Goal: Information Seeking & Learning: Learn about a topic

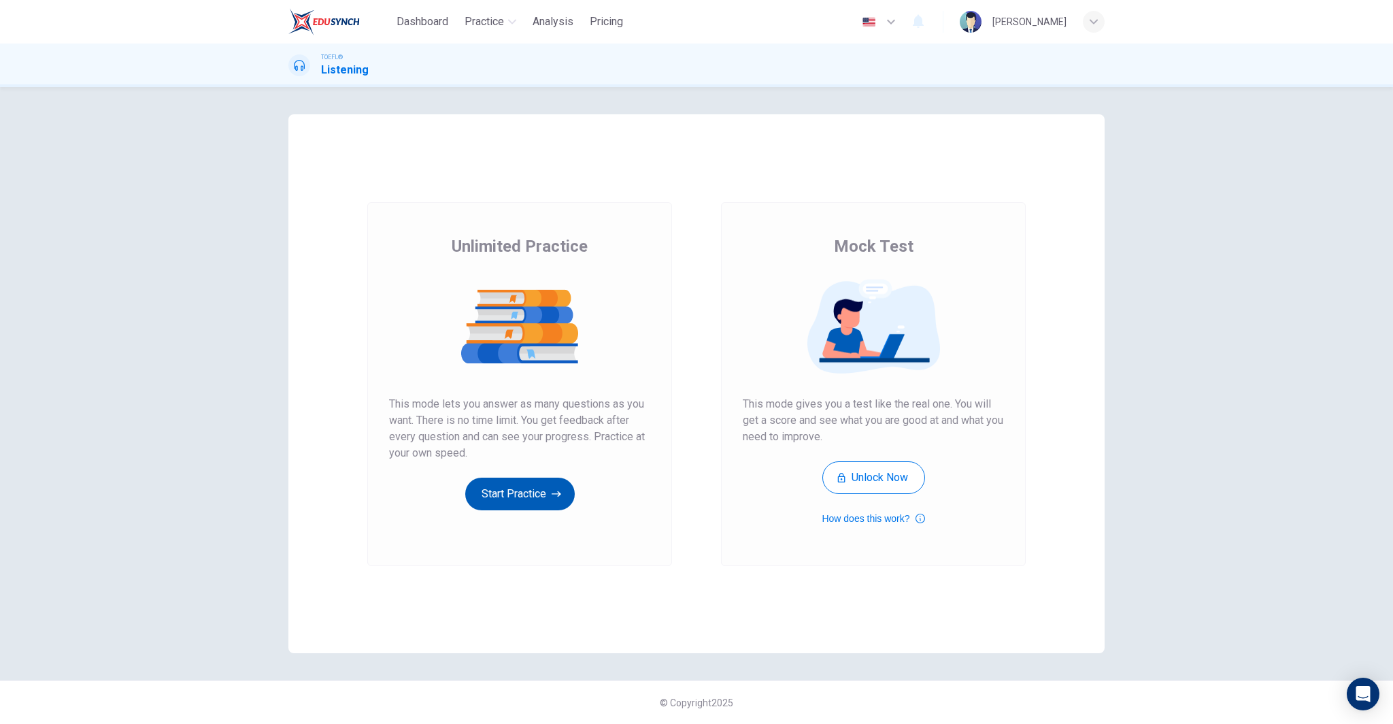
click at [516, 494] on button "Start Practice" at bounding box center [519, 493] width 109 height 33
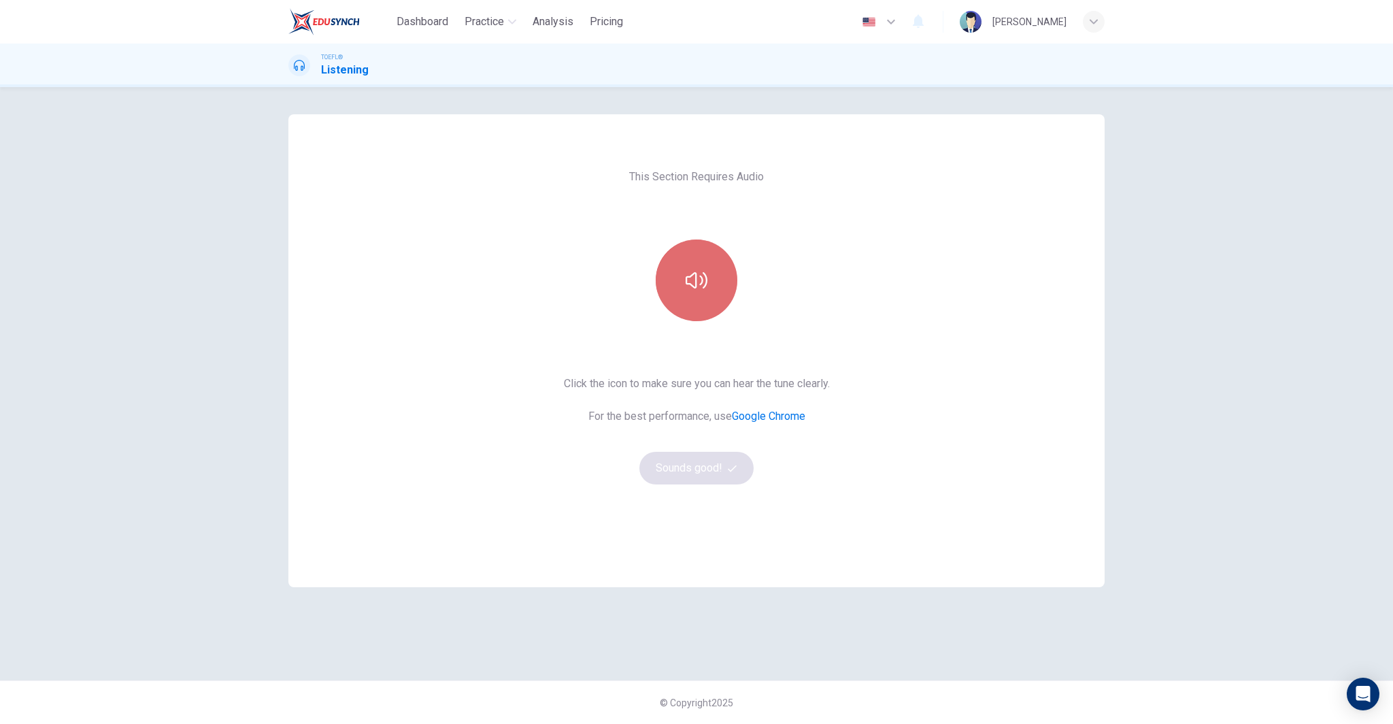
click at [690, 282] on icon "button" at bounding box center [696, 280] width 22 height 22
click at [704, 468] on button "Sounds good!" at bounding box center [696, 468] width 114 height 33
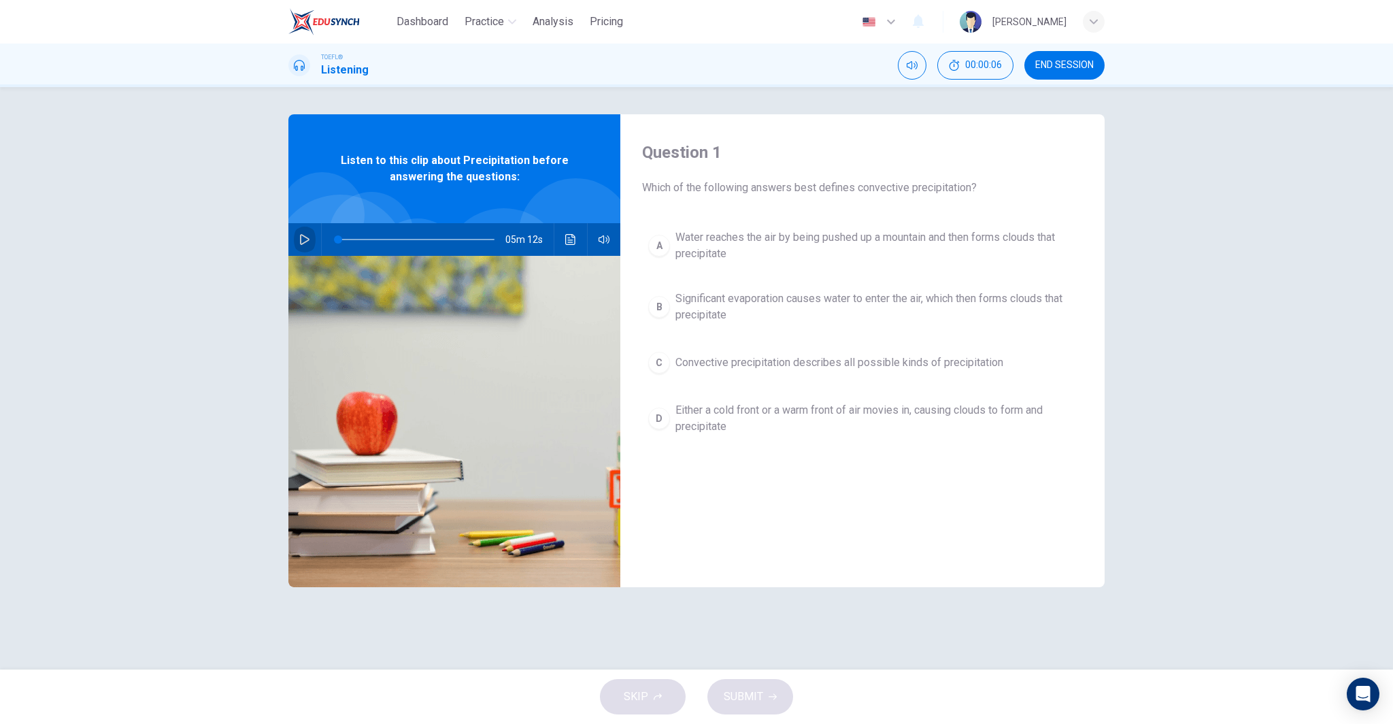
click at [306, 236] on icon "button" at bounding box center [305, 239] width 10 height 11
type input "0"
click at [760, 307] on span "Significant evaporation causes water to enter the air, which then forms clouds …" at bounding box center [875, 306] width 401 height 33
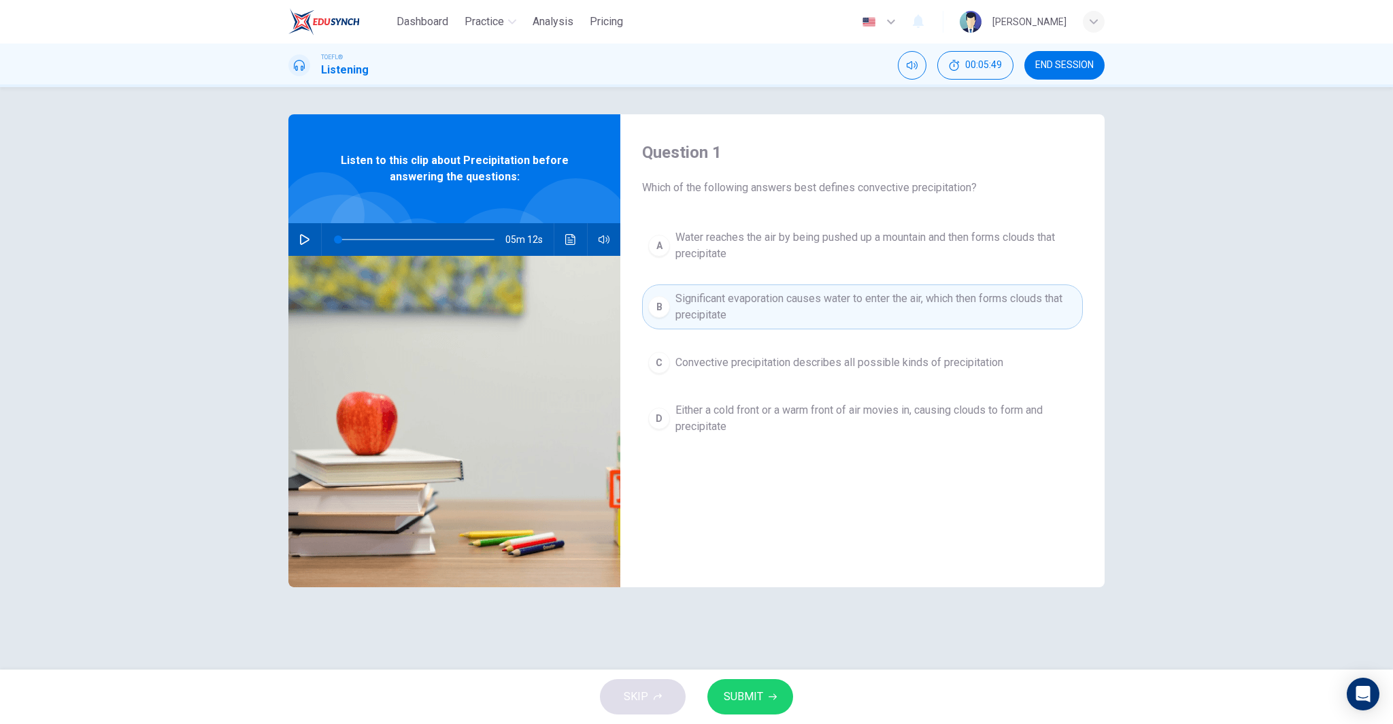
click at [755, 690] on span "SUBMIT" at bounding box center [743, 696] width 39 height 19
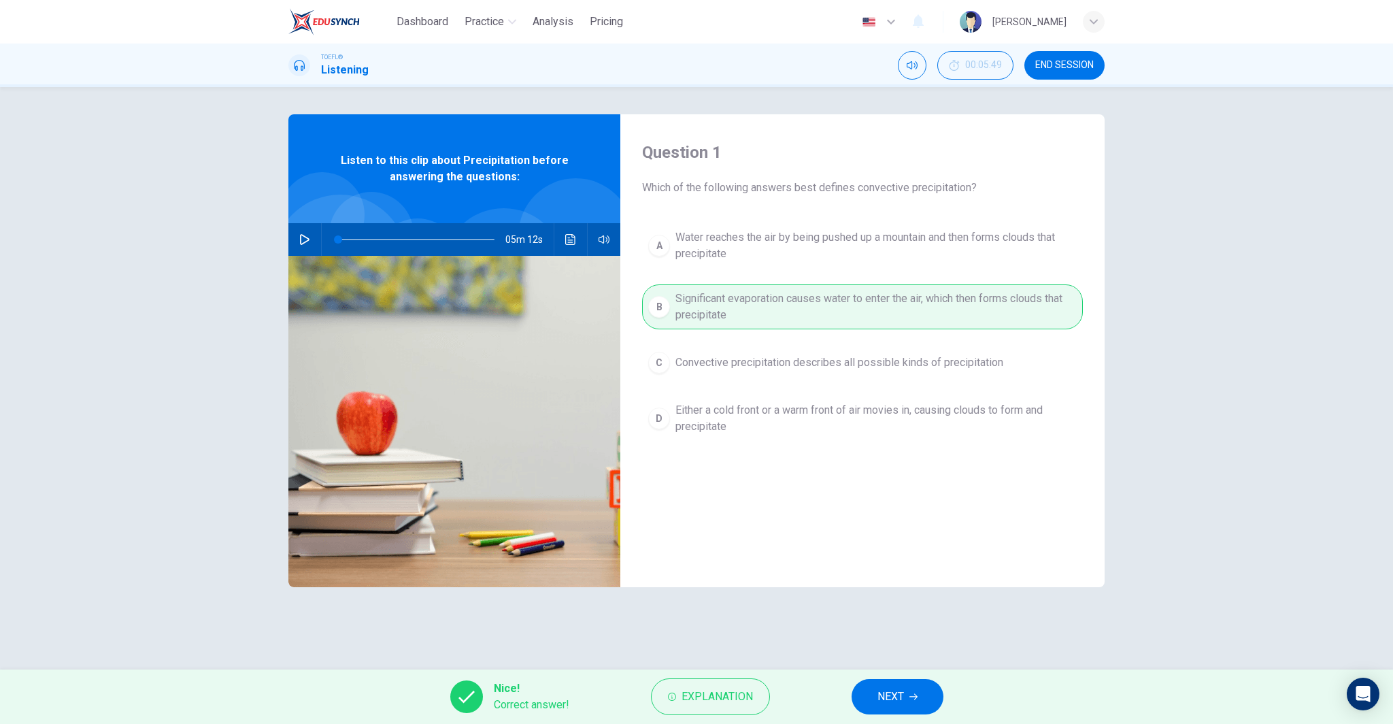
click at [911, 699] on icon "button" at bounding box center [913, 696] width 8 height 8
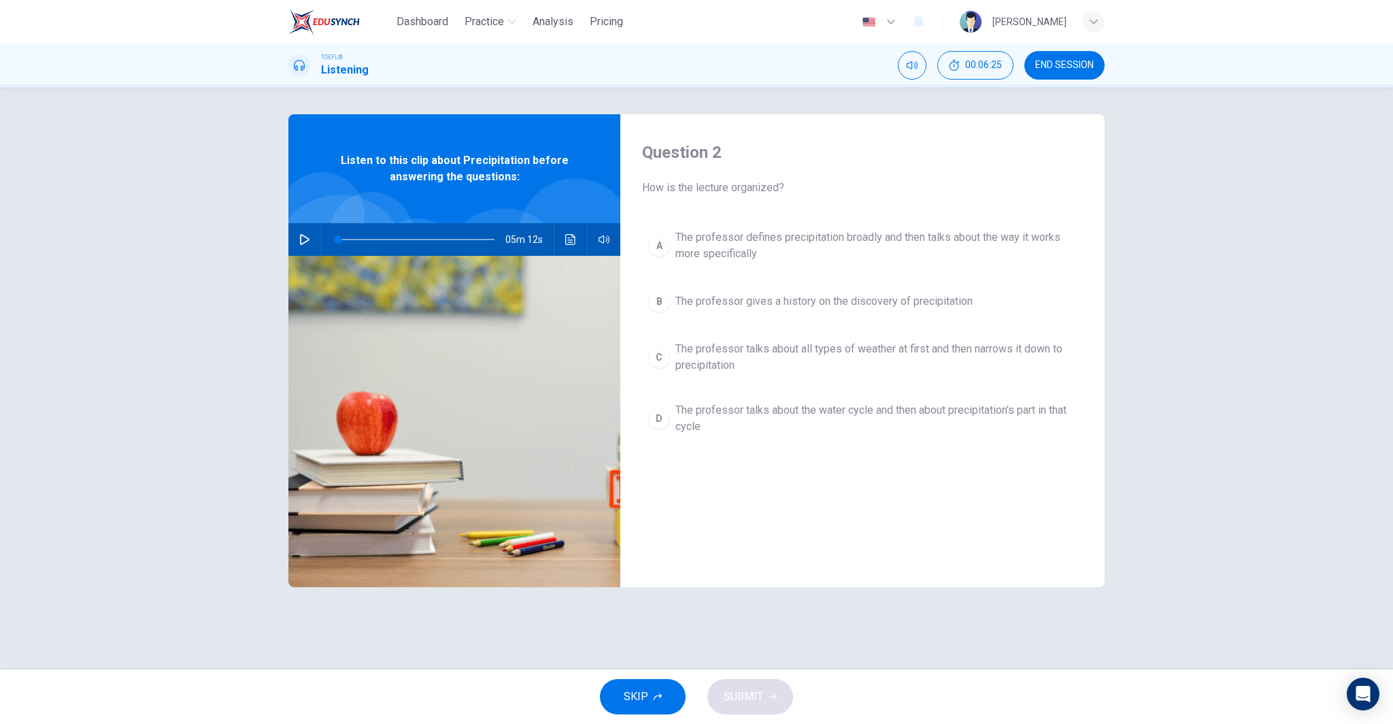
click at [791, 241] on span "The professor defines precipitation broadly and then talks about the way it wor…" at bounding box center [875, 245] width 401 height 33
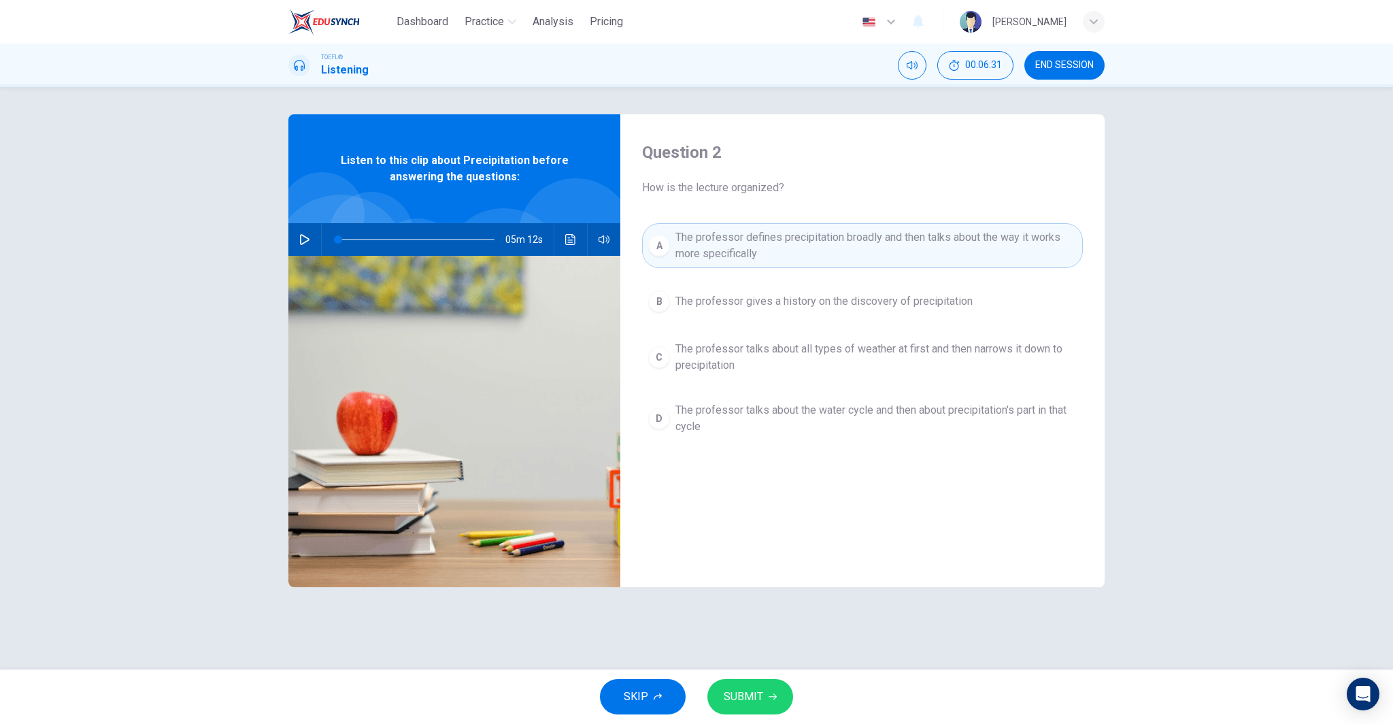
click at [743, 717] on div "SKIP SUBMIT" at bounding box center [696, 696] width 1393 height 54
click at [753, 700] on span "SUBMIT" at bounding box center [743, 696] width 39 height 19
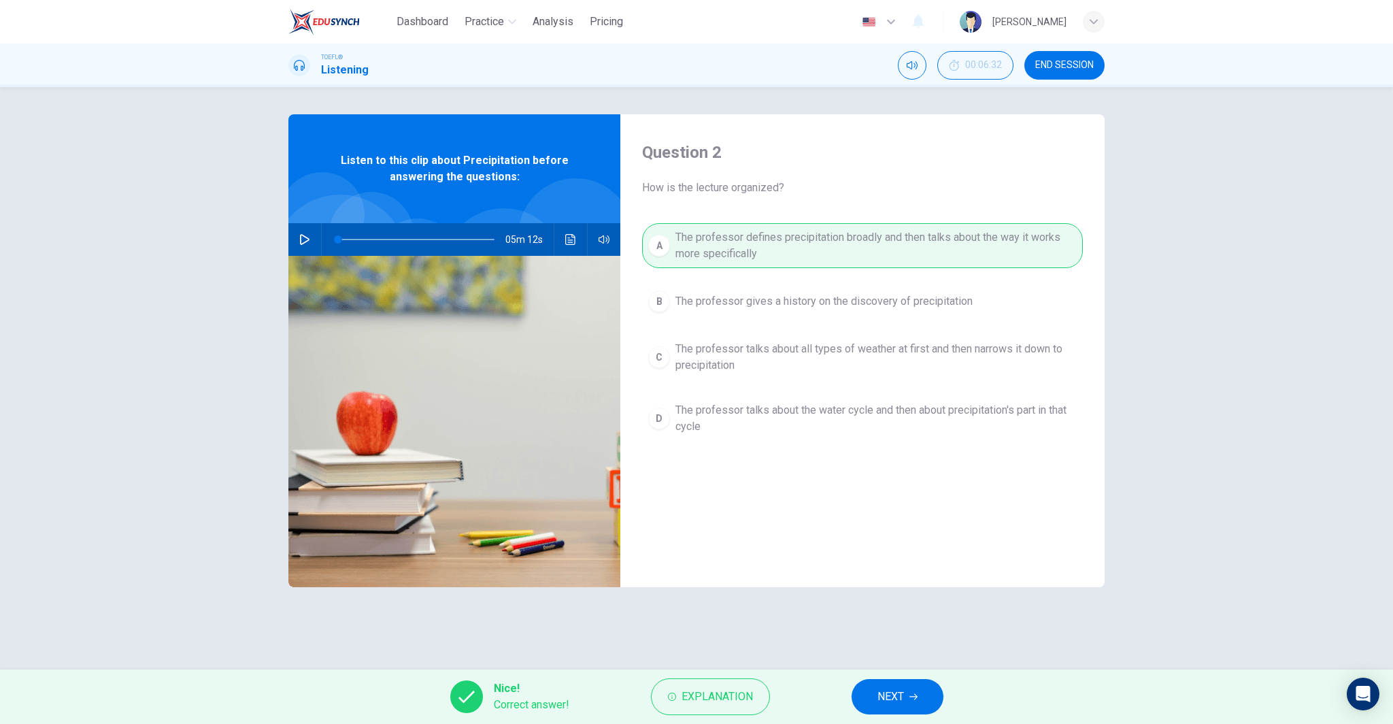
click at [911, 697] on icon "button" at bounding box center [913, 696] width 8 height 8
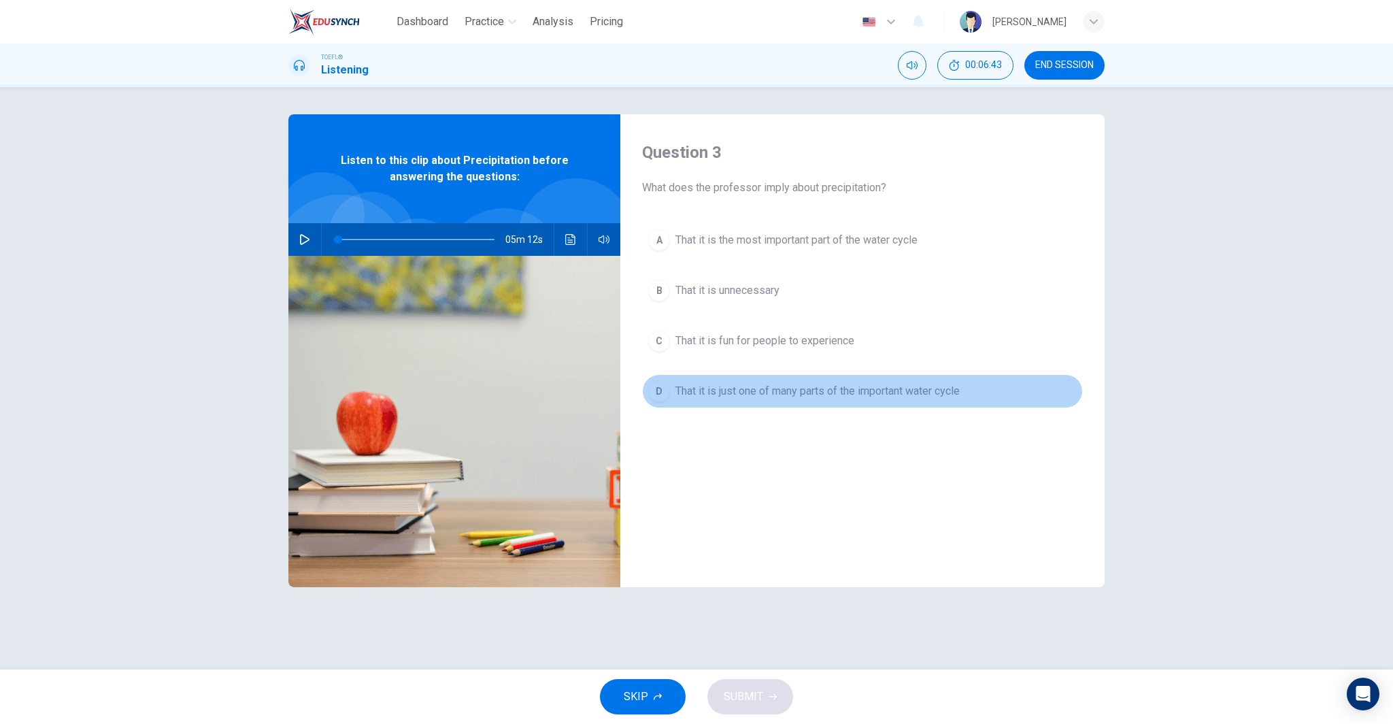
click at [863, 392] on span "That it is just one of many parts of the important water cycle" at bounding box center [817, 391] width 284 height 16
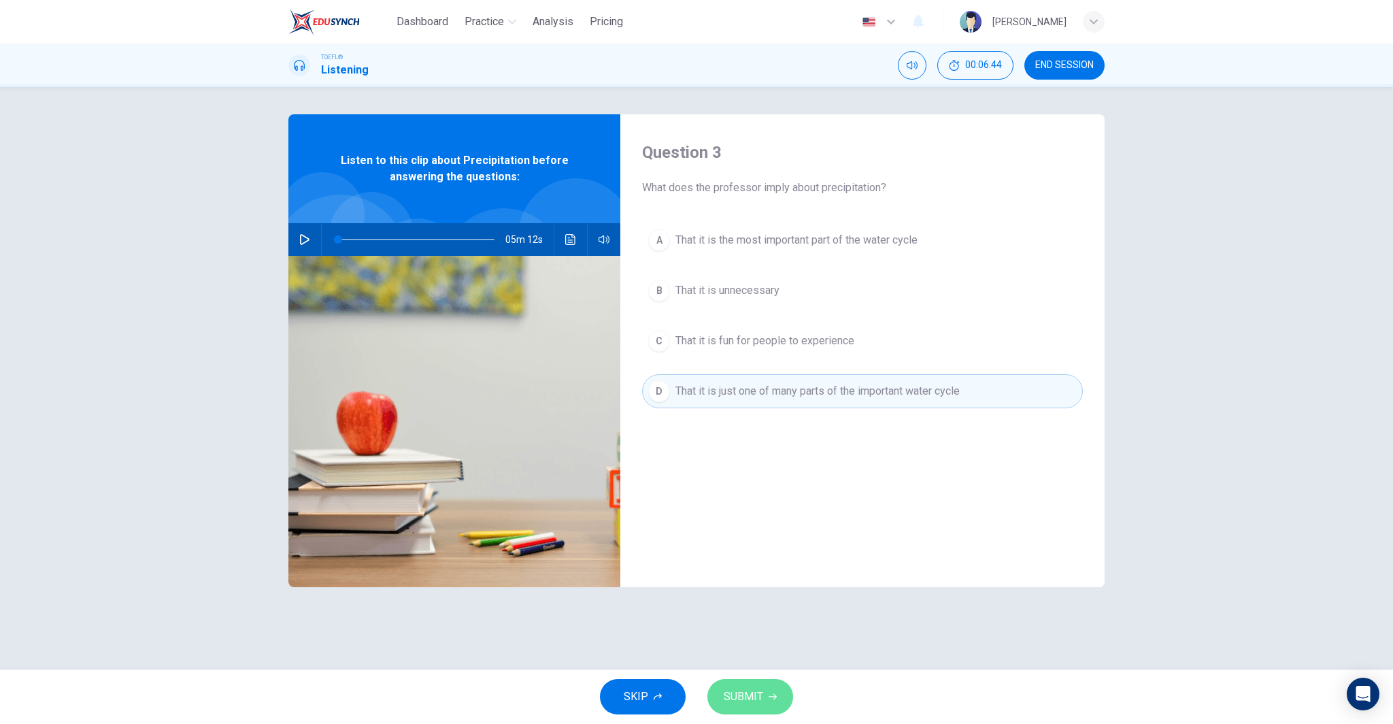
click at [773, 691] on button "SUBMIT" at bounding box center [750, 696] width 86 height 35
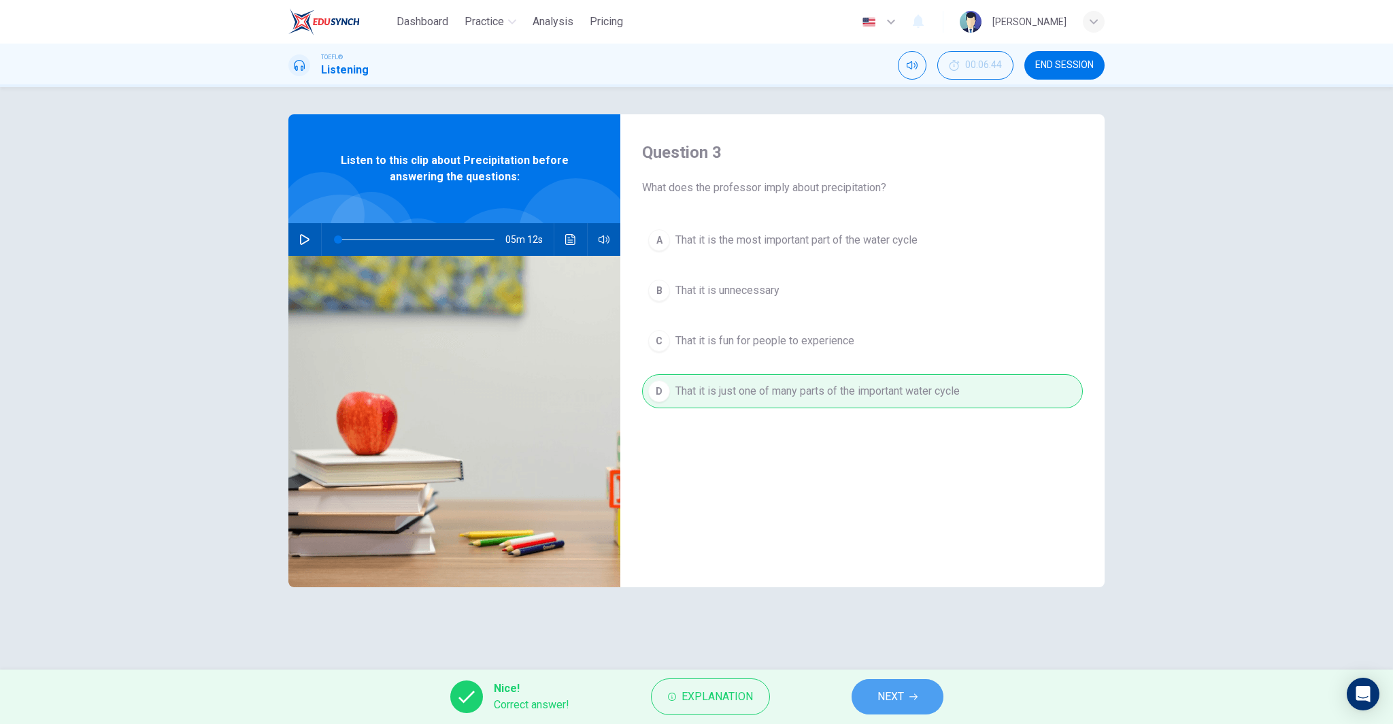
click at [921, 692] on button "NEXT" at bounding box center [897, 696] width 92 height 35
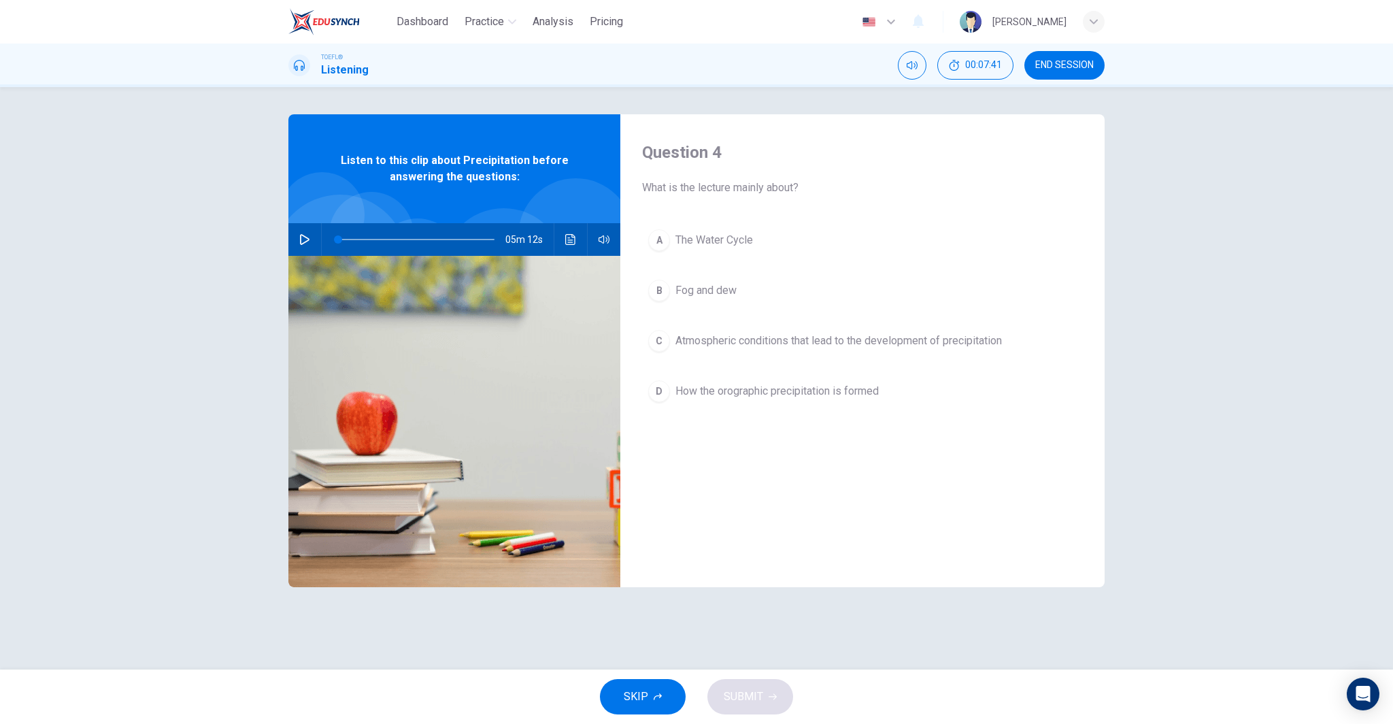
click at [916, 341] on span "Atmospheric conditions that lead to the development of precipitation" at bounding box center [838, 341] width 326 height 16
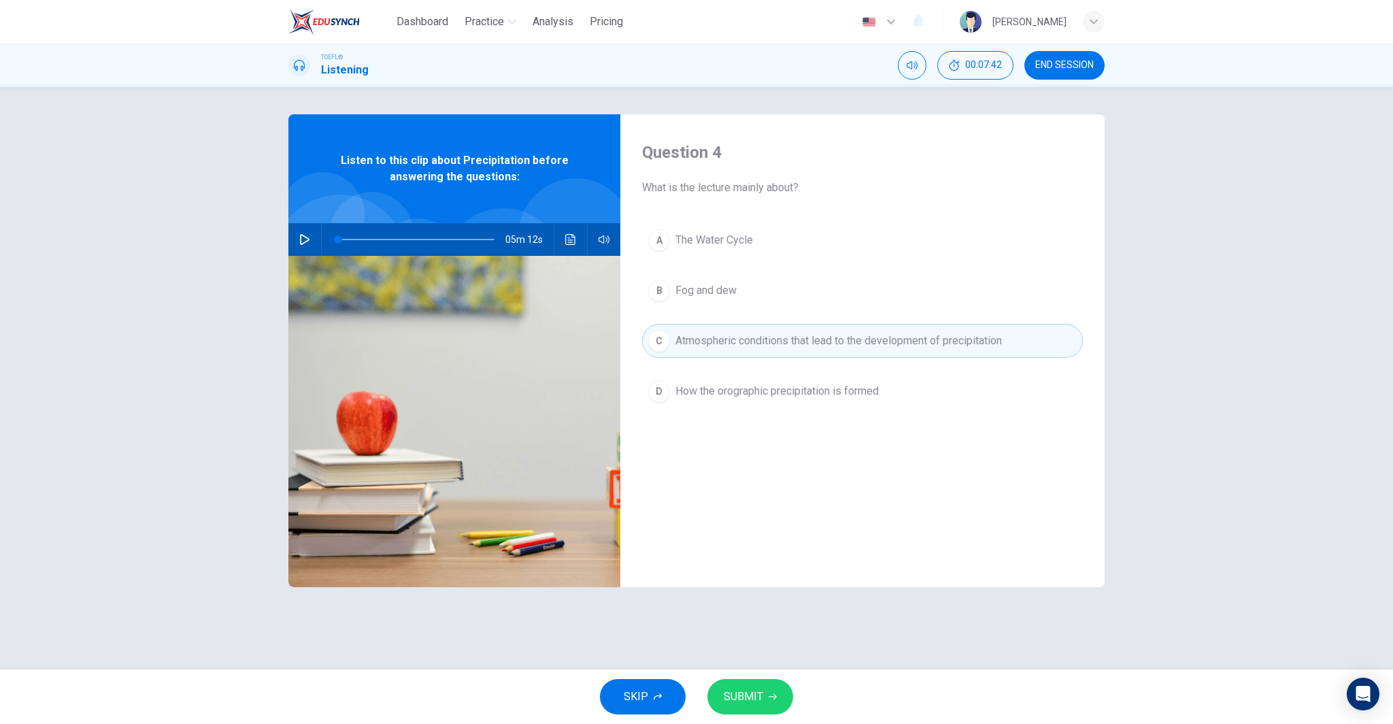
click at [738, 700] on span "SUBMIT" at bounding box center [743, 696] width 39 height 19
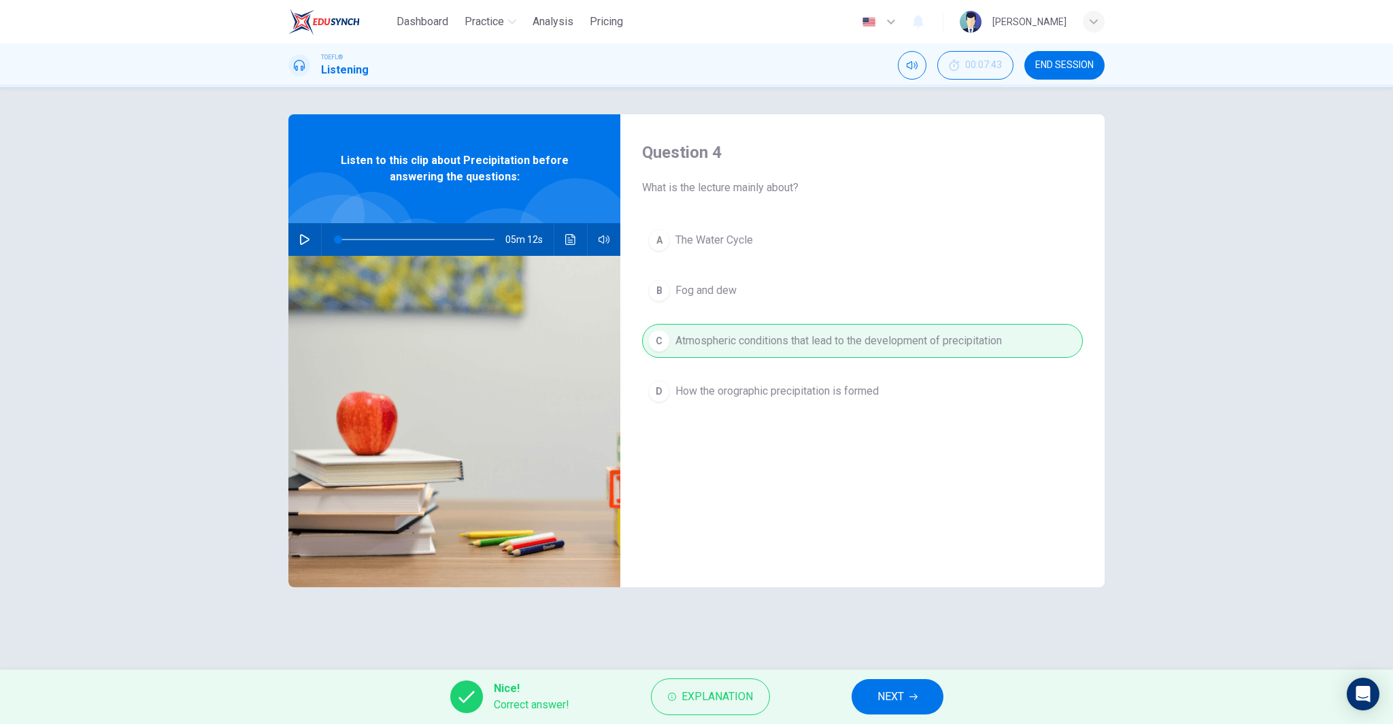
click at [925, 695] on button "NEXT" at bounding box center [897, 696] width 92 height 35
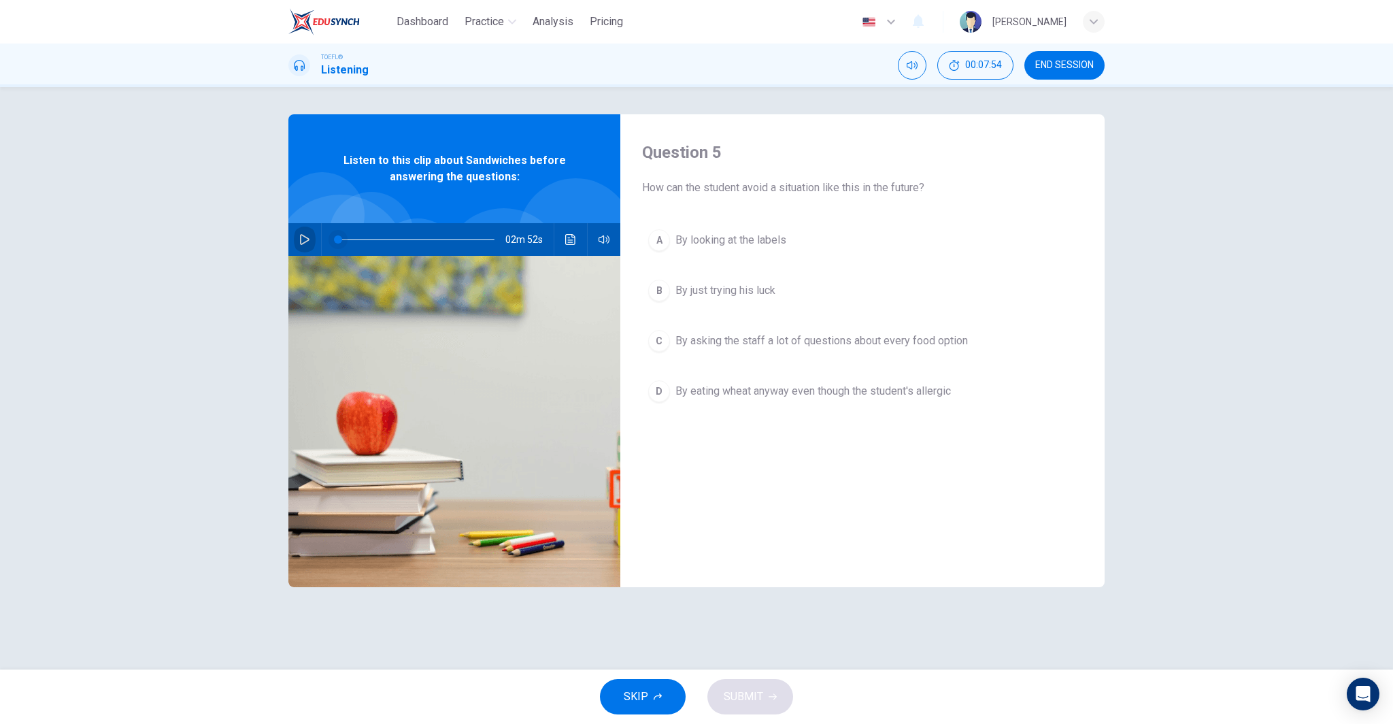
drag, startPoint x: 300, startPoint y: 238, endPoint x: 332, endPoint y: 247, distance: 33.2
click at [300, 238] on icon "button" at bounding box center [305, 239] width 10 height 11
type input "0"
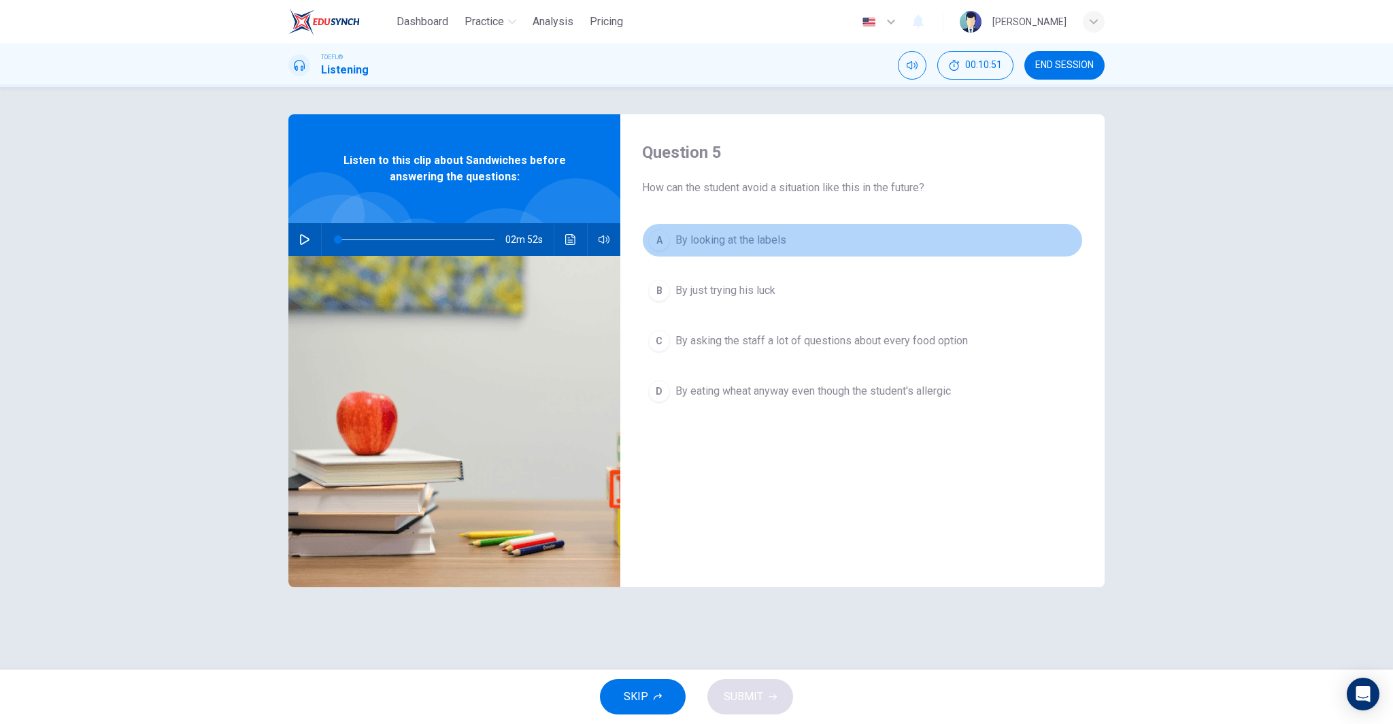
click at [766, 244] on span "By looking at the labels" at bounding box center [730, 240] width 111 height 16
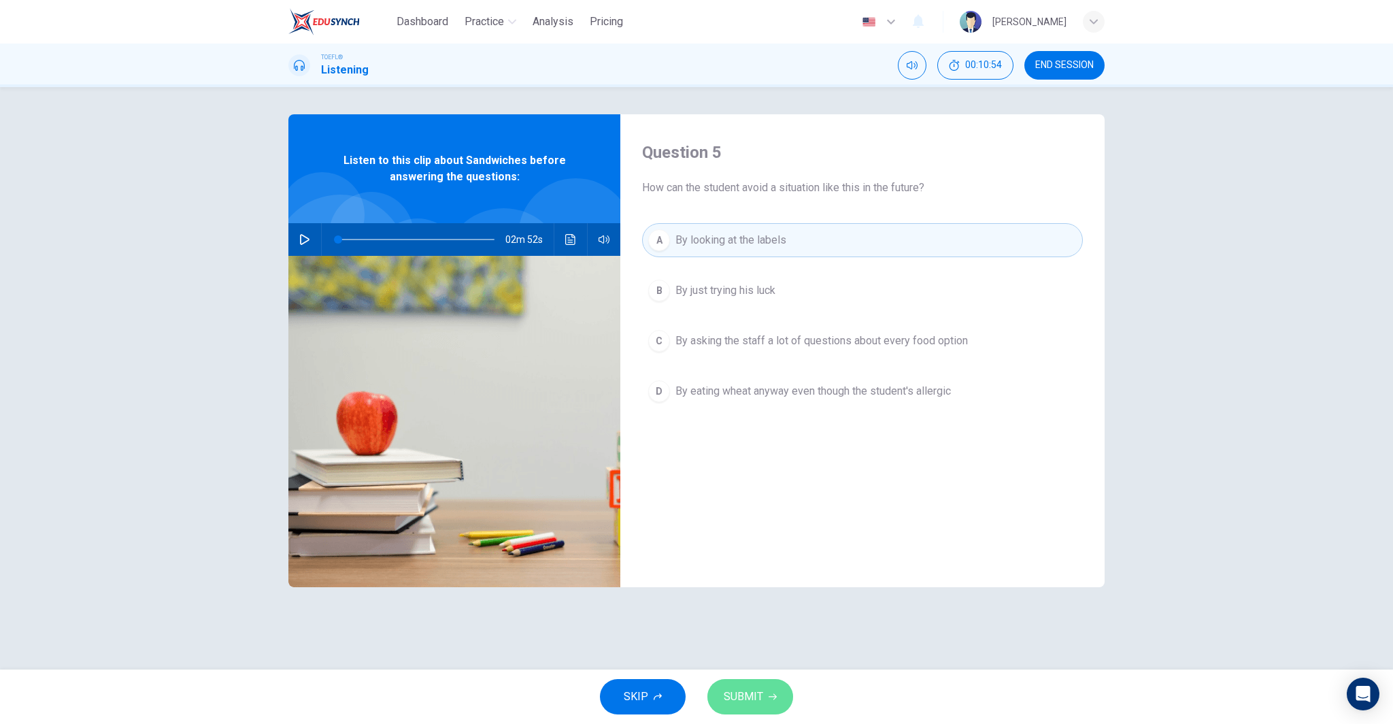
click at [775, 690] on button "SUBMIT" at bounding box center [750, 696] width 86 height 35
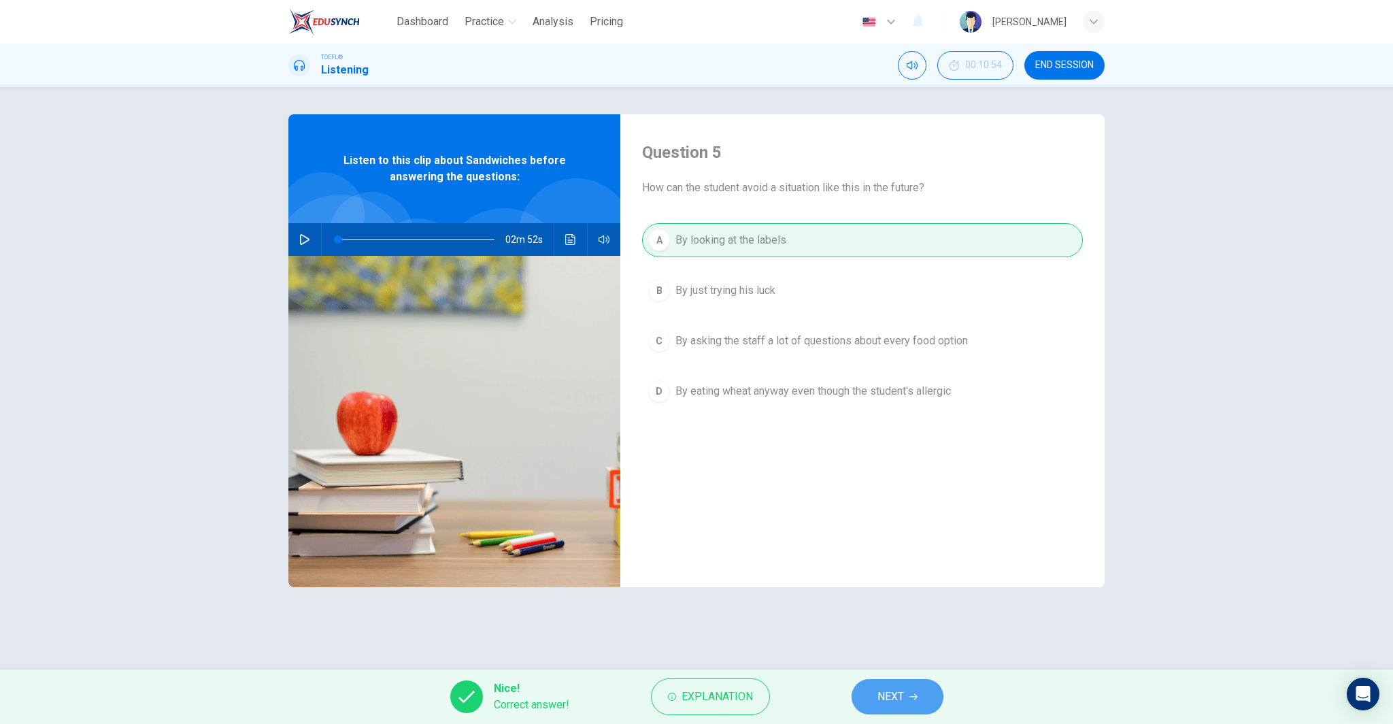
click at [900, 682] on button "NEXT" at bounding box center [897, 696] width 92 height 35
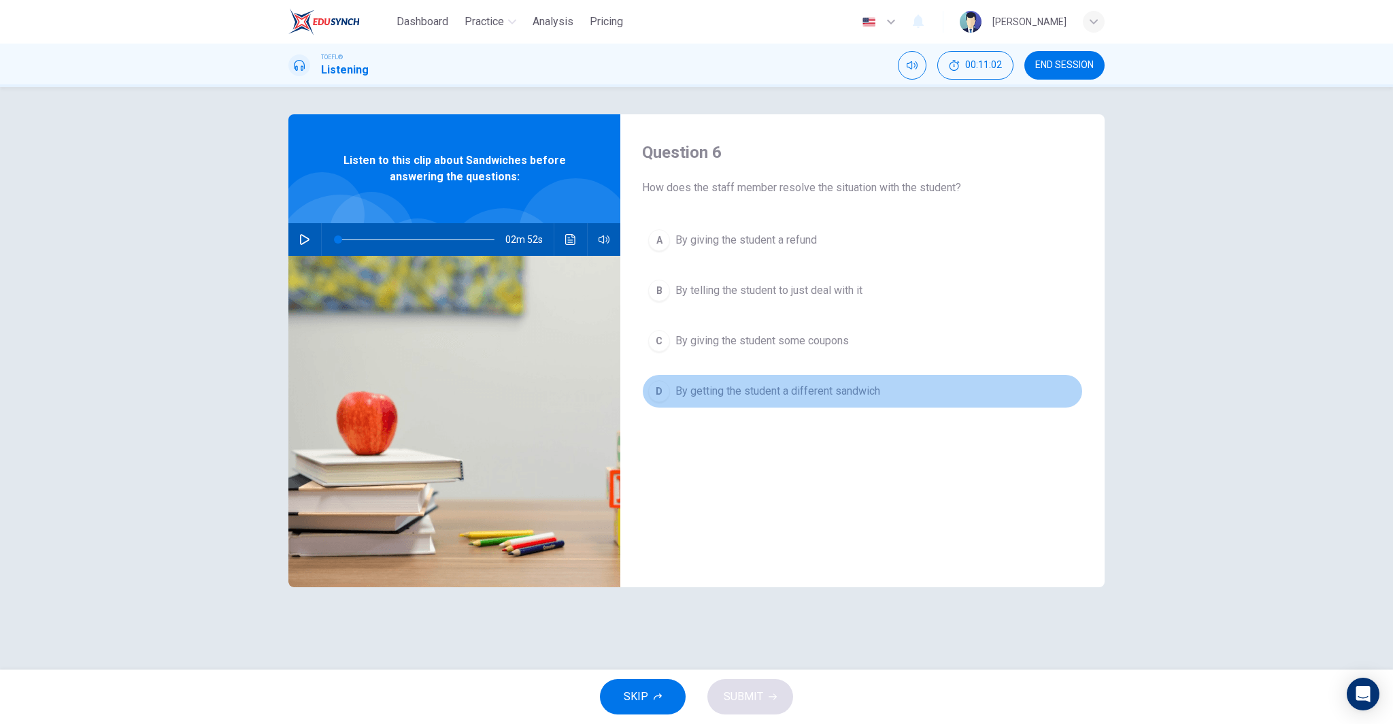
click at [804, 405] on button "D By getting the student a different sandwich" at bounding box center [862, 391] width 441 height 34
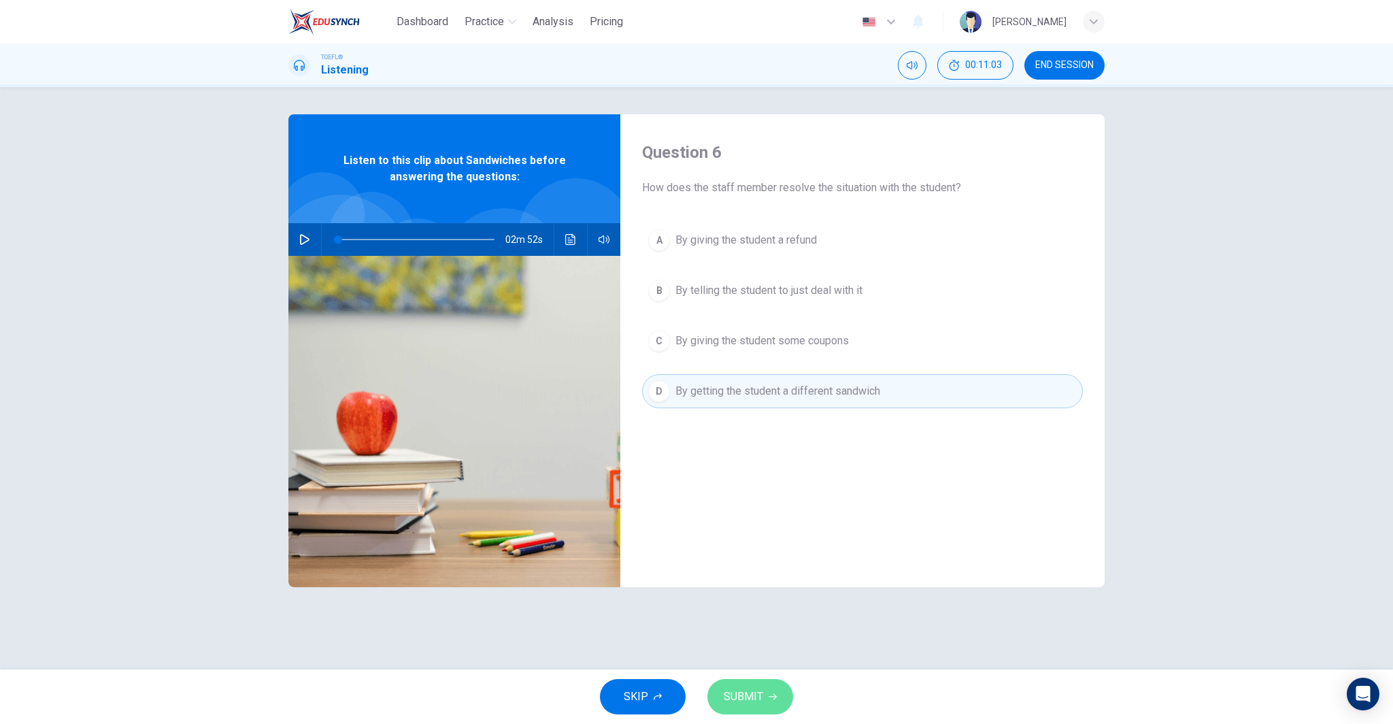
click at [752, 687] on span "SUBMIT" at bounding box center [743, 696] width 39 height 19
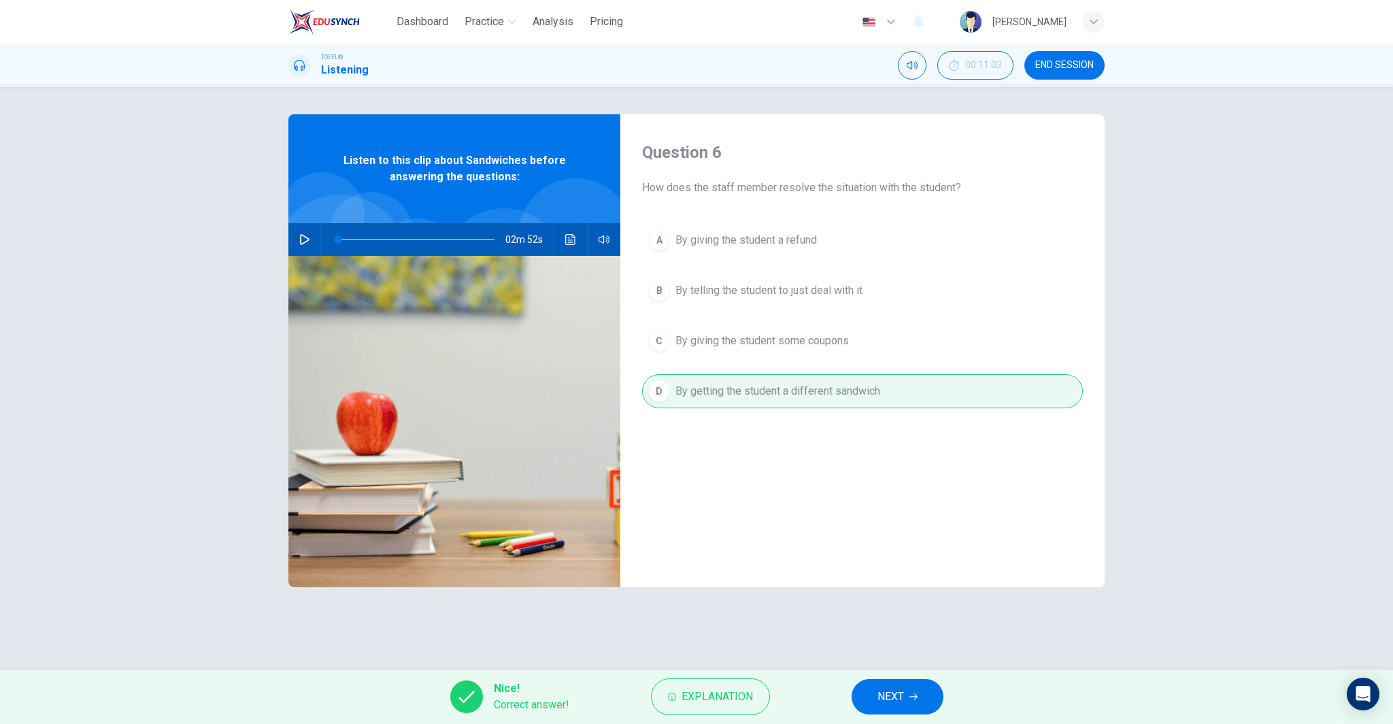
click at [885, 689] on span "NEXT" at bounding box center [890, 696] width 27 height 19
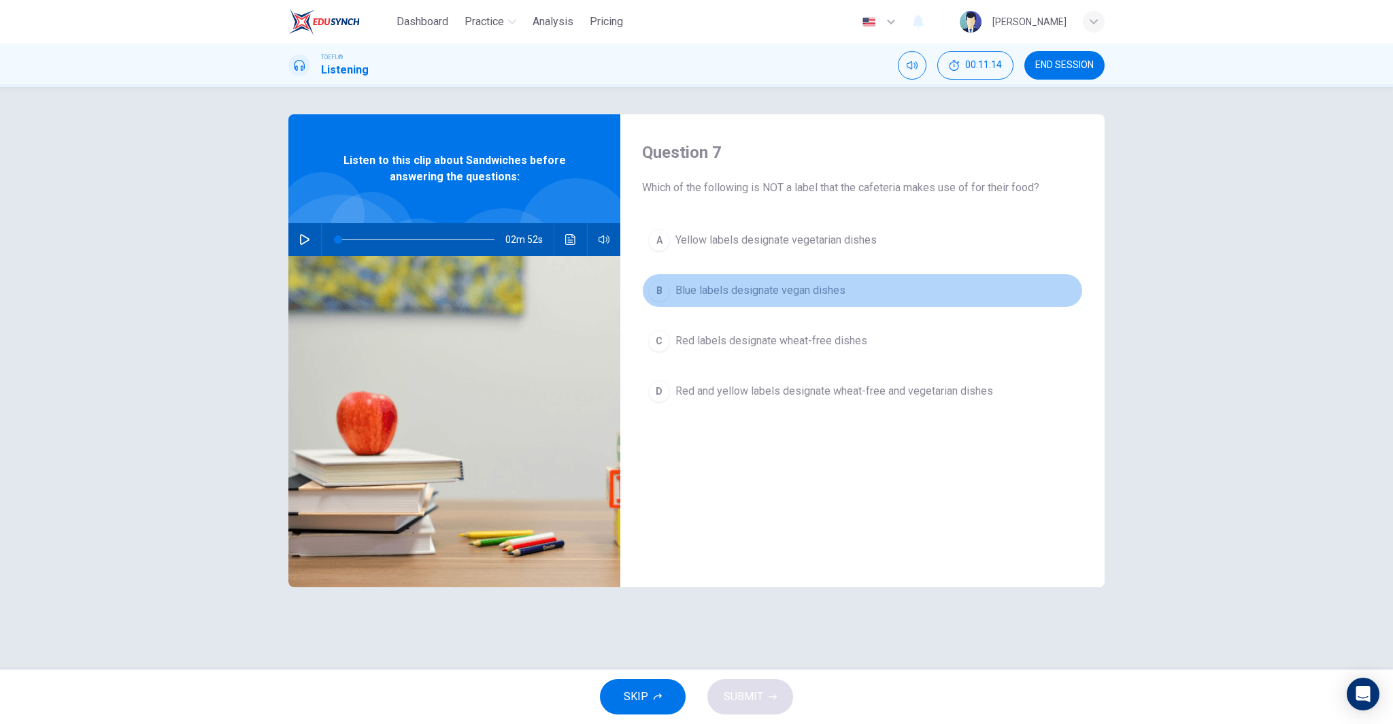
drag, startPoint x: 823, startPoint y: 284, endPoint x: 821, endPoint y: 301, distance: 17.8
click at [823, 284] on span "Blue labels designate vegan dishes" at bounding box center [760, 290] width 170 height 16
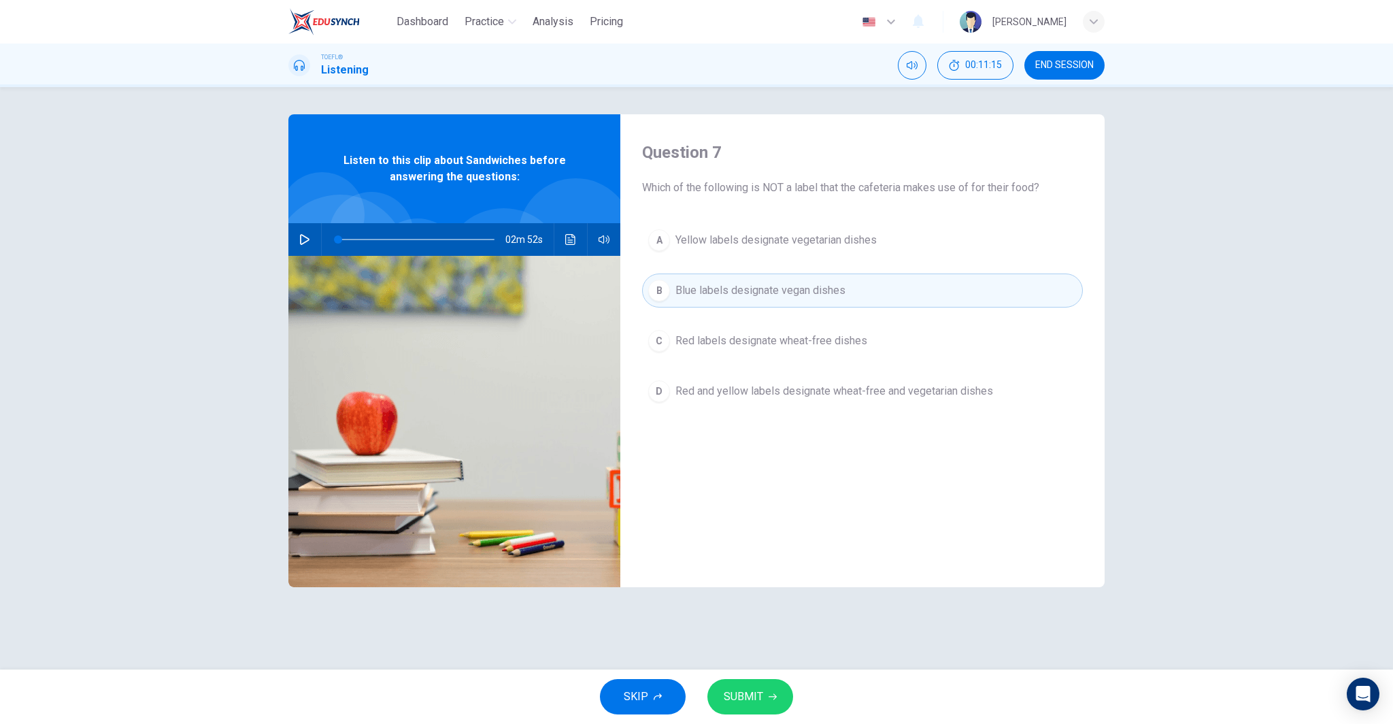
click at [764, 700] on button "SUBMIT" at bounding box center [750, 696] width 86 height 35
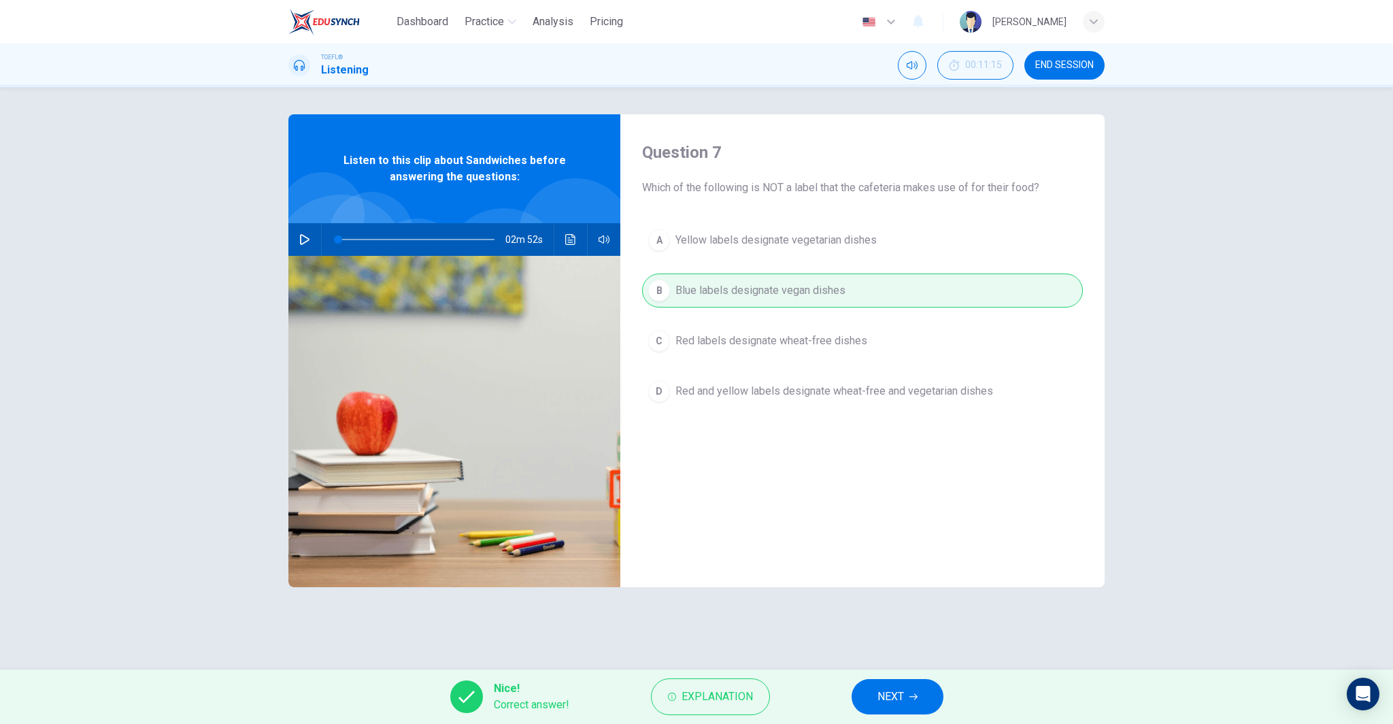
click at [863, 704] on button "NEXT" at bounding box center [897, 696] width 92 height 35
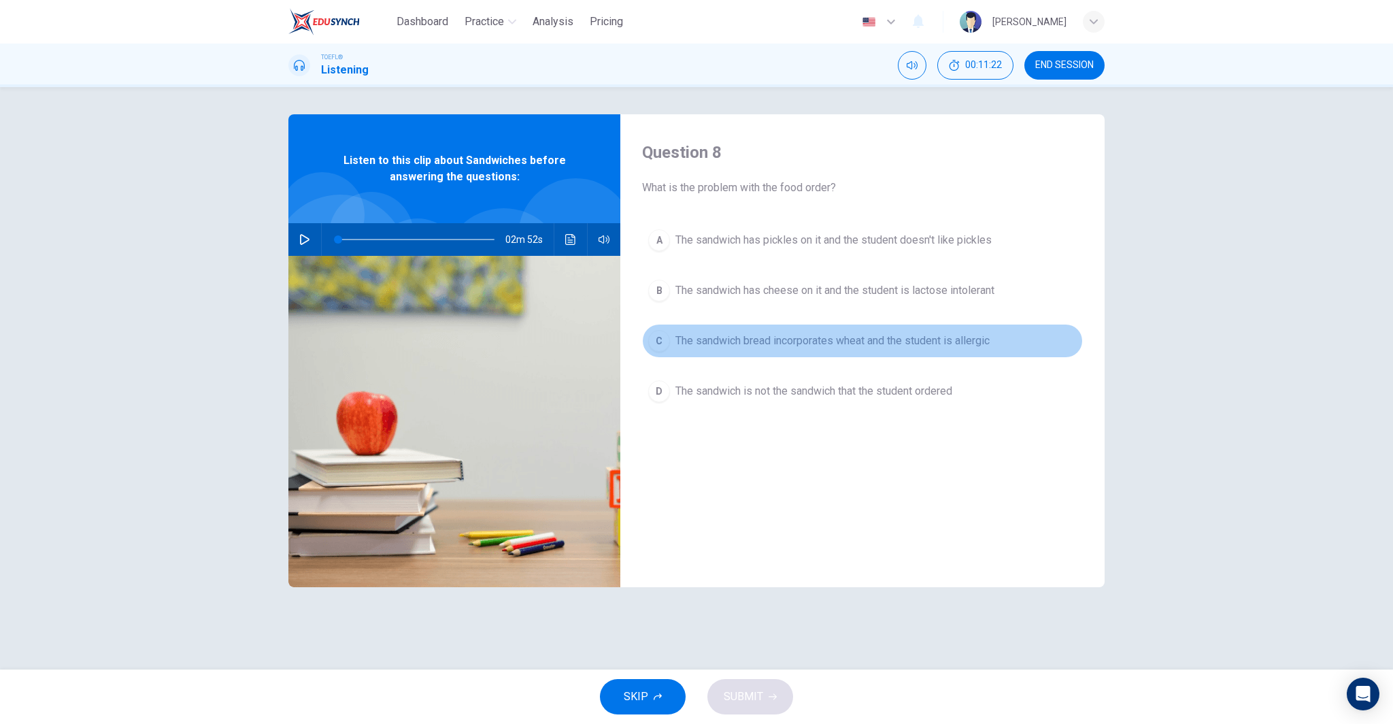
click at [817, 342] on span "The sandwich bread incorporates wheat and the student is allergic" at bounding box center [832, 341] width 314 height 16
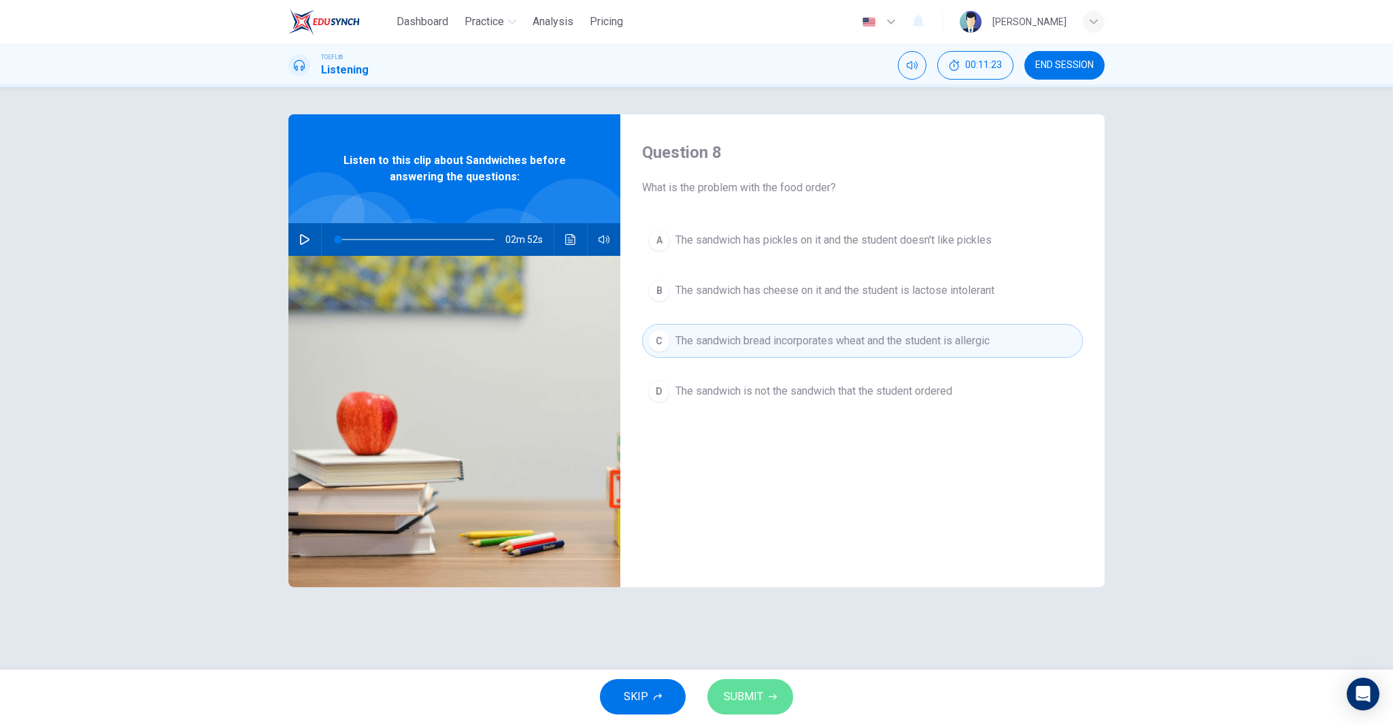
click at [760, 695] on span "SUBMIT" at bounding box center [743, 696] width 39 height 19
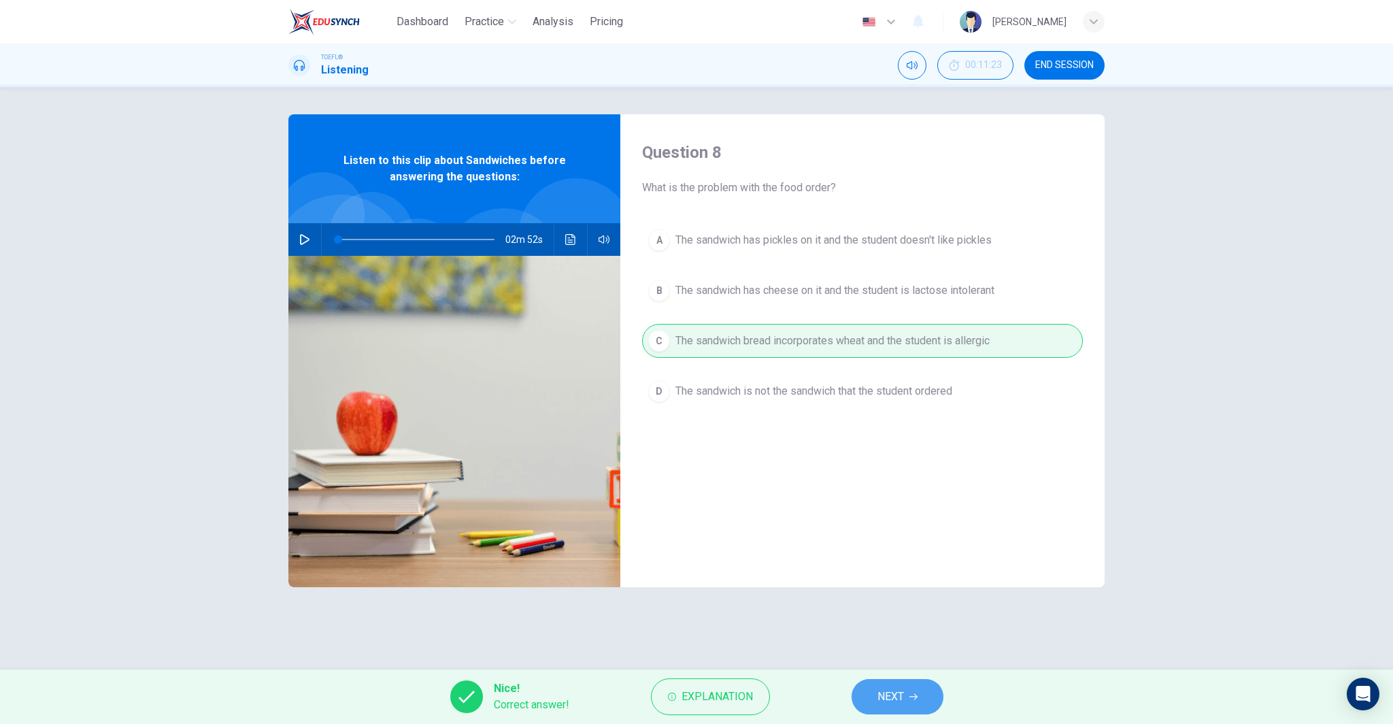
click at [863, 695] on button "NEXT" at bounding box center [897, 696] width 92 height 35
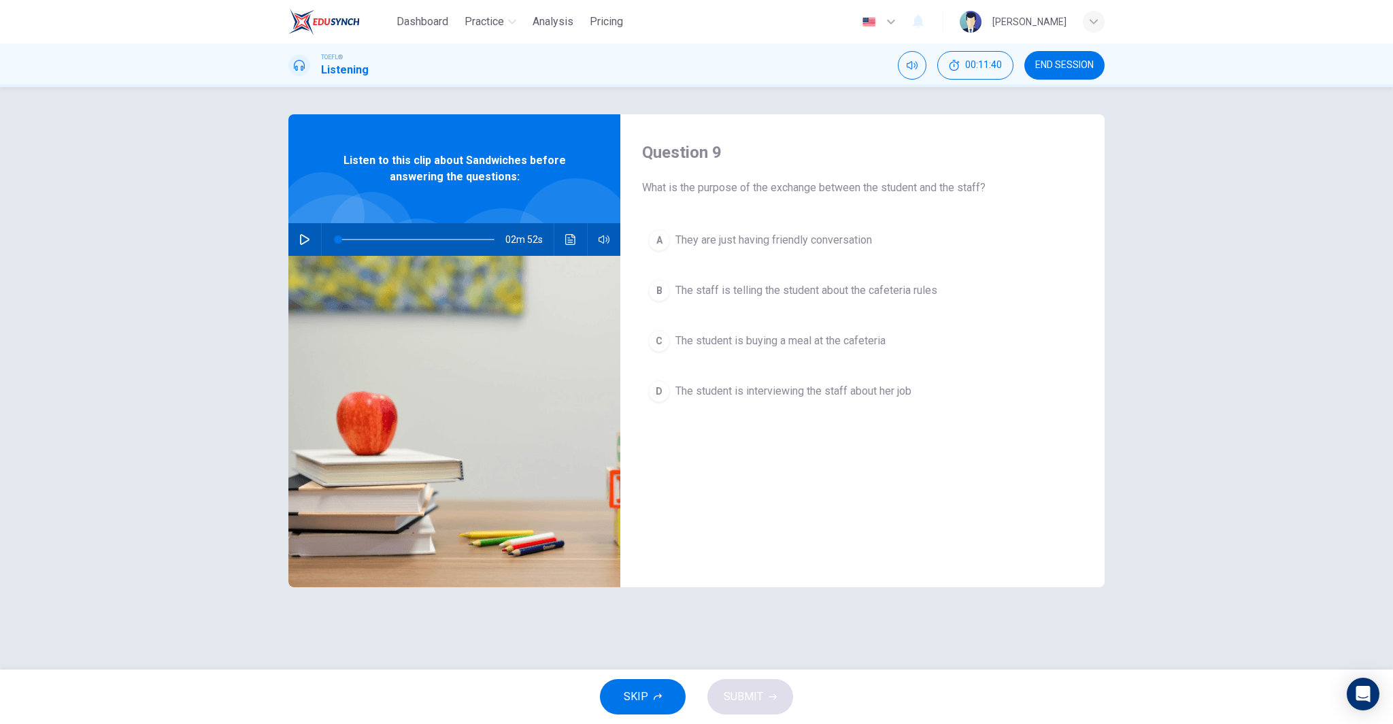
click at [859, 347] on span "The student is buying a meal at the cafeteria" at bounding box center [780, 341] width 210 height 16
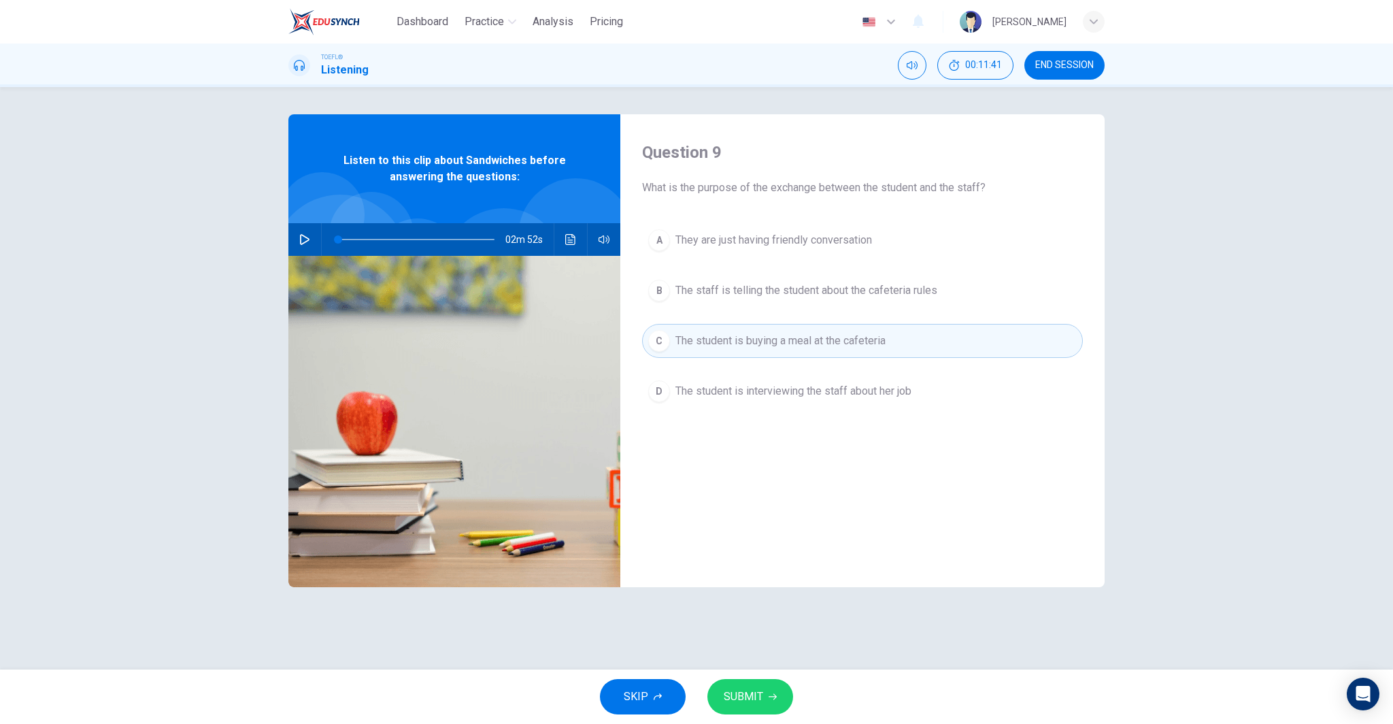
click at [747, 705] on span "SUBMIT" at bounding box center [743, 696] width 39 height 19
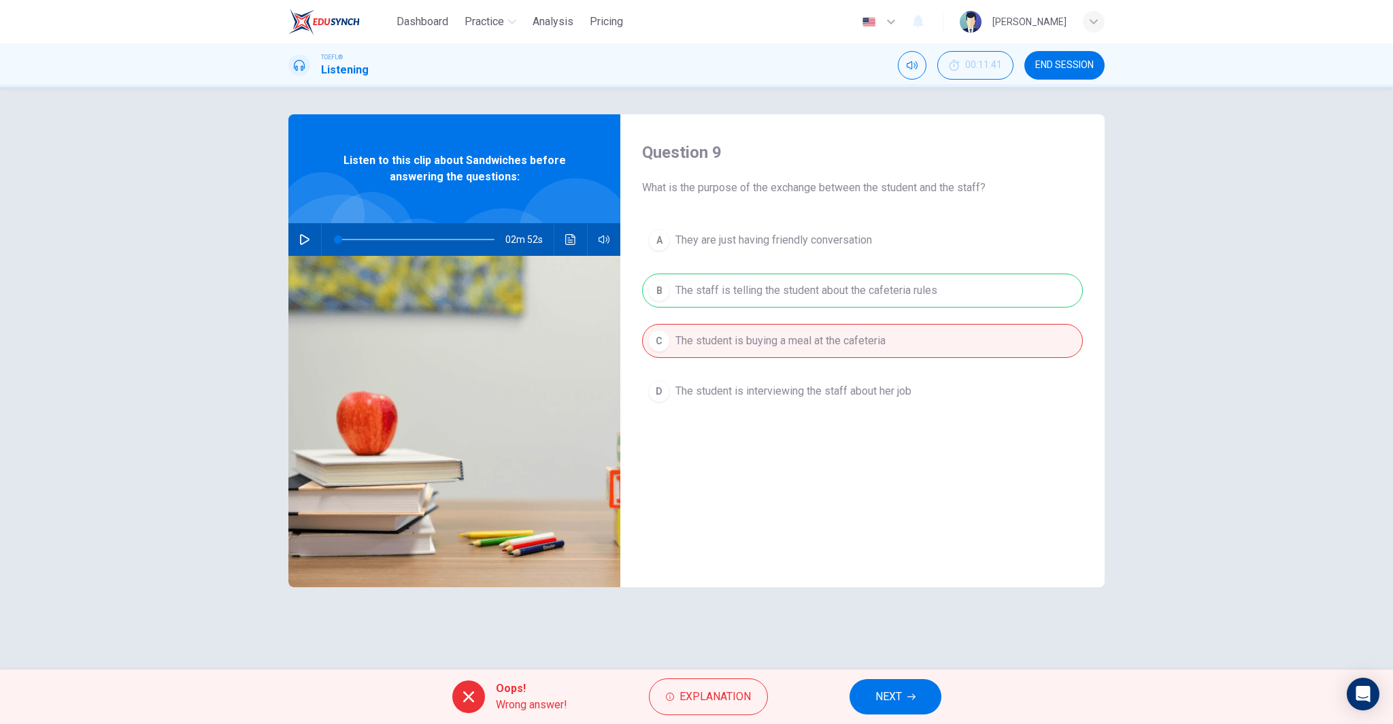
click at [900, 694] on span "NEXT" at bounding box center [888, 696] width 27 height 19
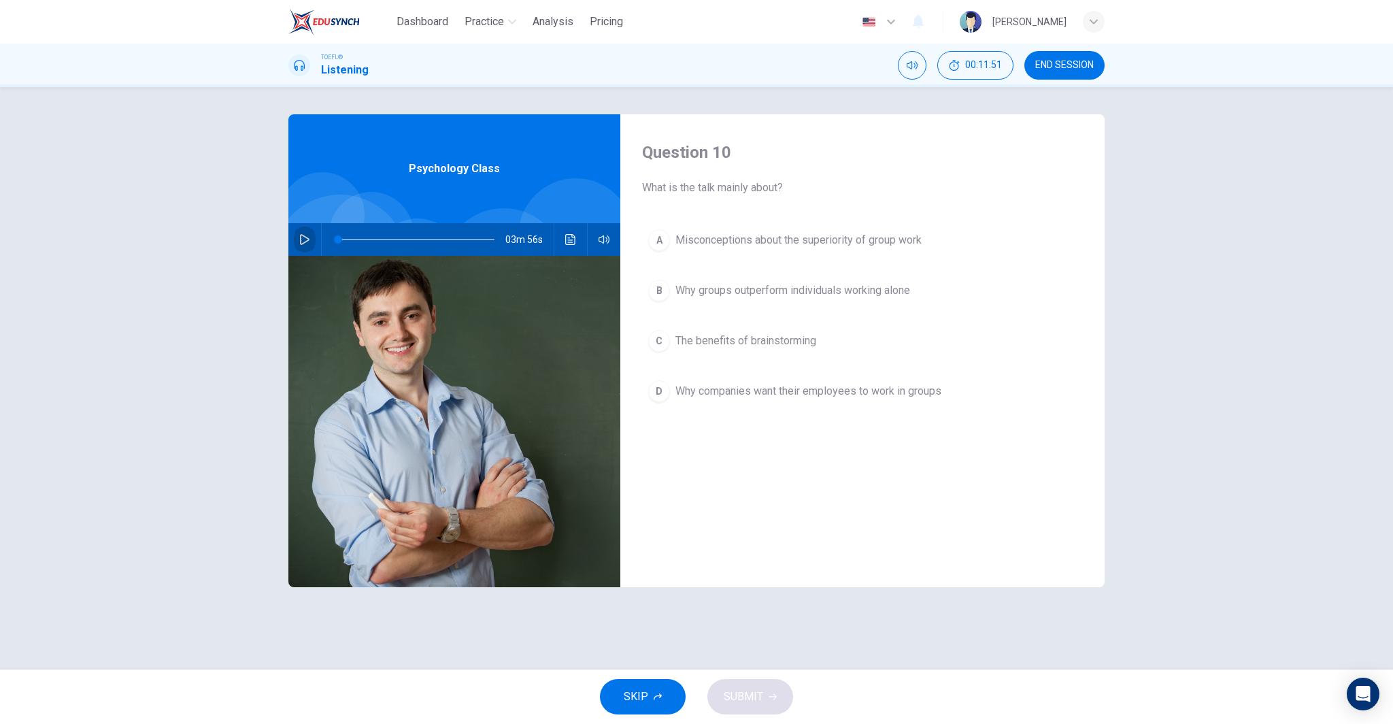
click at [303, 238] on icon "button" at bounding box center [304, 239] width 11 height 11
click at [301, 239] on icon "button" at bounding box center [304, 239] width 7 height 8
click at [828, 241] on span "Misconceptions about the superiority of group work" at bounding box center [798, 240] width 246 height 16
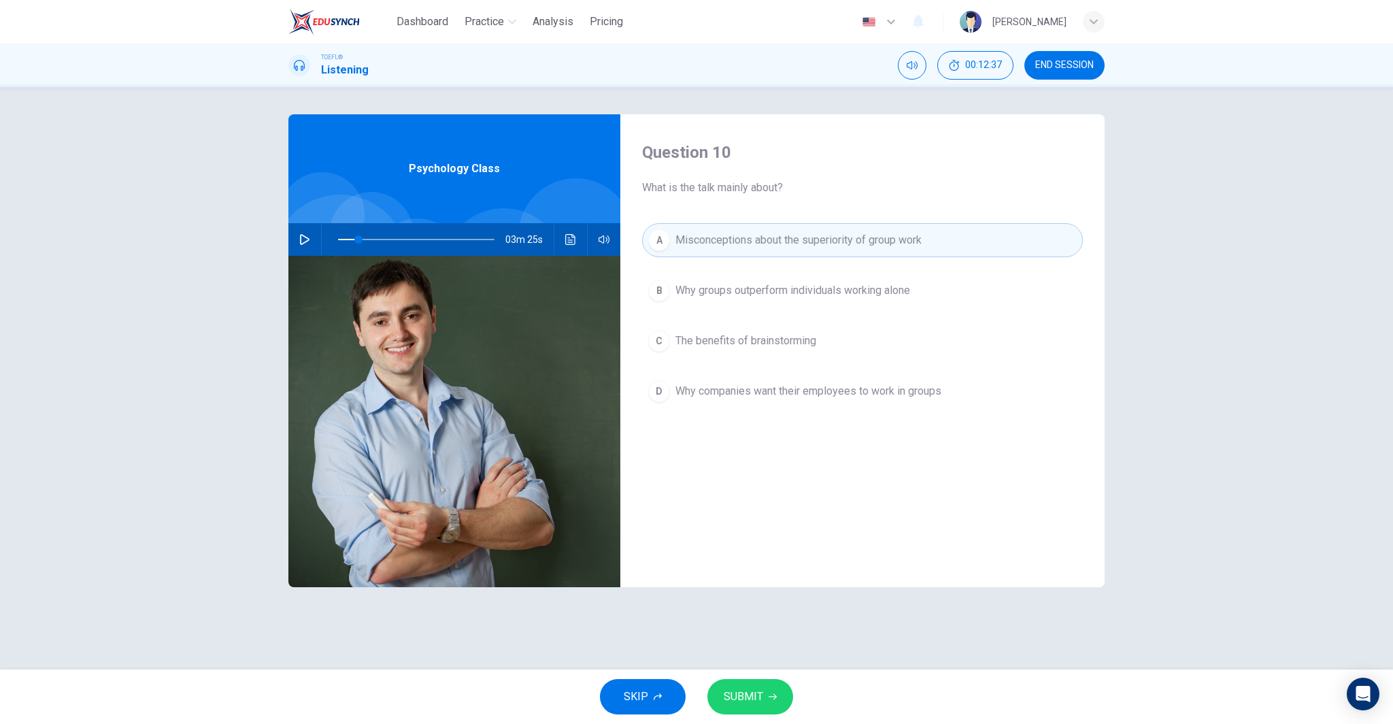
click at [756, 698] on span "SUBMIT" at bounding box center [743, 696] width 39 height 19
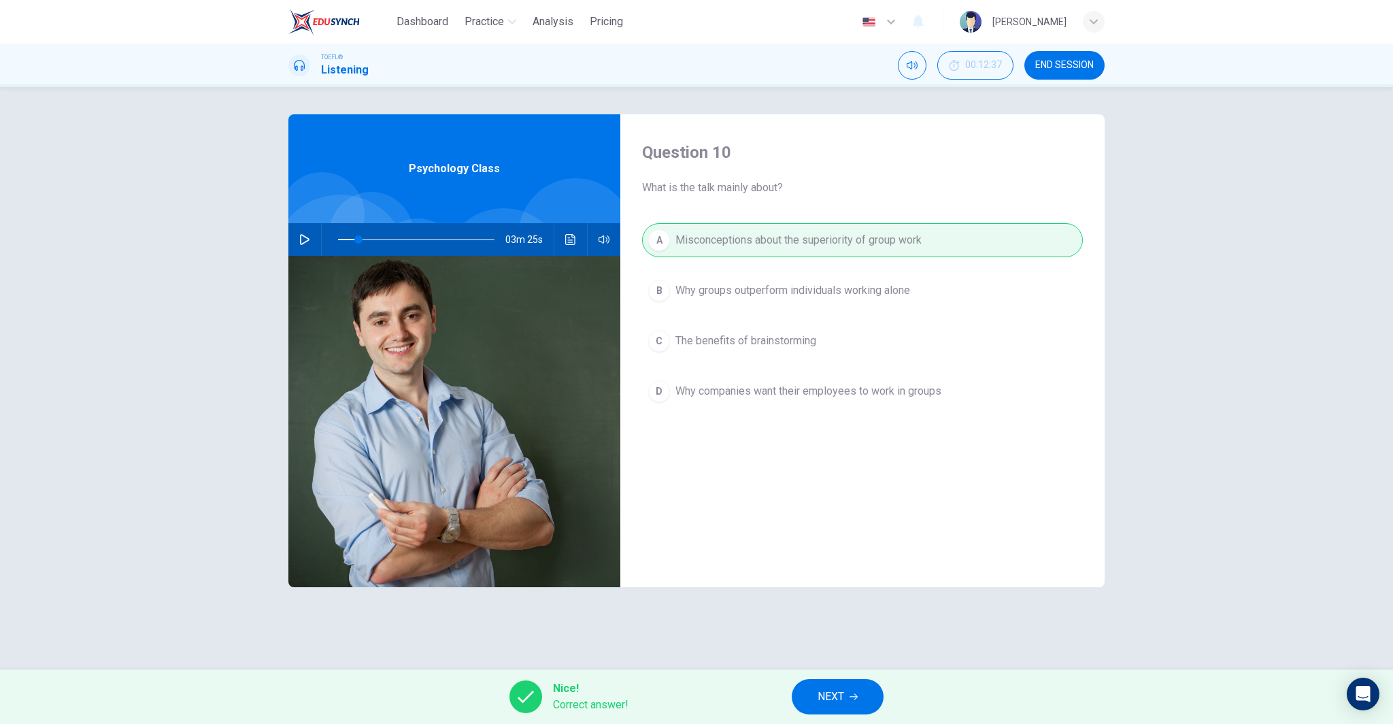
click at [837, 697] on span "NEXT" at bounding box center [830, 696] width 27 height 19
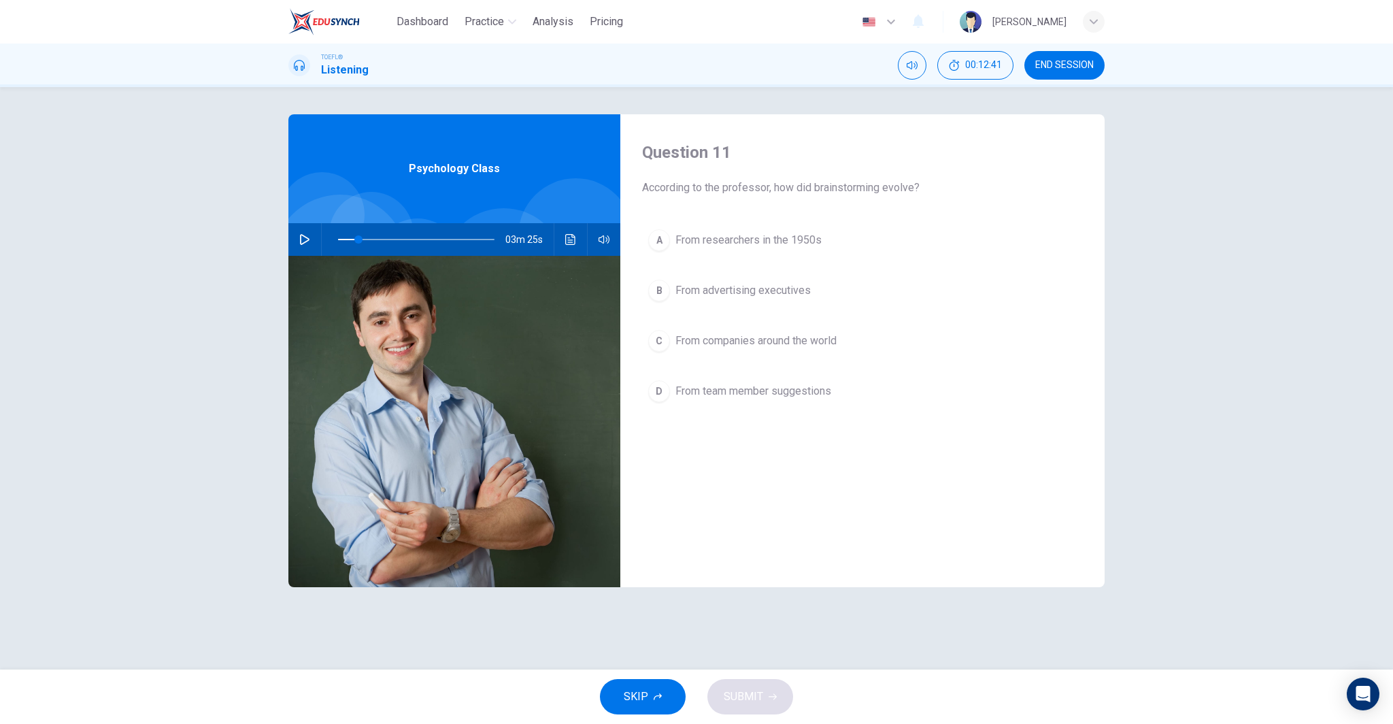
click at [299, 226] on button "button" at bounding box center [305, 239] width 22 height 33
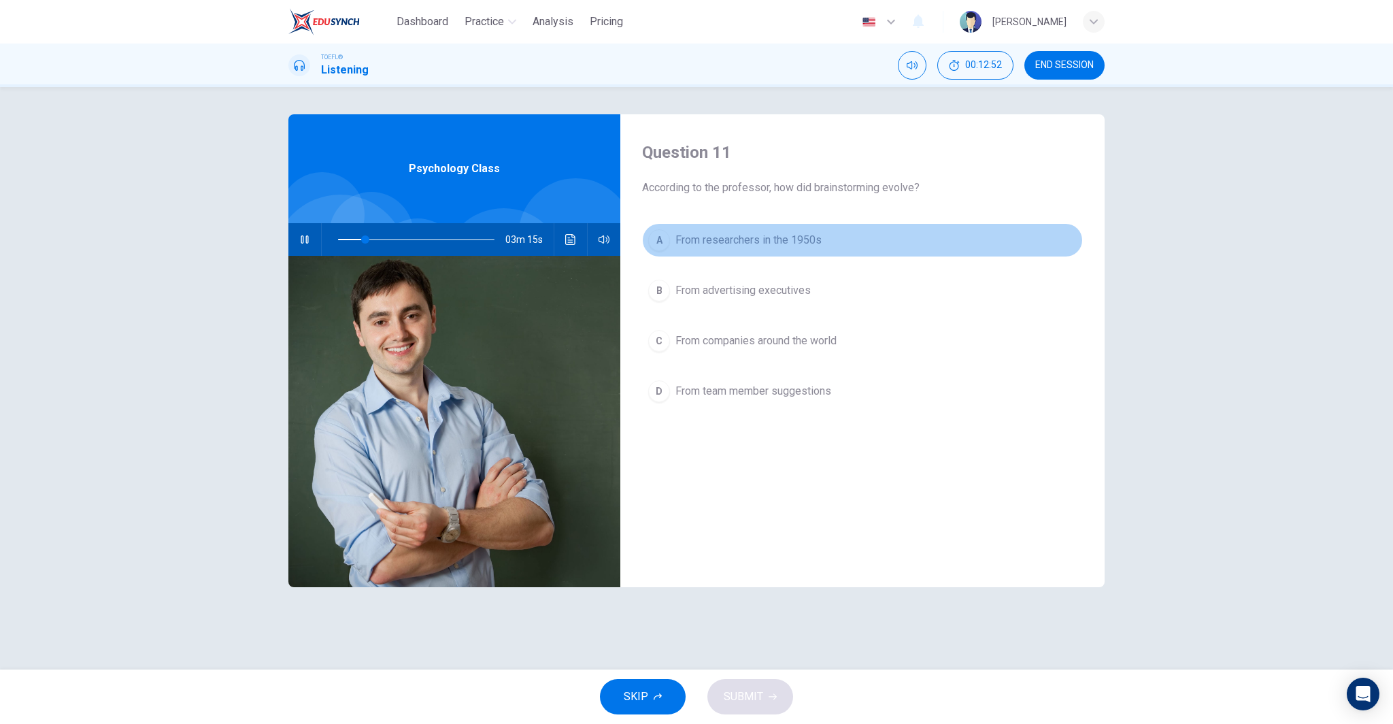
click at [758, 243] on span "From researchers in the 1950s" at bounding box center [748, 240] width 146 height 16
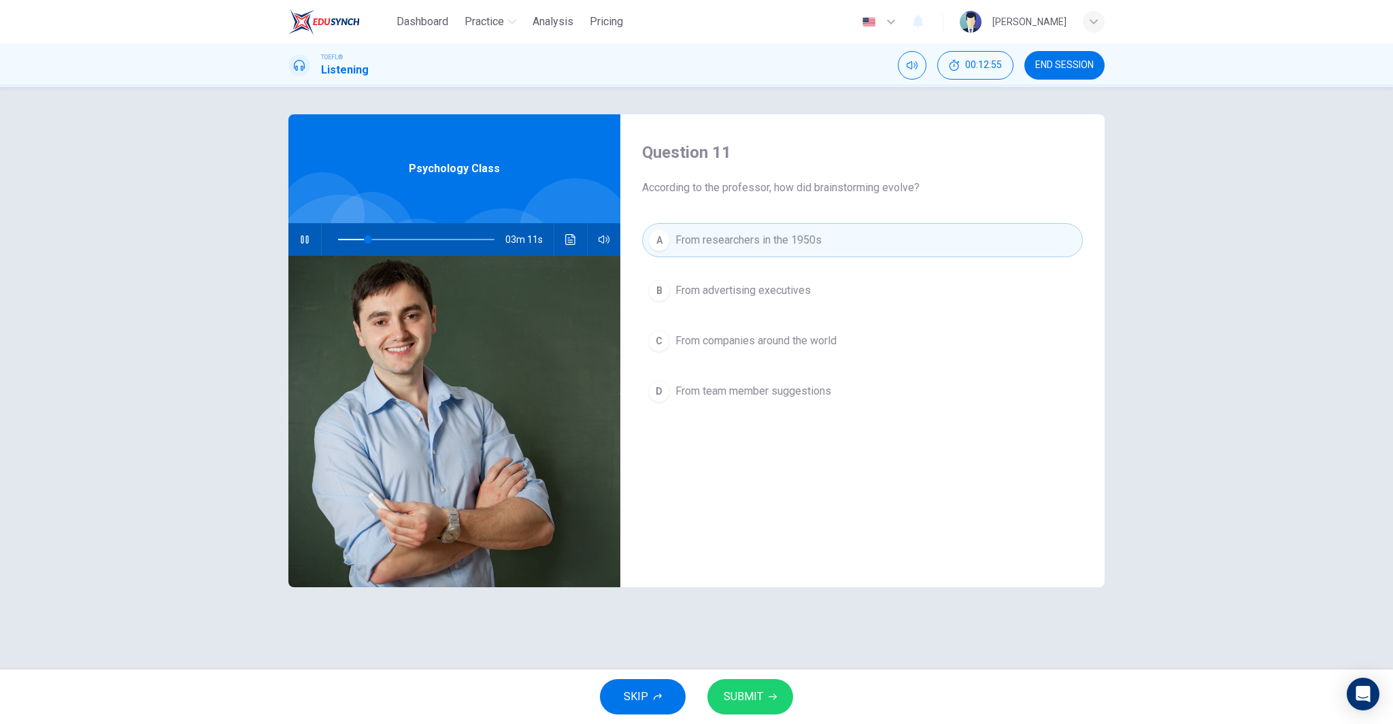
click at [762, 689] on button "SUBMIT" at bounding box center [750, 696] width 86 height 35
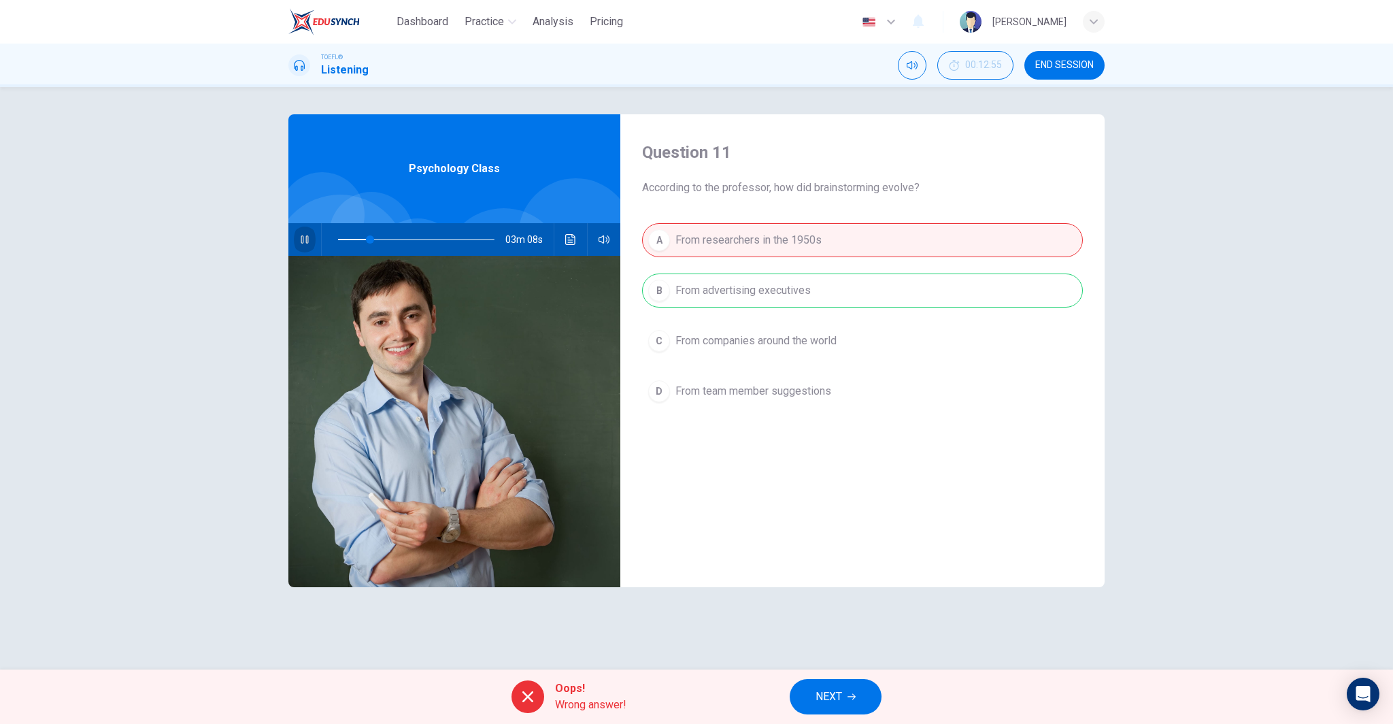
click at [299, 233] on button "button" at bounding box center [305, 239] width 22 height 33
click at [857, 694] on button "NEXT" at bounding box center [835, 696] width 92 height 35
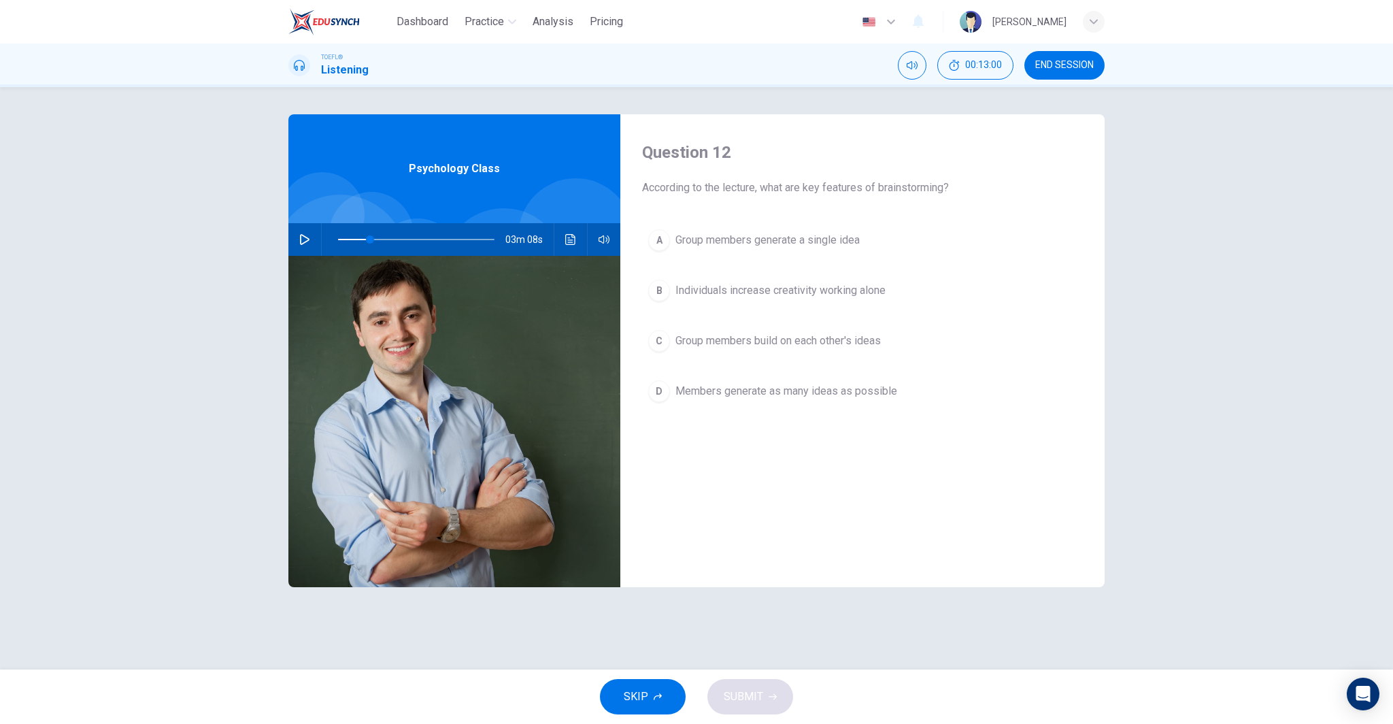
click at [305, 239] on icon "button" at bounding box center [304, 239] width 11 height 11
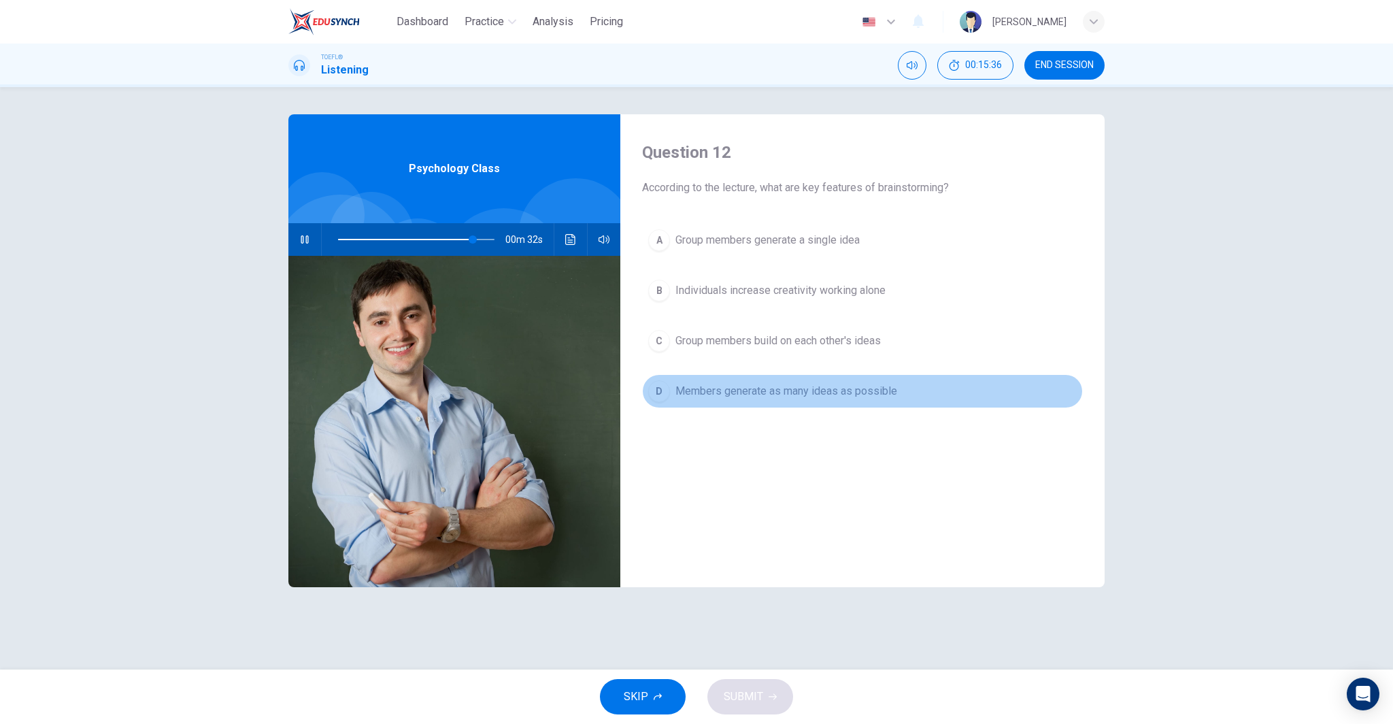
click at [824, 394] on span "Members generate as many ideas as possible" at bounding box center [786, 391] width 222 height 16
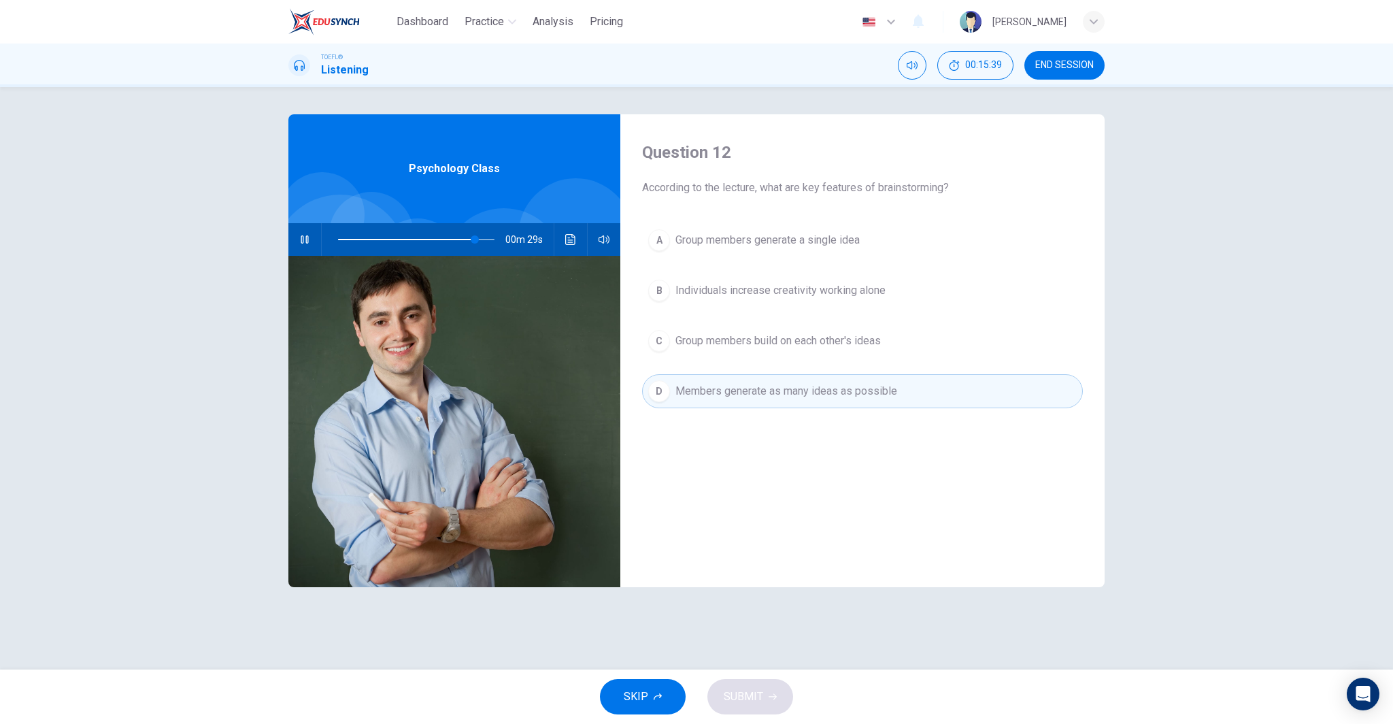
click at [831, 587] on div "Question 12 According to the lecture, what are key features of brainstorming? A…" at bounding box center [697, 378] width 860 height 528
type input "0"
click at [784, 603] on div "Question 12 According to the lecture, what are key features of brainstorming? A…" at bounding box center [697, 378] width 860 height 528
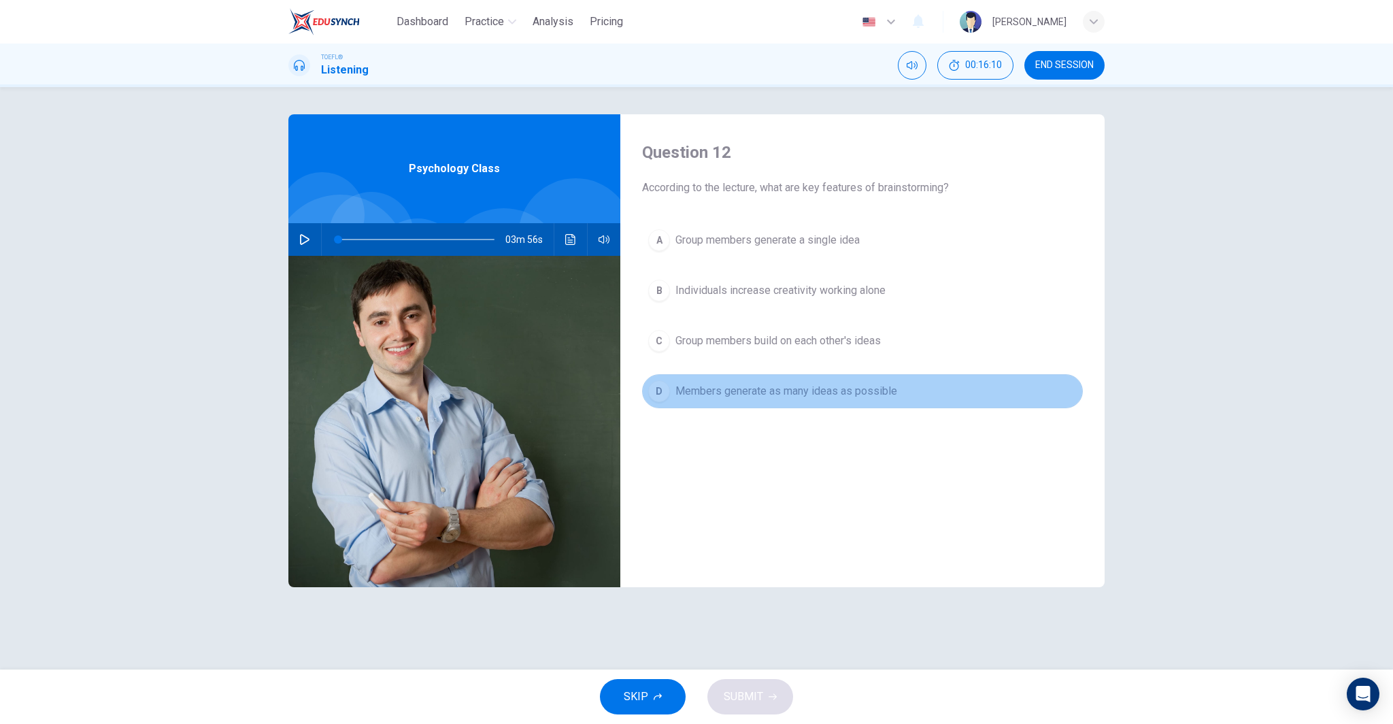
click at [823, 390] on span "Members generate as many ideas as possible" at bounding box center [786, 391] width 222 height 16
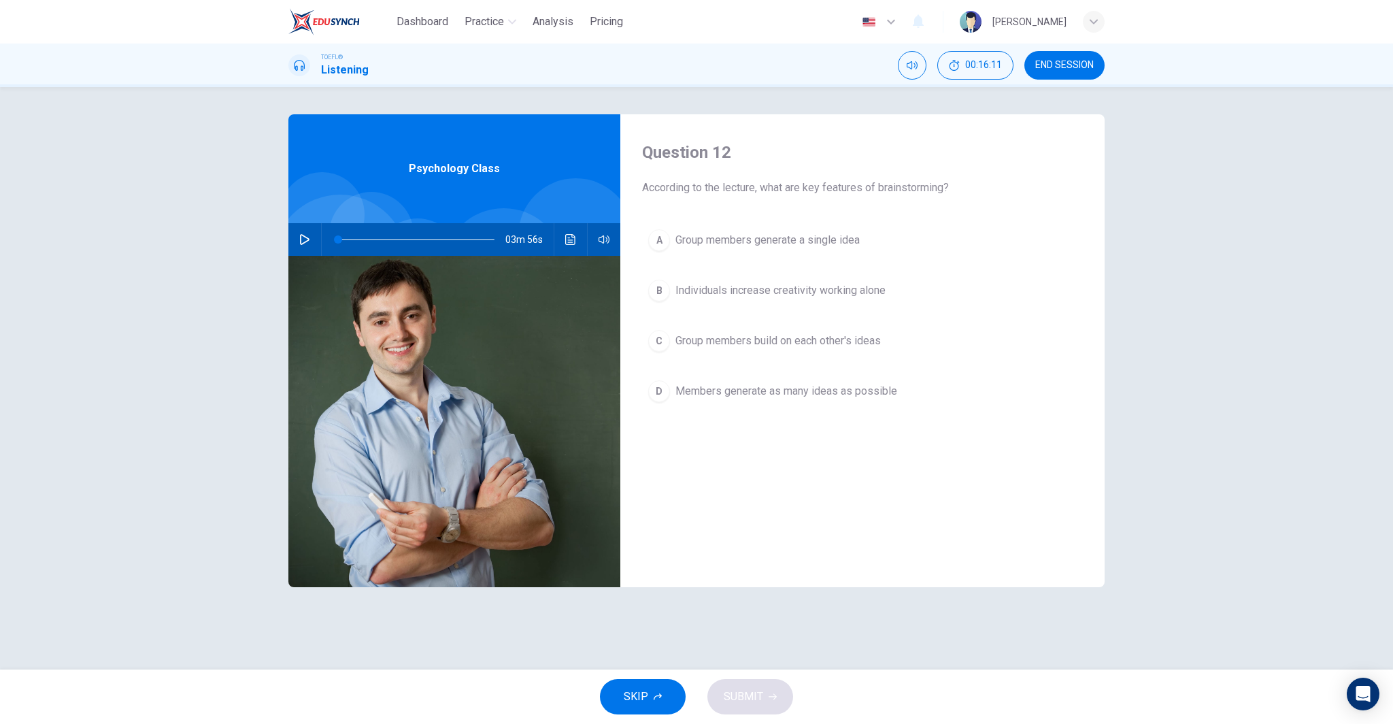
click at [832, 343] on span "Group members build on each other's ideas" at bounding box center [777, 341] width 205 height 16
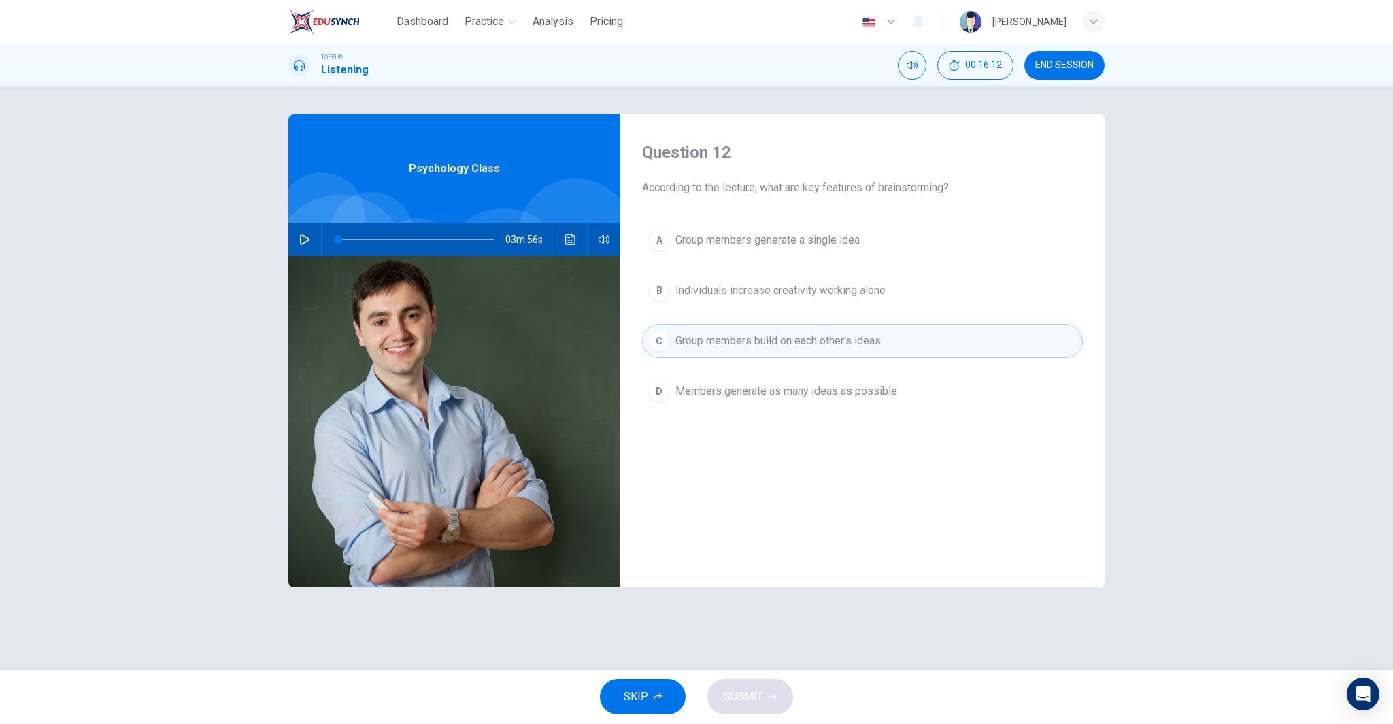
click at [837, 285] on span "Individuals increase creativity working alone" at bounding box center [780, 290] width 210 height 16
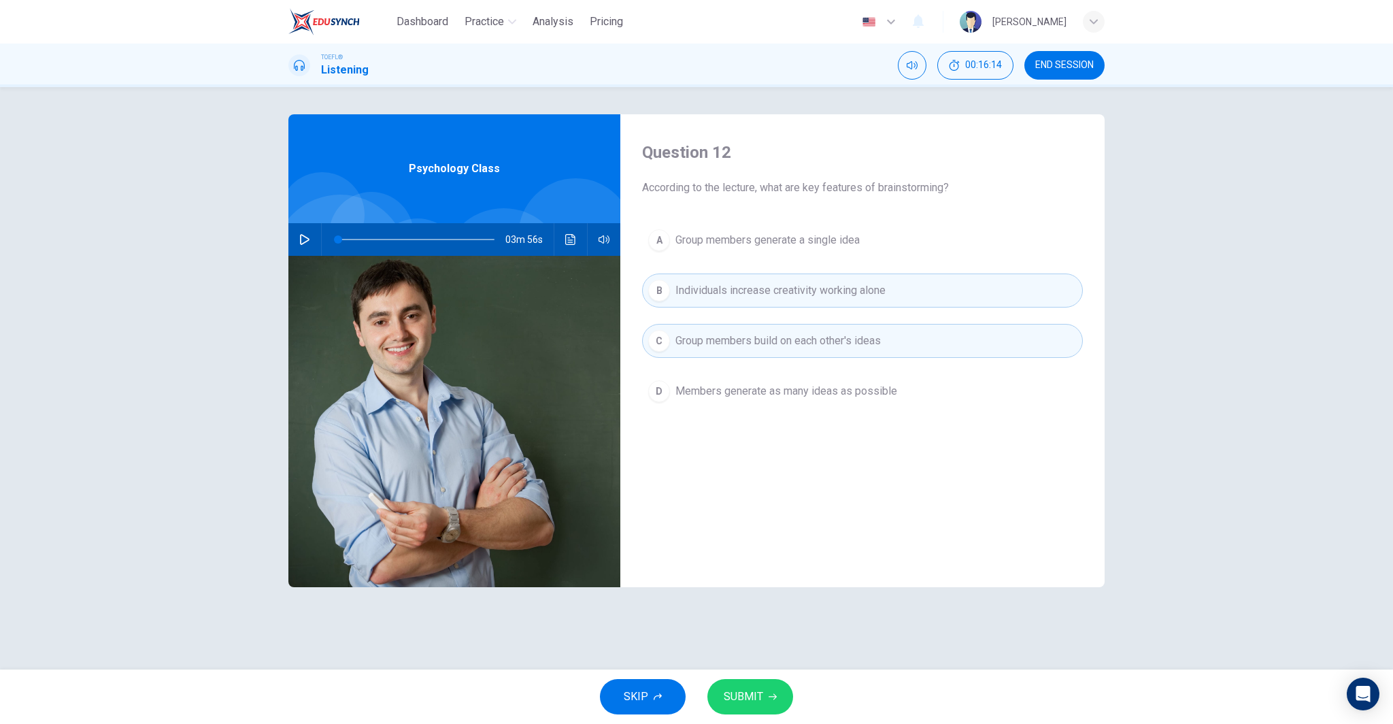
click at [765, 391] on span "Members generate as many ideas as possible" at bounding box center [786, 391] width 222 height 16
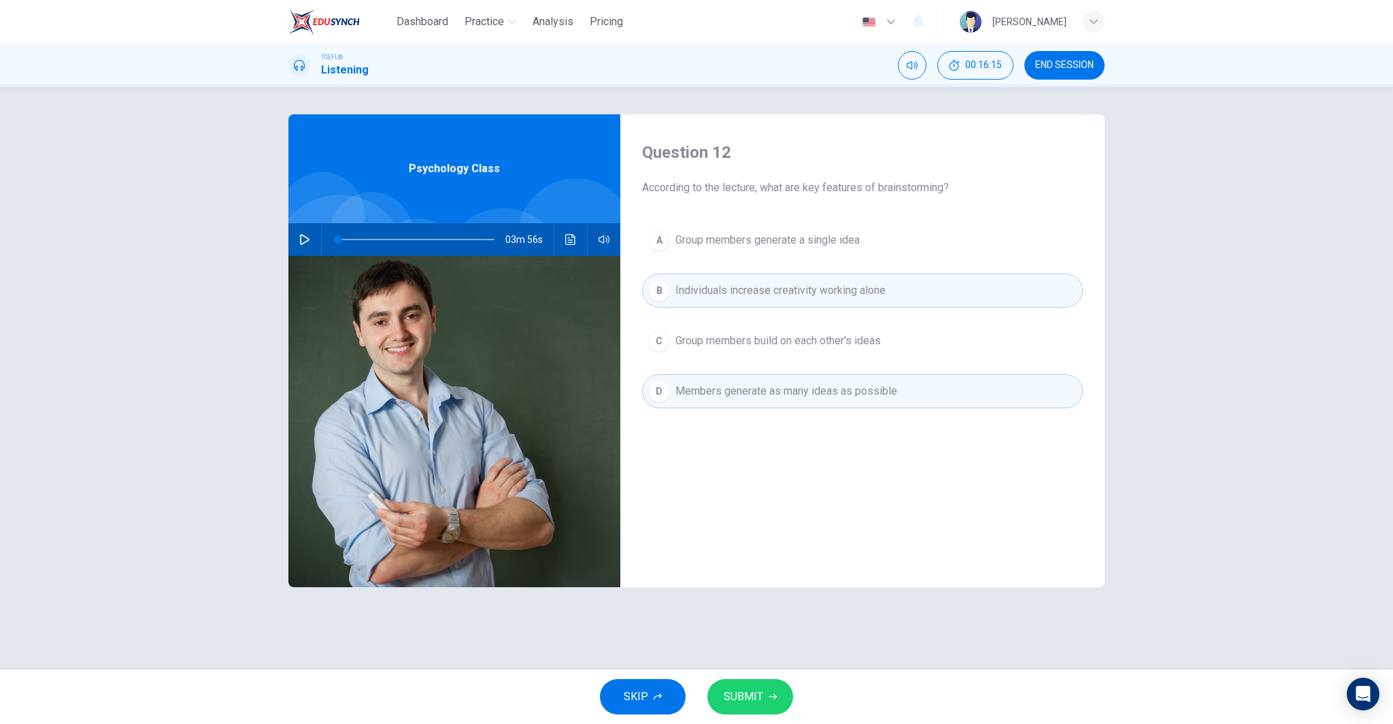
click at [777, 286] on span "Individuals increase creativity working alone" at bounding box center [780, 290] width 210 height 16
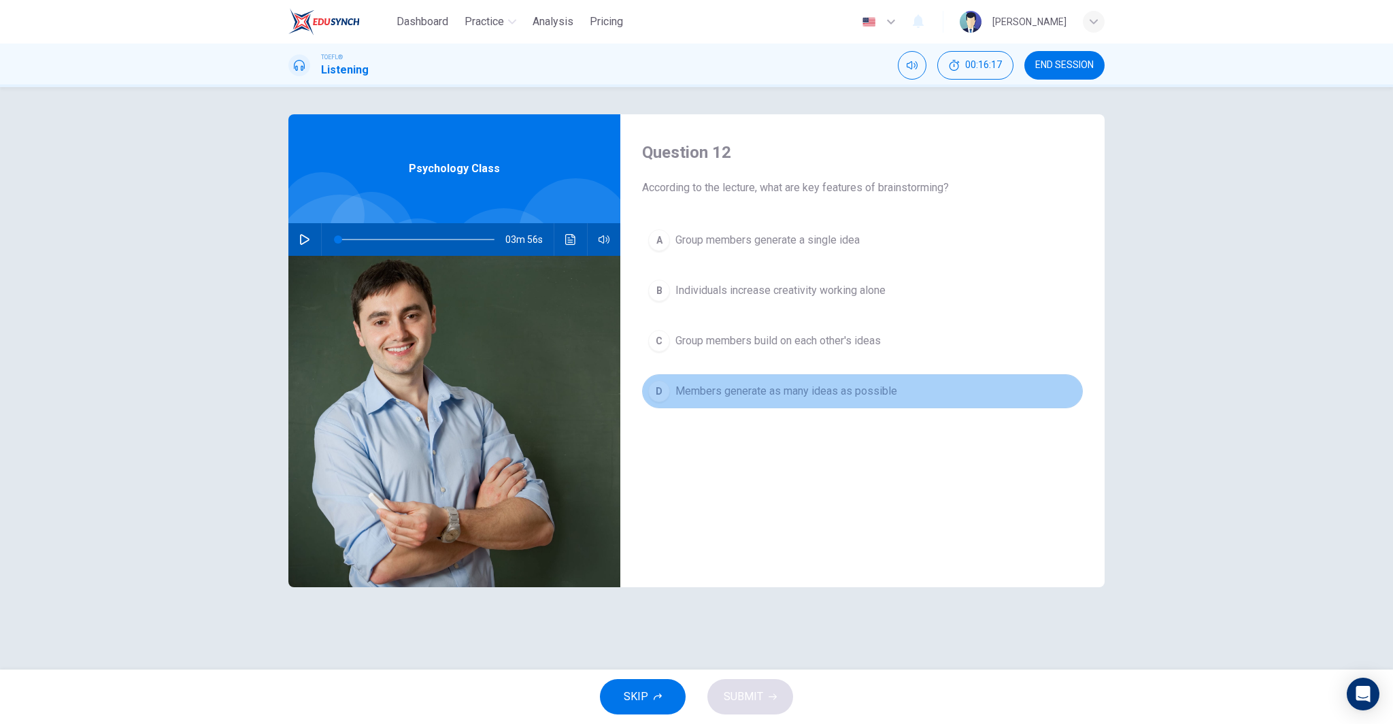
click at [772, 389] on span "Members generate as many ideas as possible" at bounding box center [786, 391] width 222 height 16
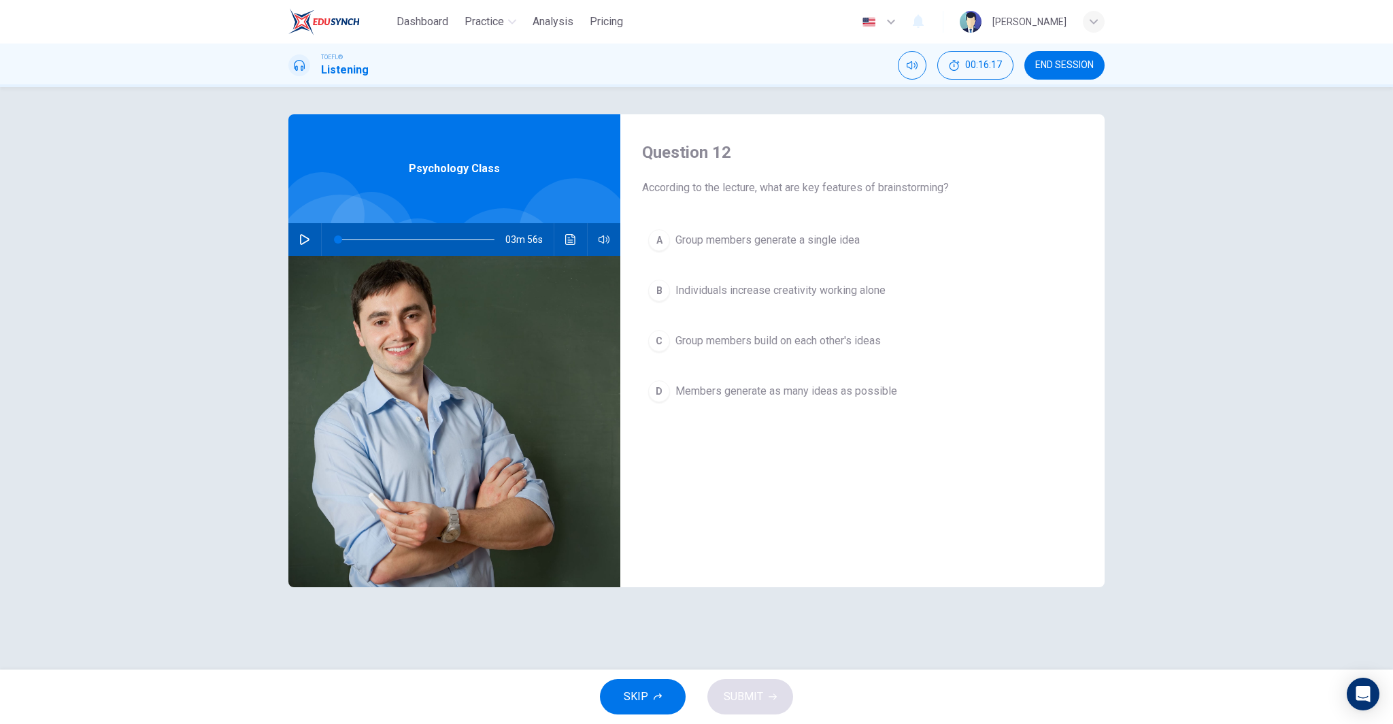
click at [789, 234] on span "Group members generate a single idea" at bounding box center [767, 240] width 184 height 16
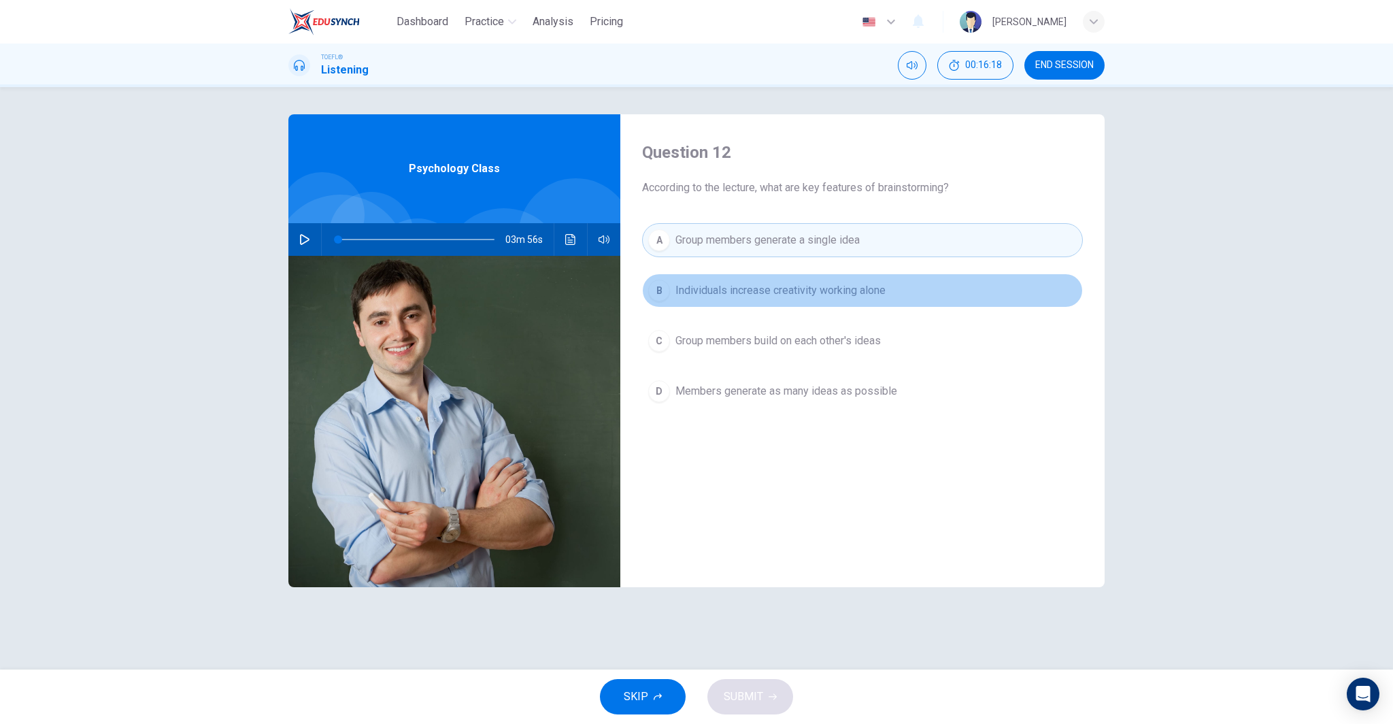
click at [789, 282] on span "Individuals increase creativity working alone" at bounding box center [780, 290] width 210 height 16
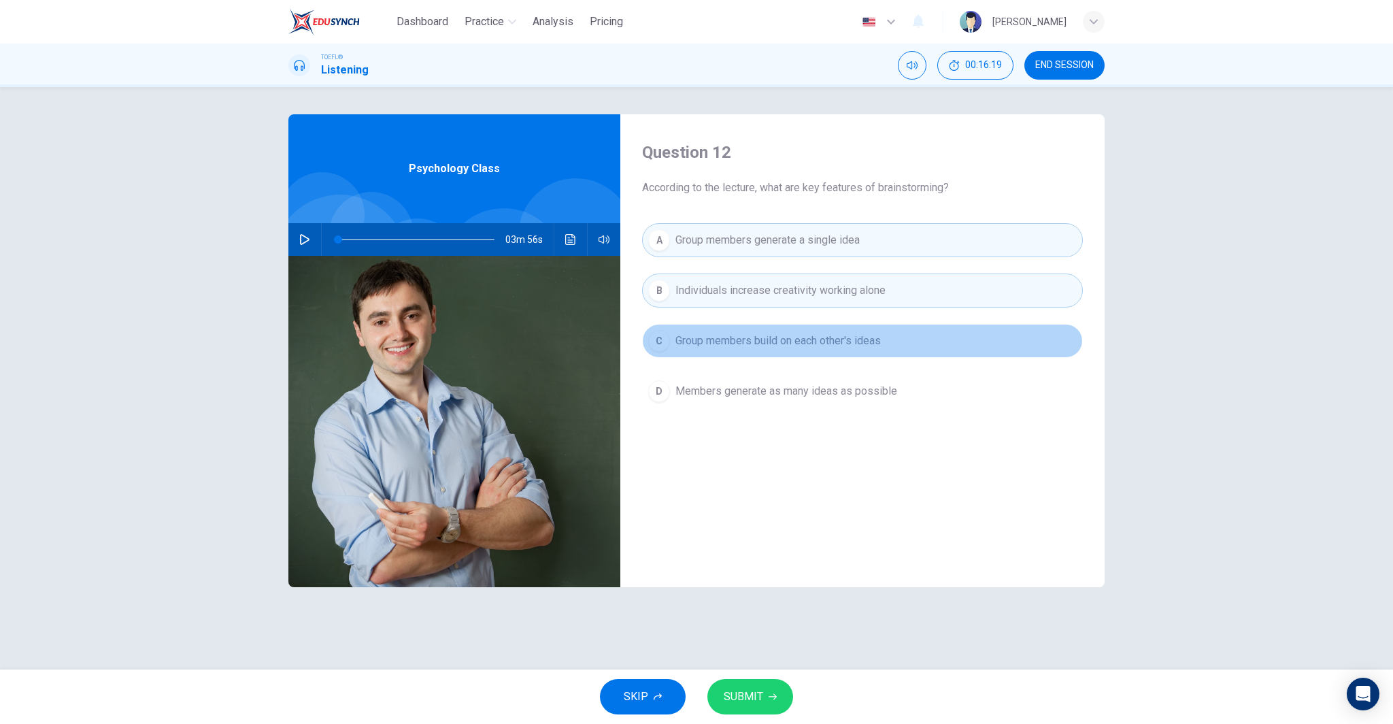
click at [797, 337] on span "Group members build on each other's ideas" at bounding box center [777, 341] width 205 height 16
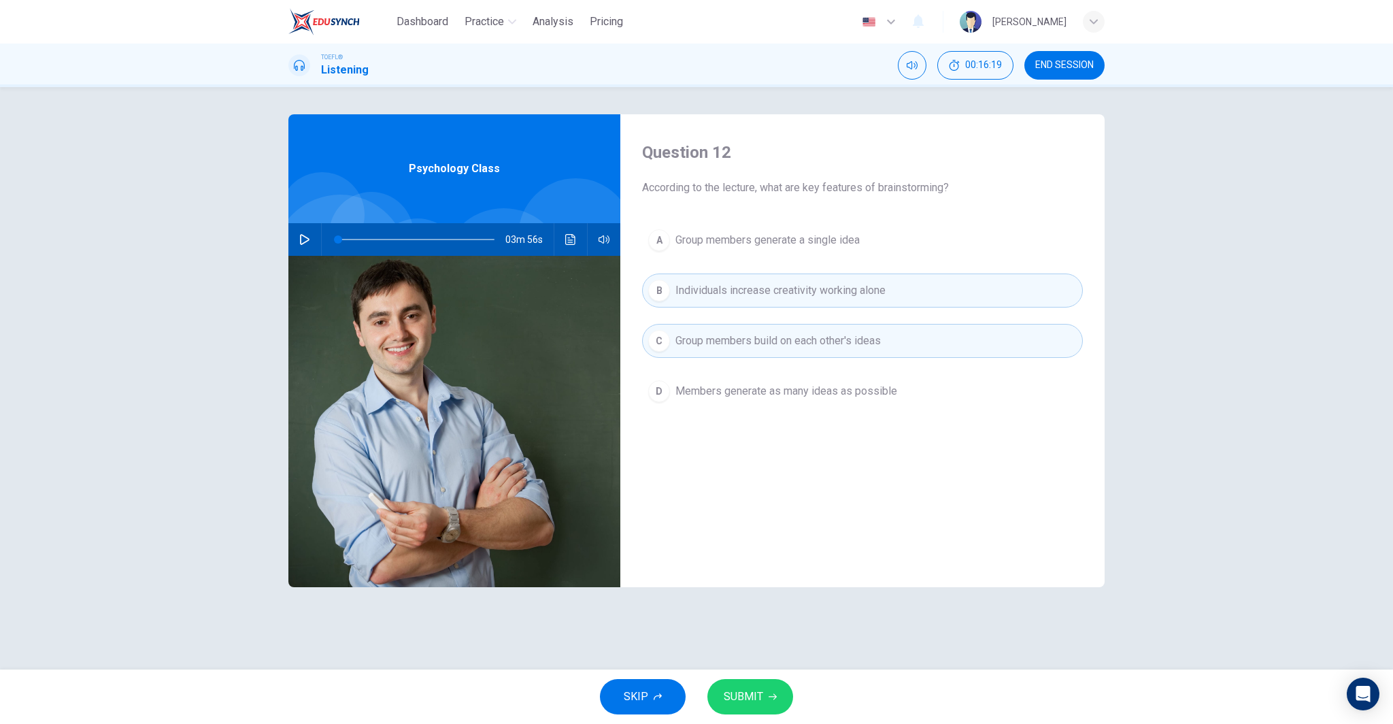
click at [803, 384] on span "Members generate as many ideas as possible" at bounding box center [786, 391] width 222 height 16
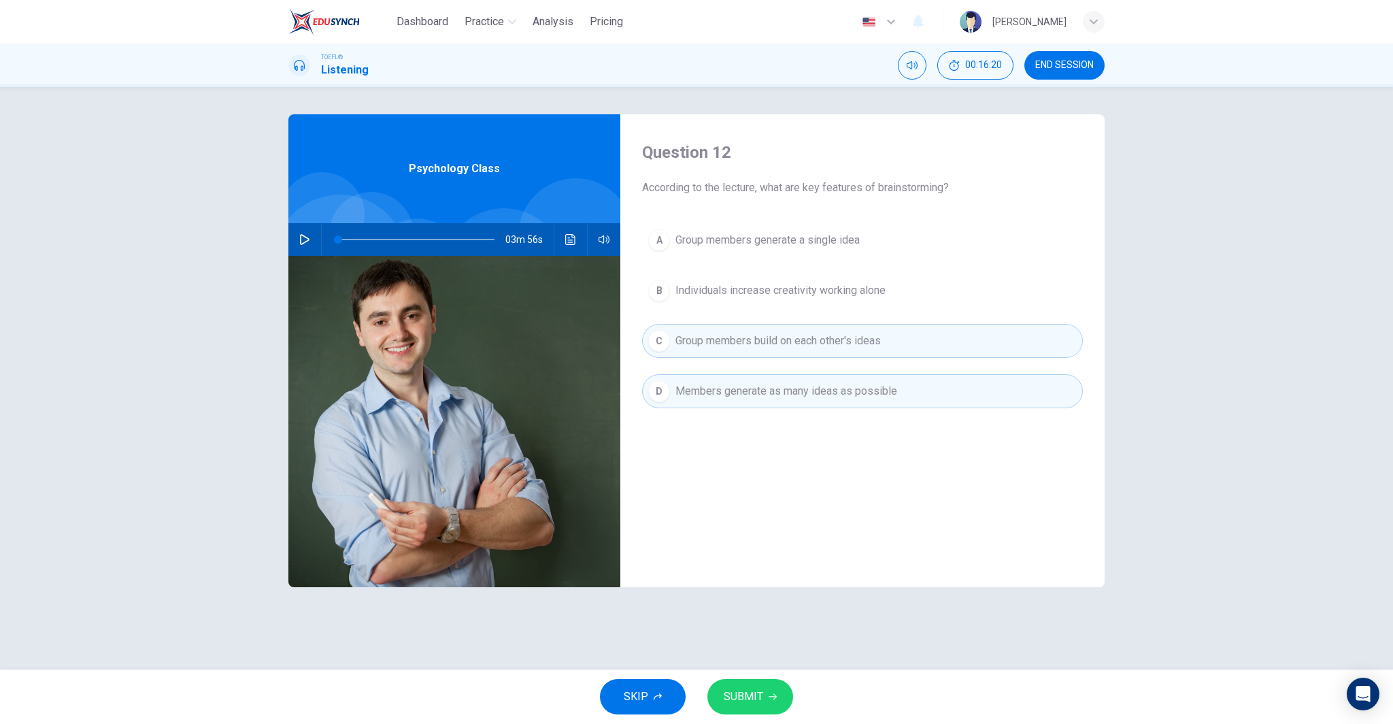
click at [806, 339] on span "Group members build on each other's ideas" at bounding box center [777, 341] width 205 height 16
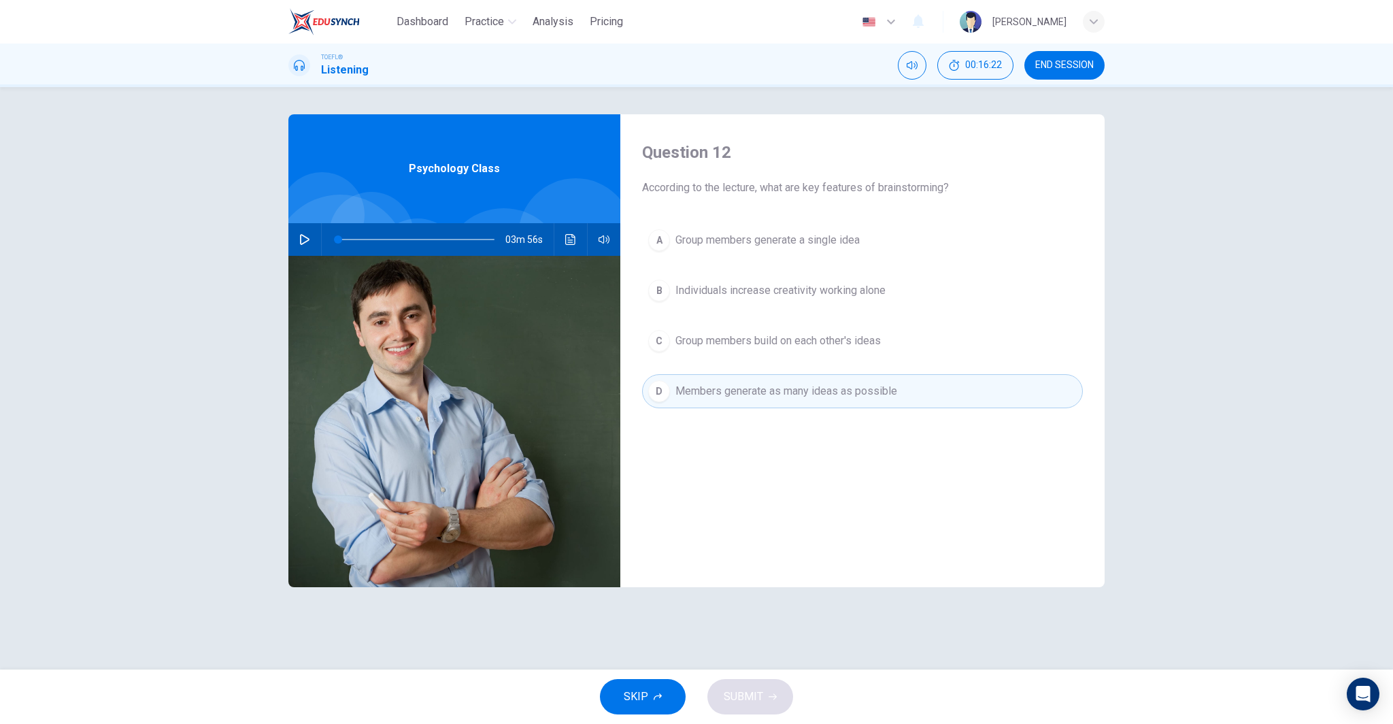
click at [853, 380] on button "D Members generate as many ideas as possible" at bounding box center [862, 391] width 441 height 34
click at [836, 287] on span "Individuals increase creativity working alone" at bounding box center [780, 290] width 210 height 16
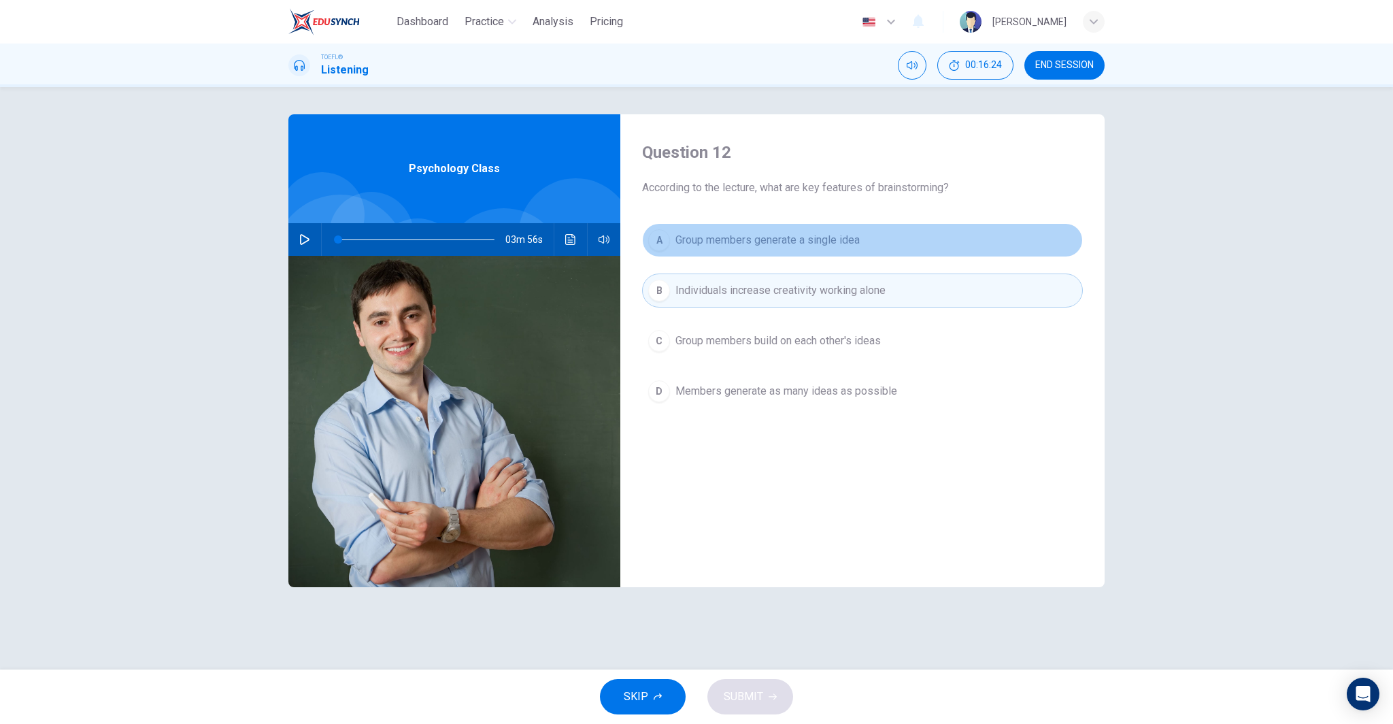
click at [815, 252] on button "A Group members generate a single idea" at bounding box center [862, 240] width 441 height 34
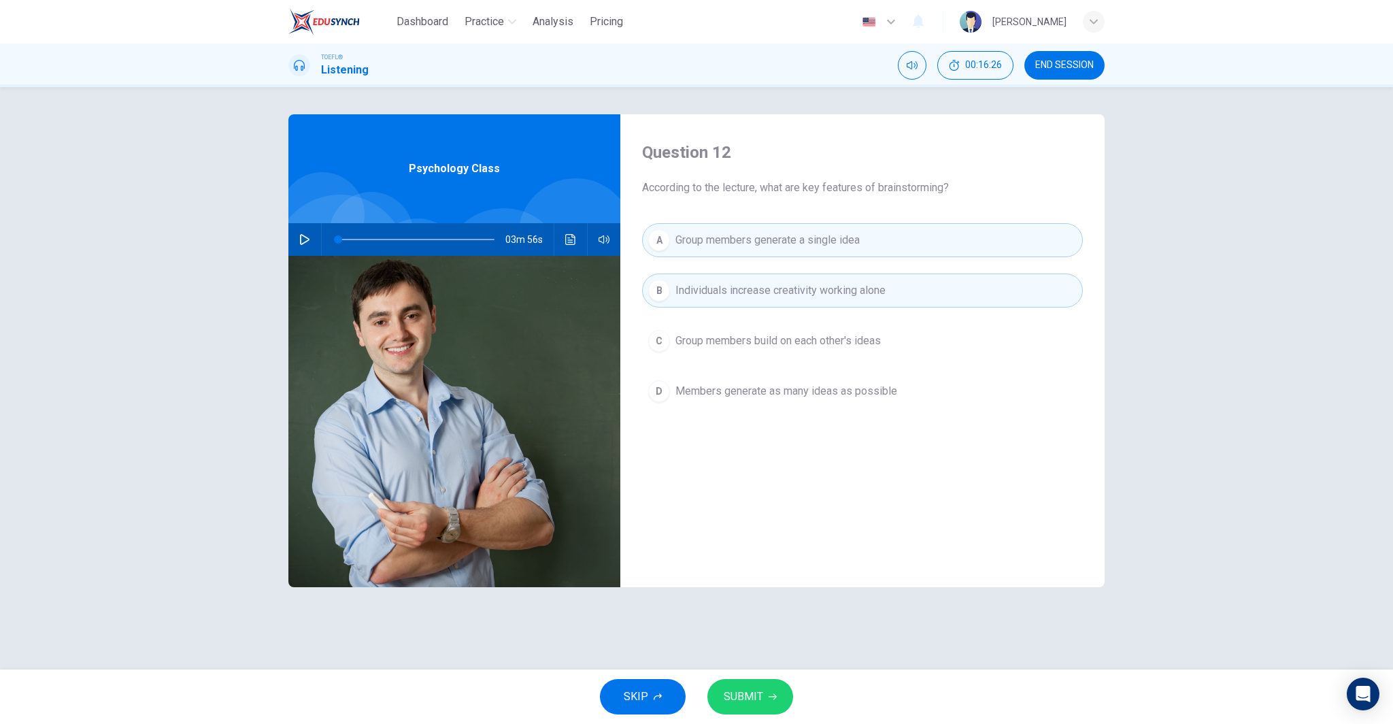
click at [856, 284] on span "Individuals increase creativity working alone" at bounding box center [780, 290] width 210 height 16
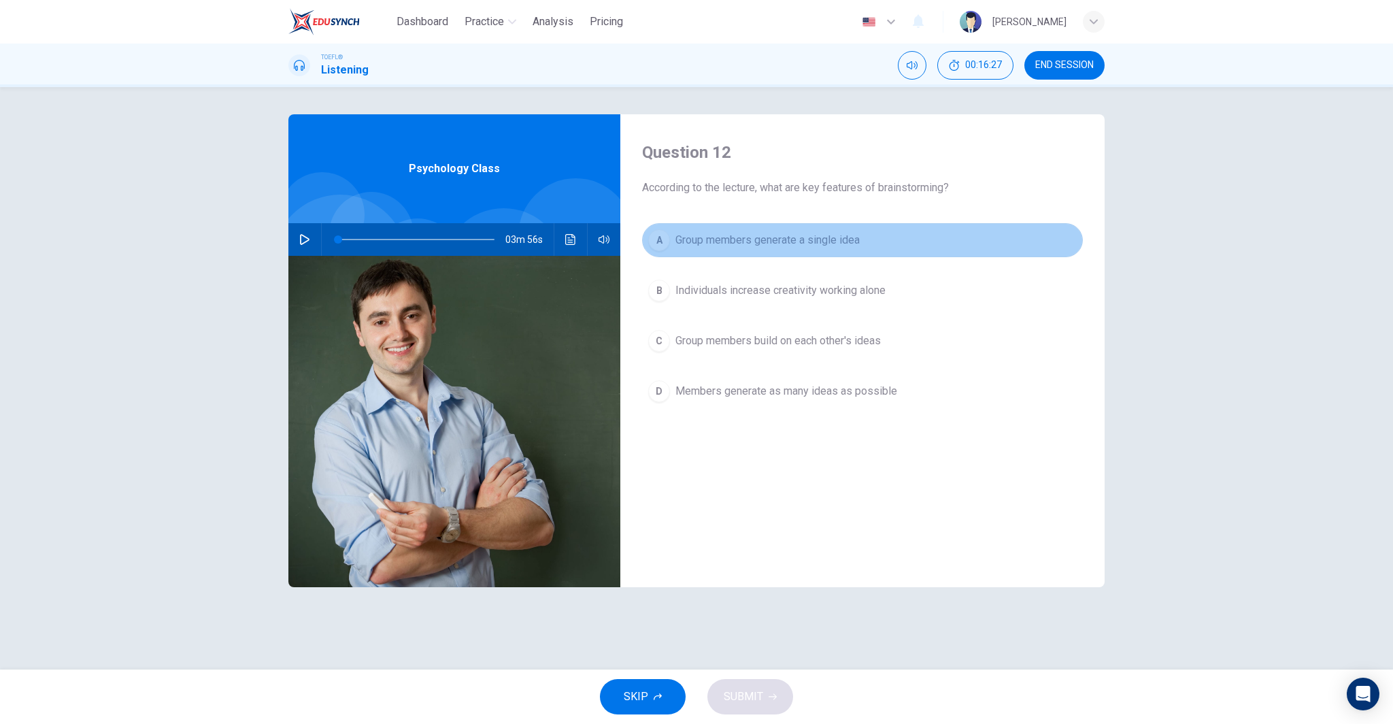
click at [864, 239] on button "A Group members generate a single idea" at bounding box center [862, 240] width 441 height 34
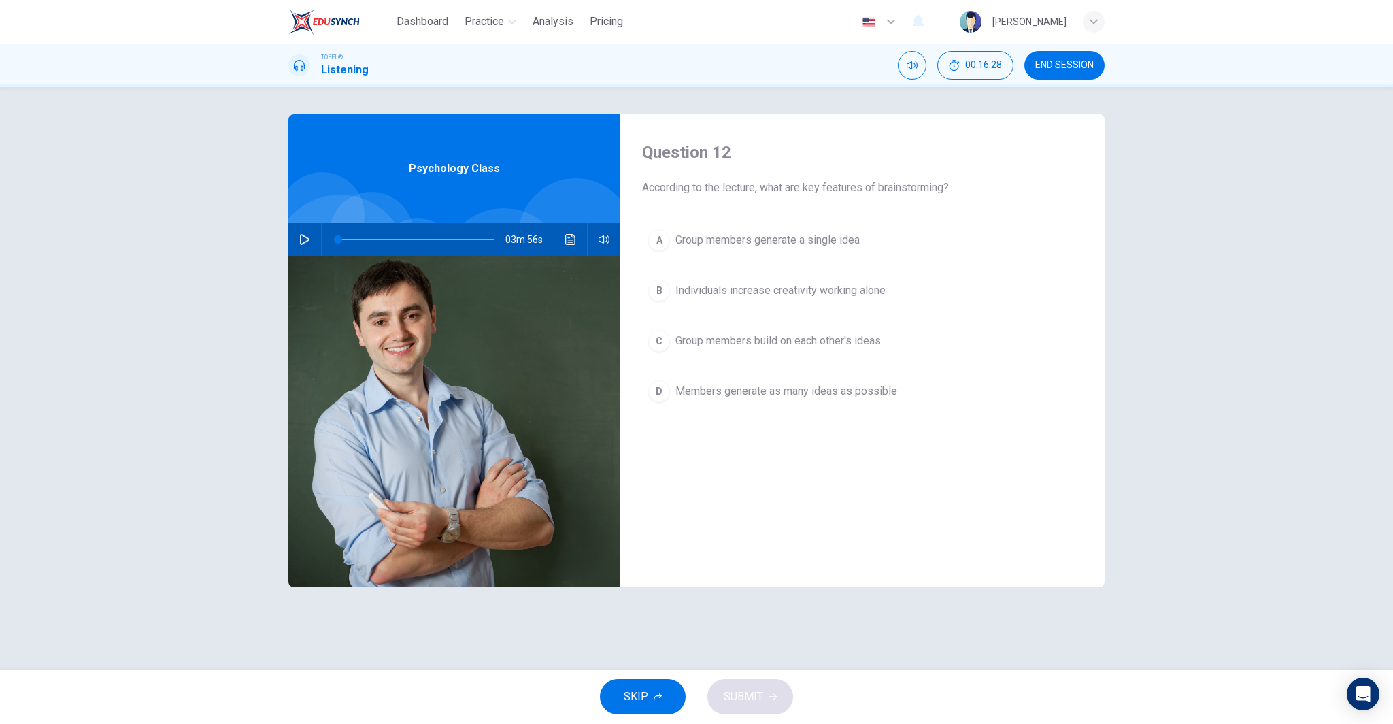
click at [856, 282] on button "B Individuals increase creativity working alone" at bounding box center [862, 290] width 441 height 34
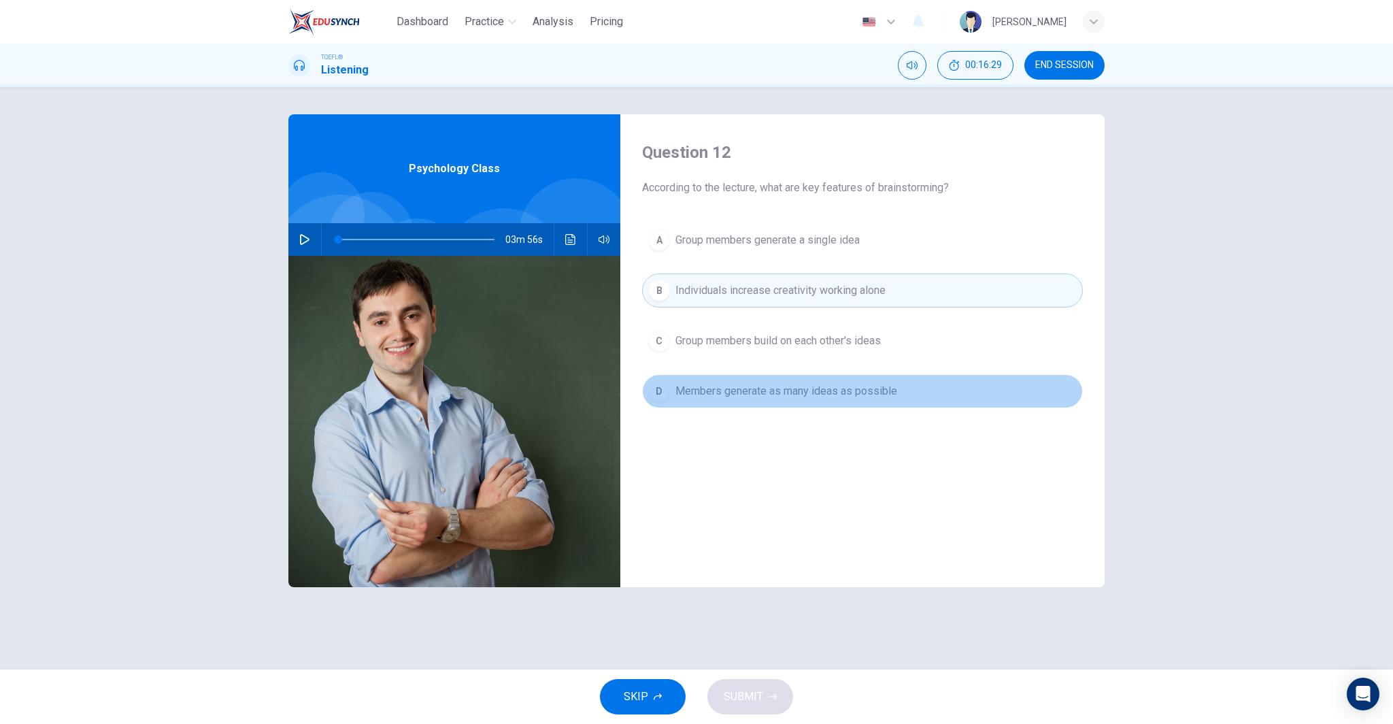
drag, startPoint x: 870, startPoint y: 393, endPoint x: 855, endPoint y: 396, distance: 15.3
click at [869, 393] on span "Members generate as many ideas as possible" at bounding box center [786, 391] width 222 height 16
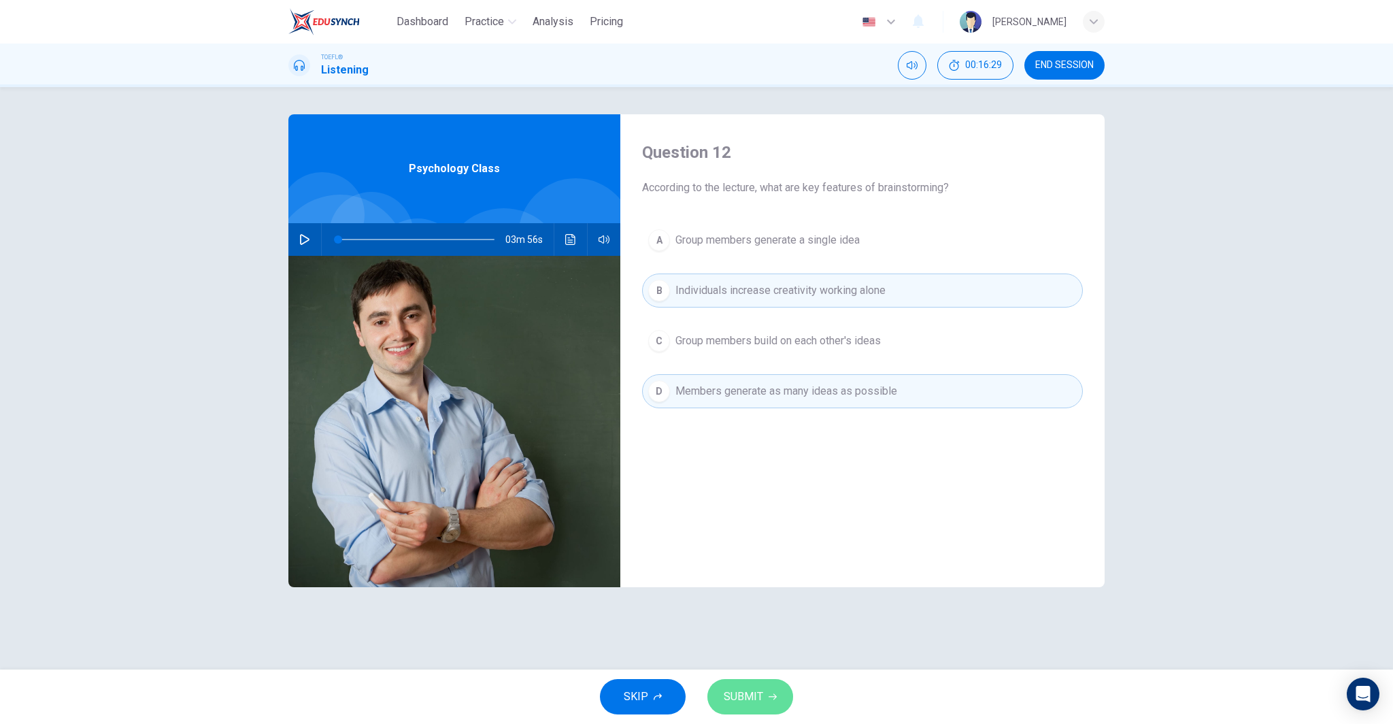
click at [768, 692] on icon "button" at bounding box center [772, 696] width 8 height 8
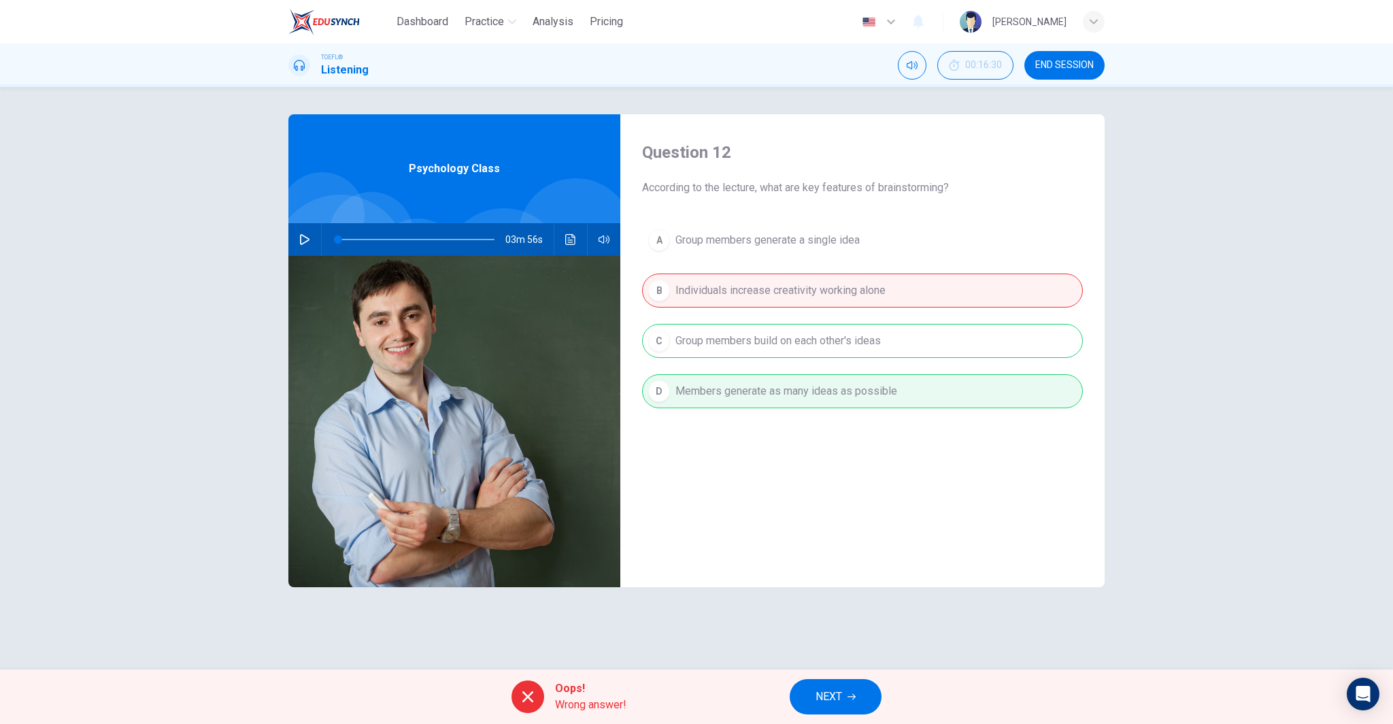
click at [865, 676] on div "Oops! Wrong answer! NEXT" at bounding box center [696, 696] width 1393 height 54
click at [851, 704] on button "NEXT" at bounding box center [835, 696] width 92 height 35
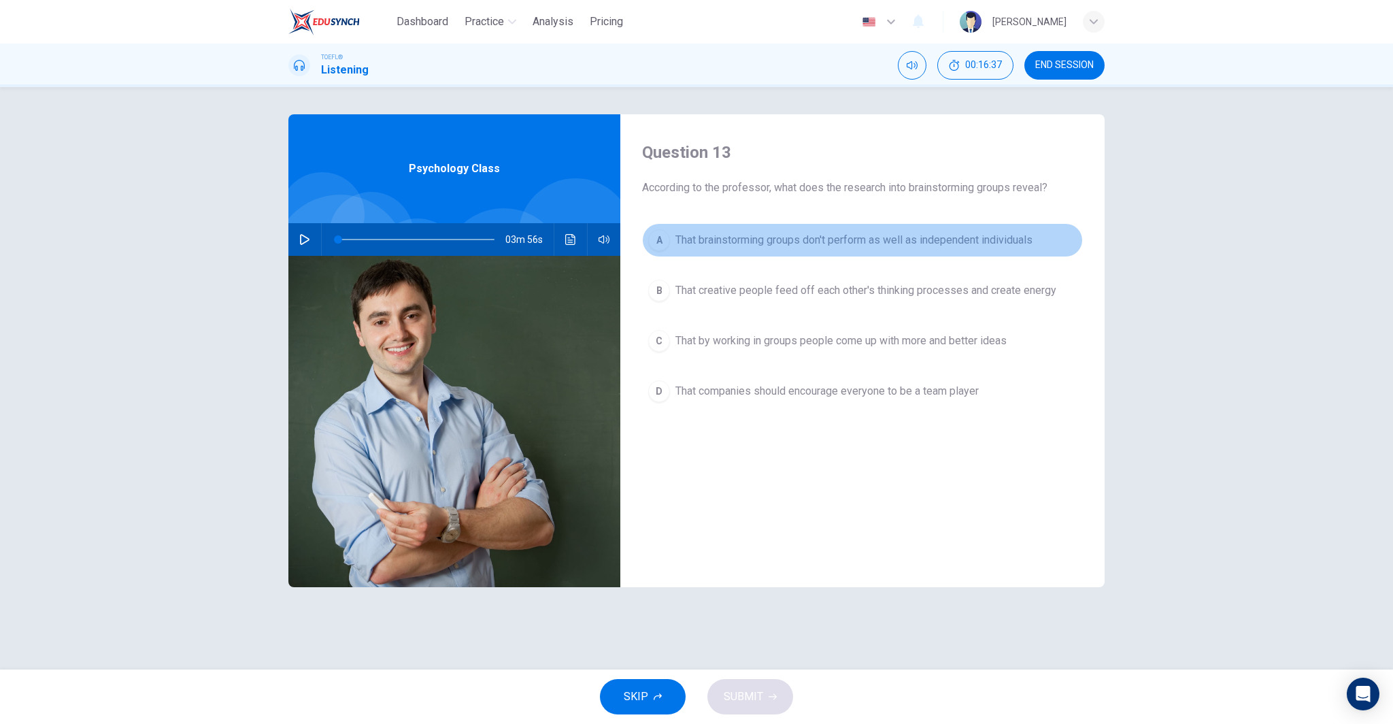
click at [840, 237] on span "That brainstorming groups don't perform as well as independent individuals" at bounding box center [853, 240] width 357 height 16
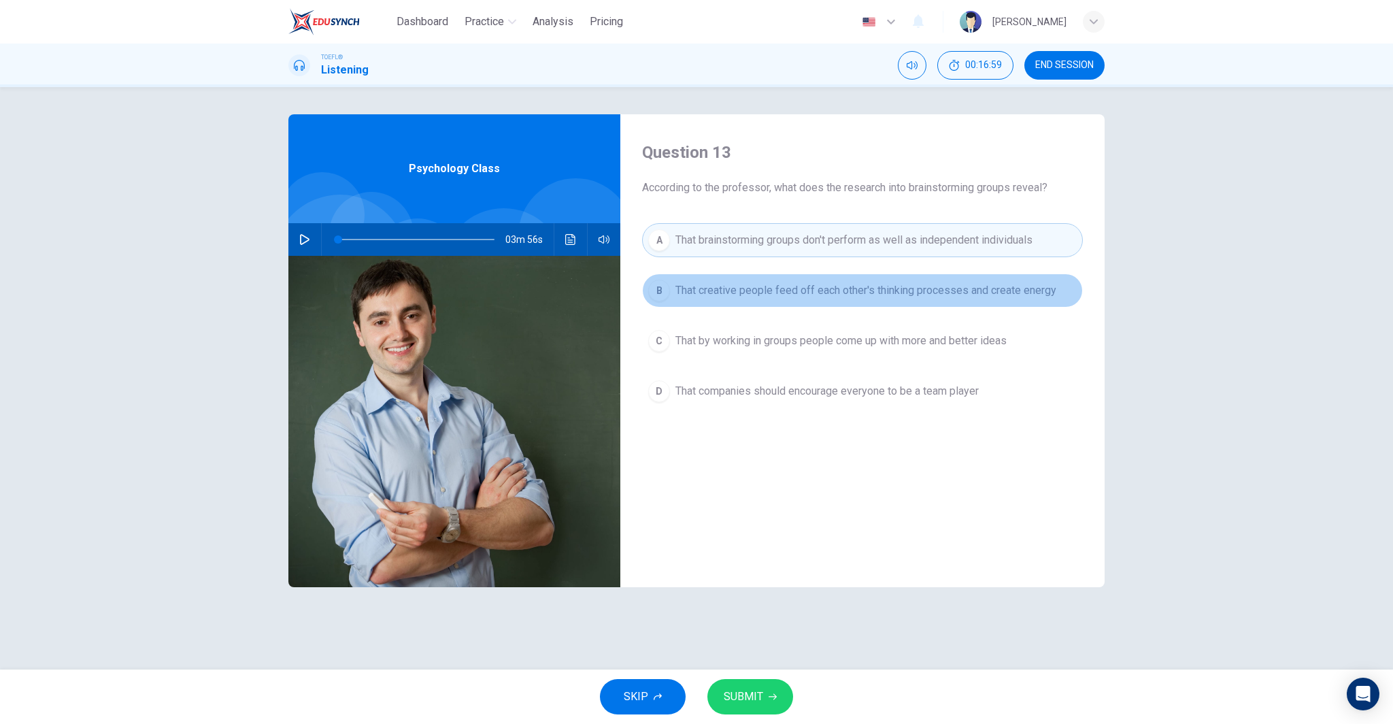
click at [893, 284] on span "That creative people feed off each other's thinking processes and create energy" at bounding box center [865, 290] width 381 height 16
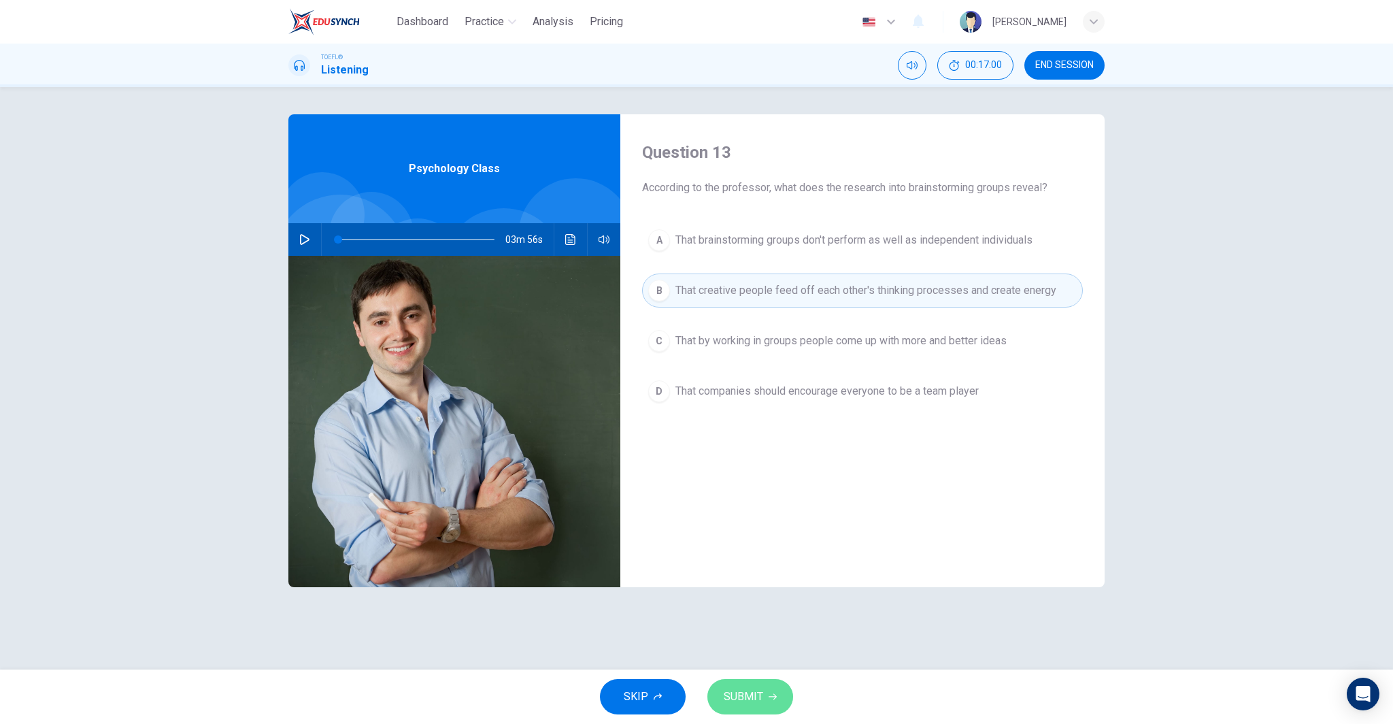
click at [768, 712] on button "SUBMIT" at bounding box center [750, 696] width 86 height 35
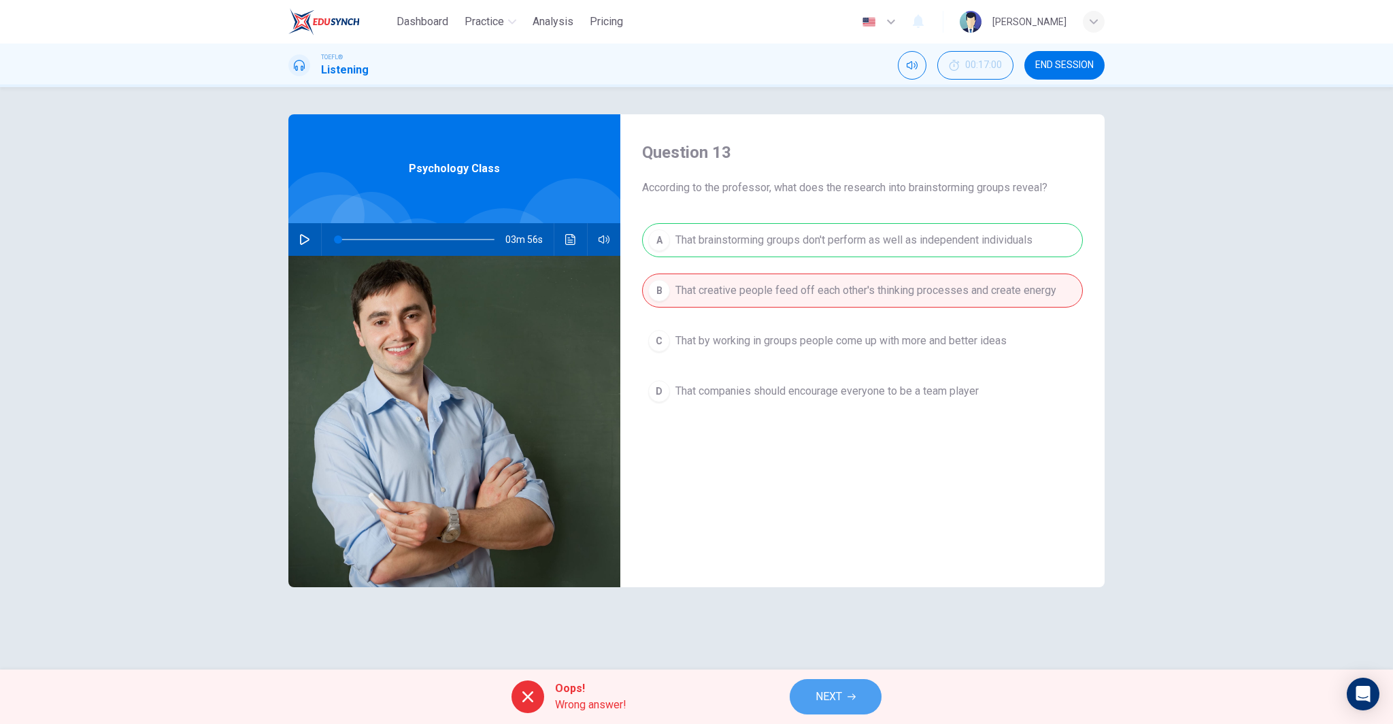
click at [825, 685] on button "NEXT" at bounding box center [835, 696] width 92 height 35
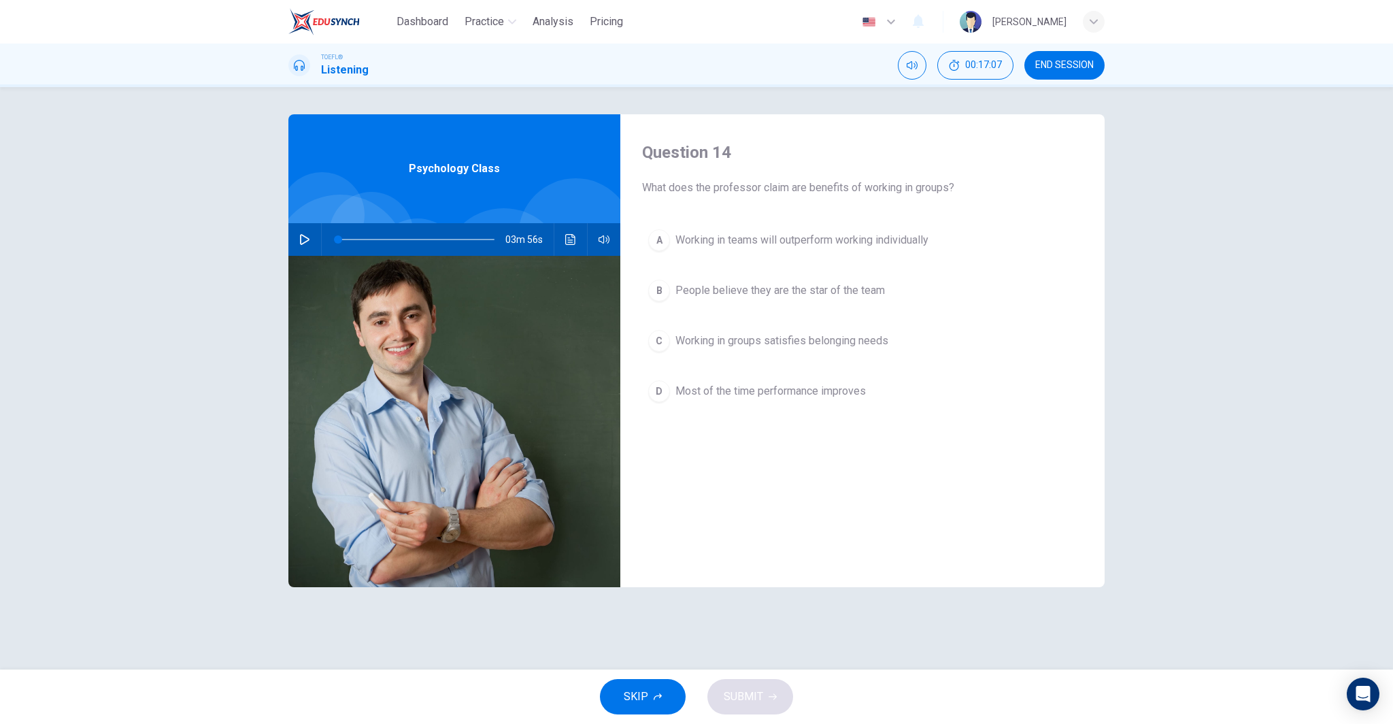
click at [850, 292] on span "People believe they are the star of the team" at bounding box center [779, 290] width 209 height 16
click at [812, 239] on span "Working in teams will outperform working individually" at bounding box center [801, 240] width 253 height 16
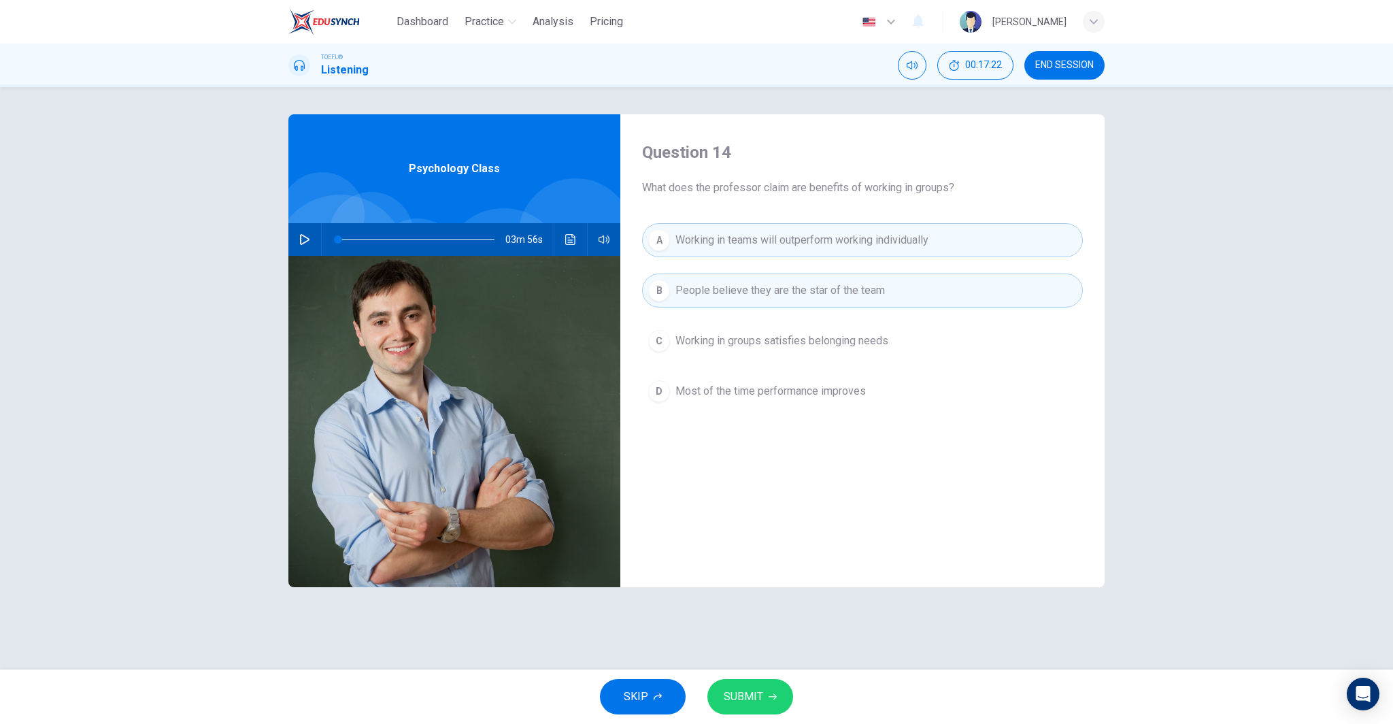
click at [831, 392] on span "Most of the time performance improves" at bounding box center [770, 391] width 190 height 16
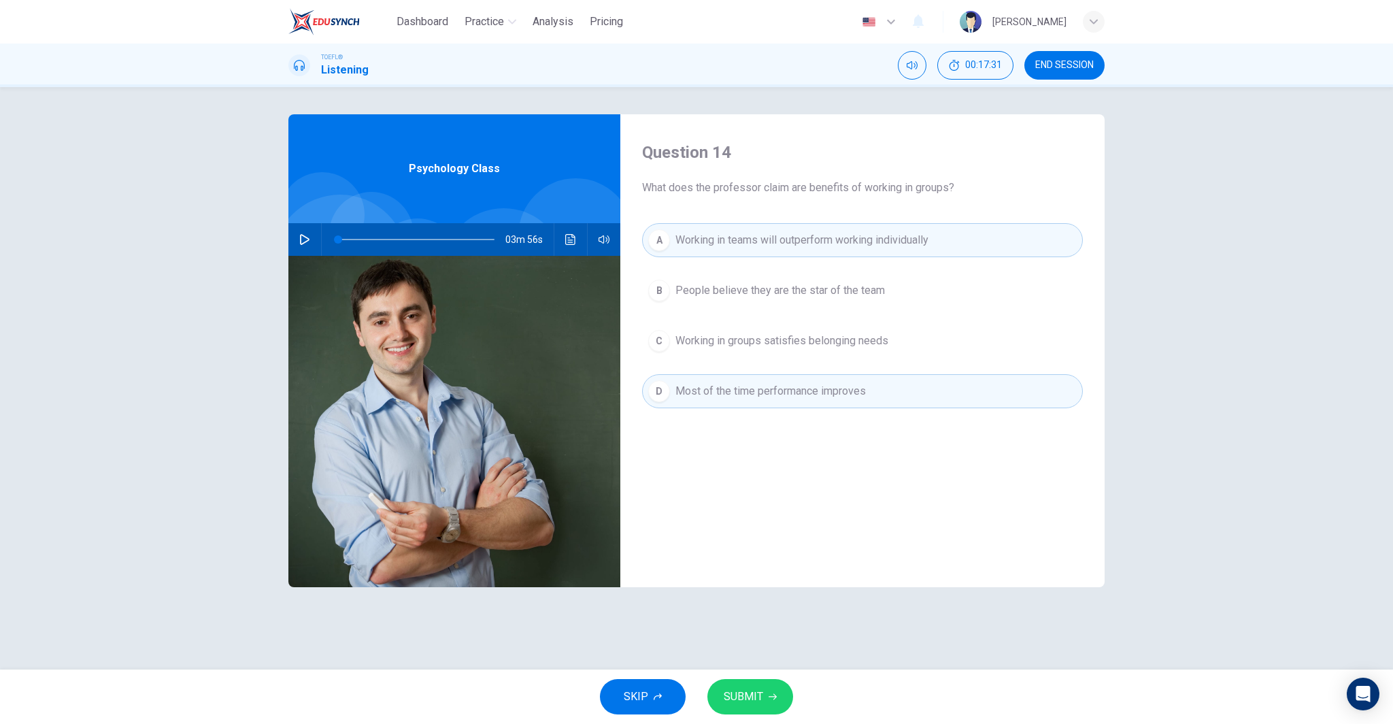
click at [850, 290] on span "People believe they are the star of the team" at bounding box center [779, 290] width 209 height 16
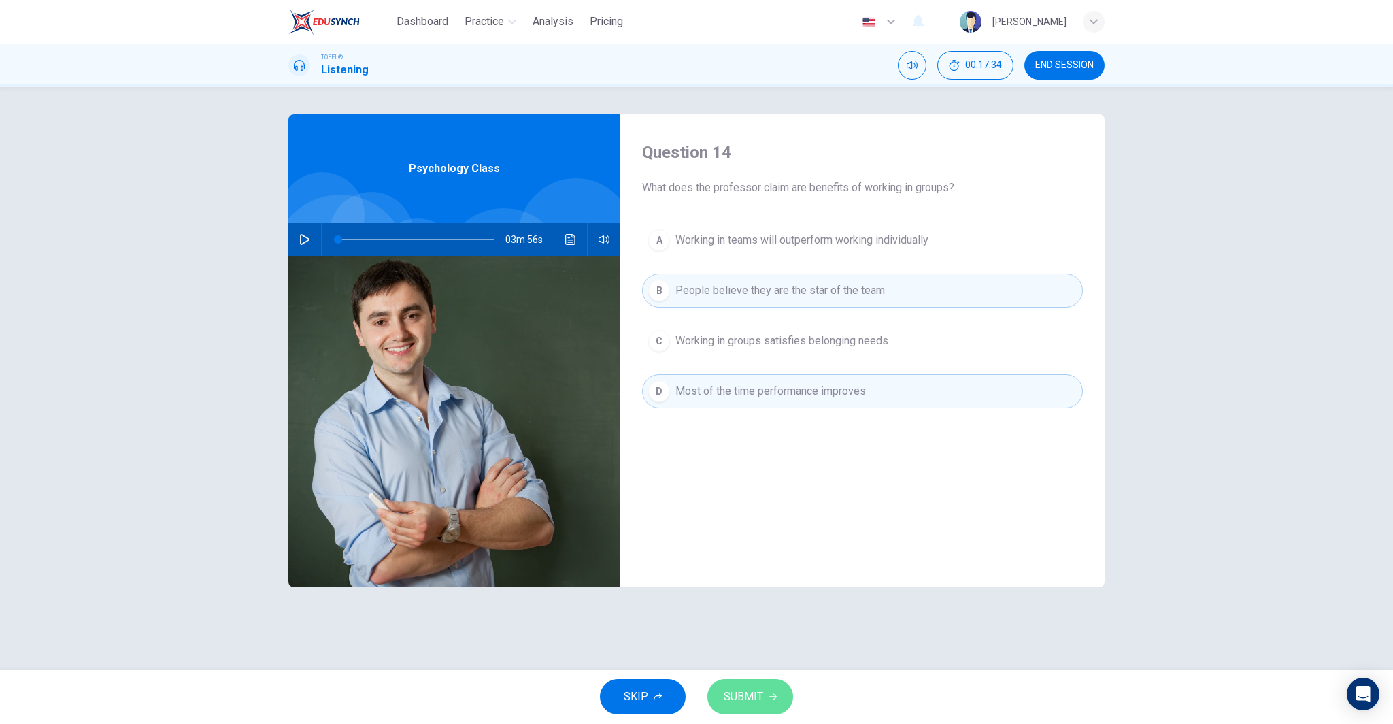
click at [758, 684] on button "SUBMIT" at bounding box center [750, 696] width 86 height 35
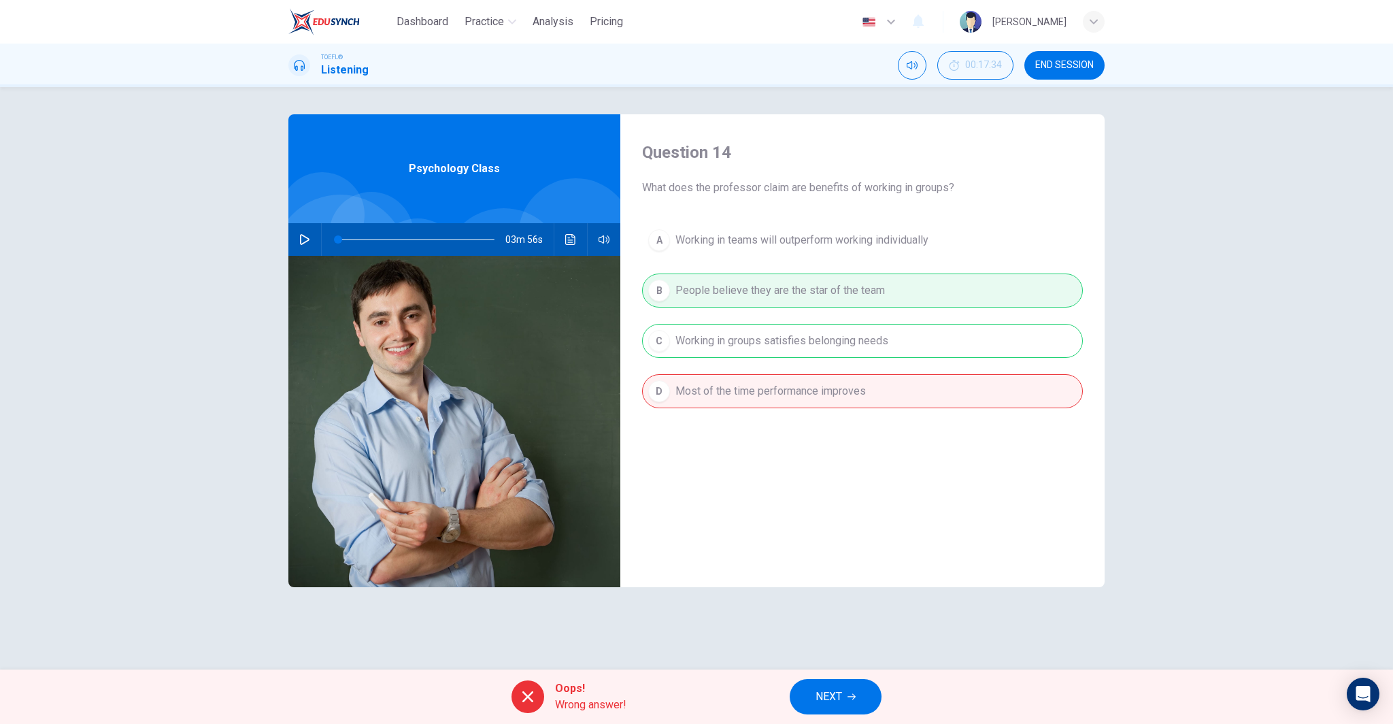
click at [808, 690] on button "NEXT" at bounding box center [835, 696] width 92 height 35
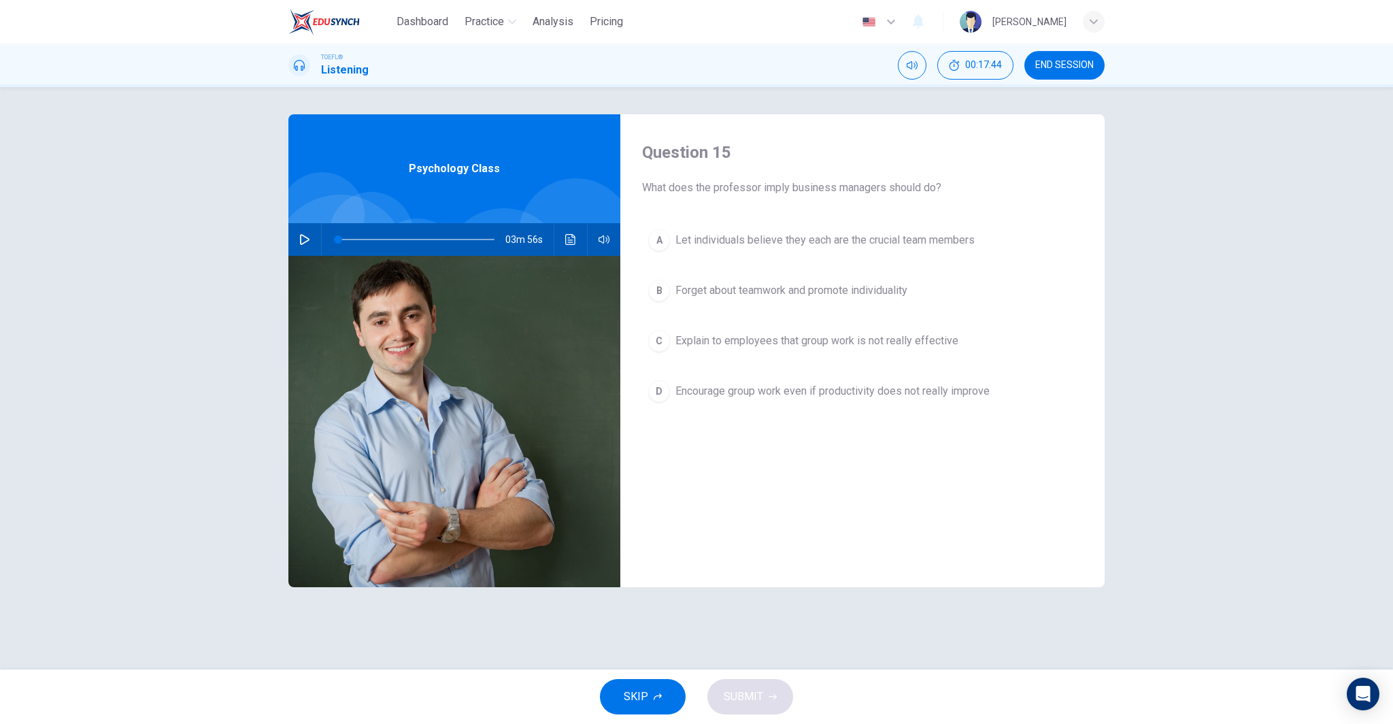
click at [929, 296] on button "B Forget about teamwork and promote individuality" at bounding box center [862, 290] width 441 height 34
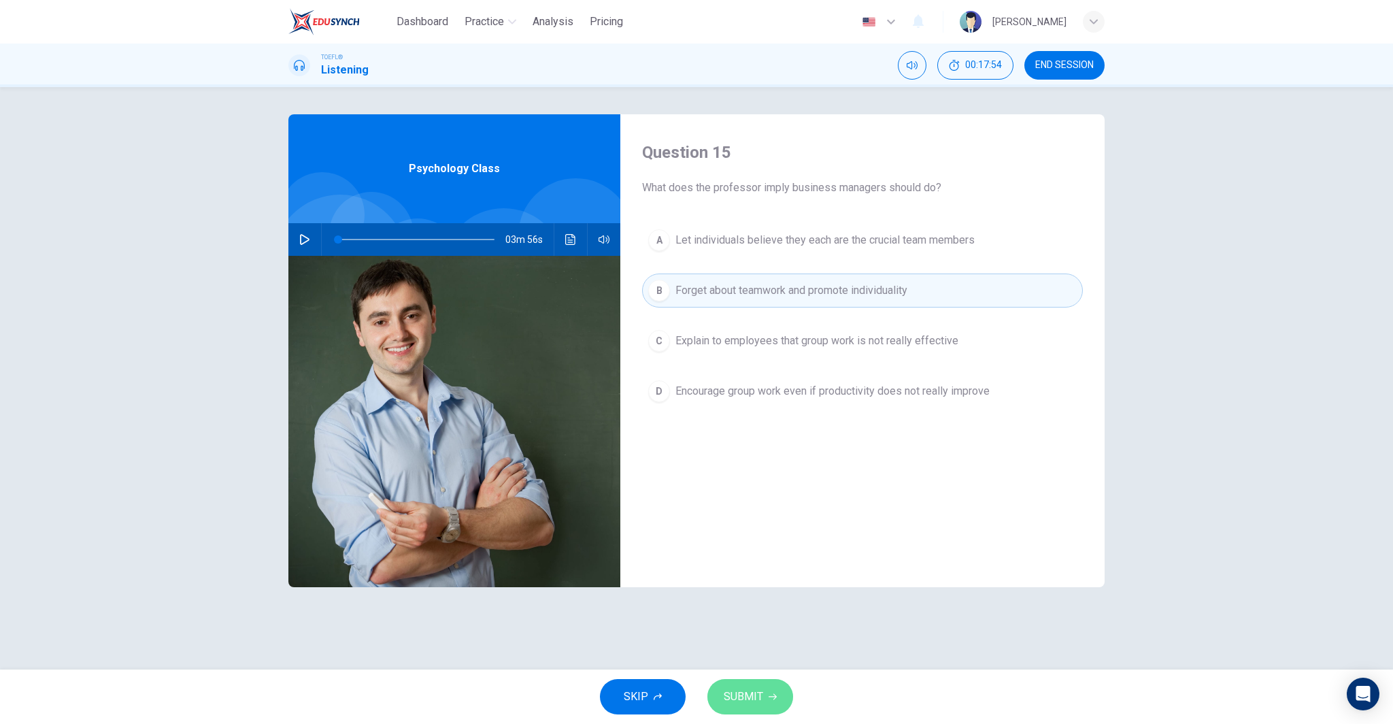
click at [785, 692] on button "SUBMIT" at bounding box center [750, 696] width 86 height 35
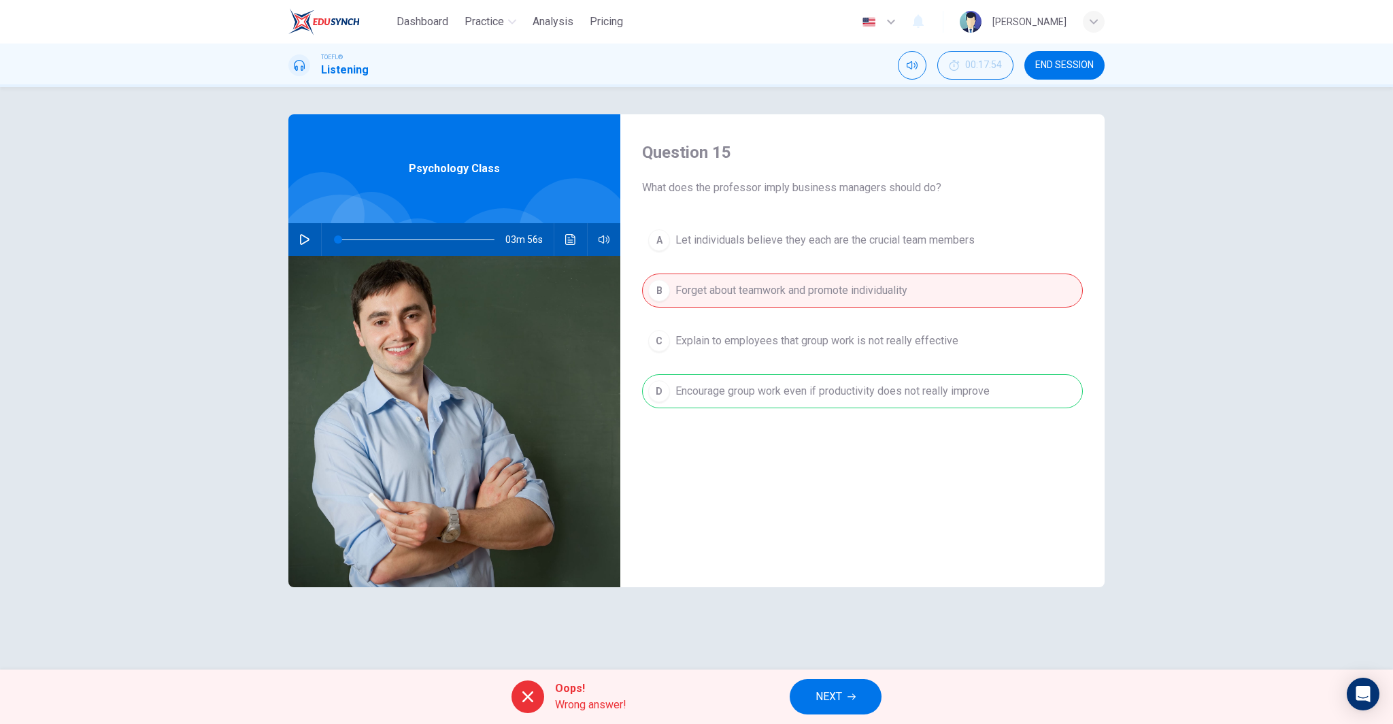
click at [823, 692] on span "NEXT" at bounding box center [828, 696] width 27 height 19
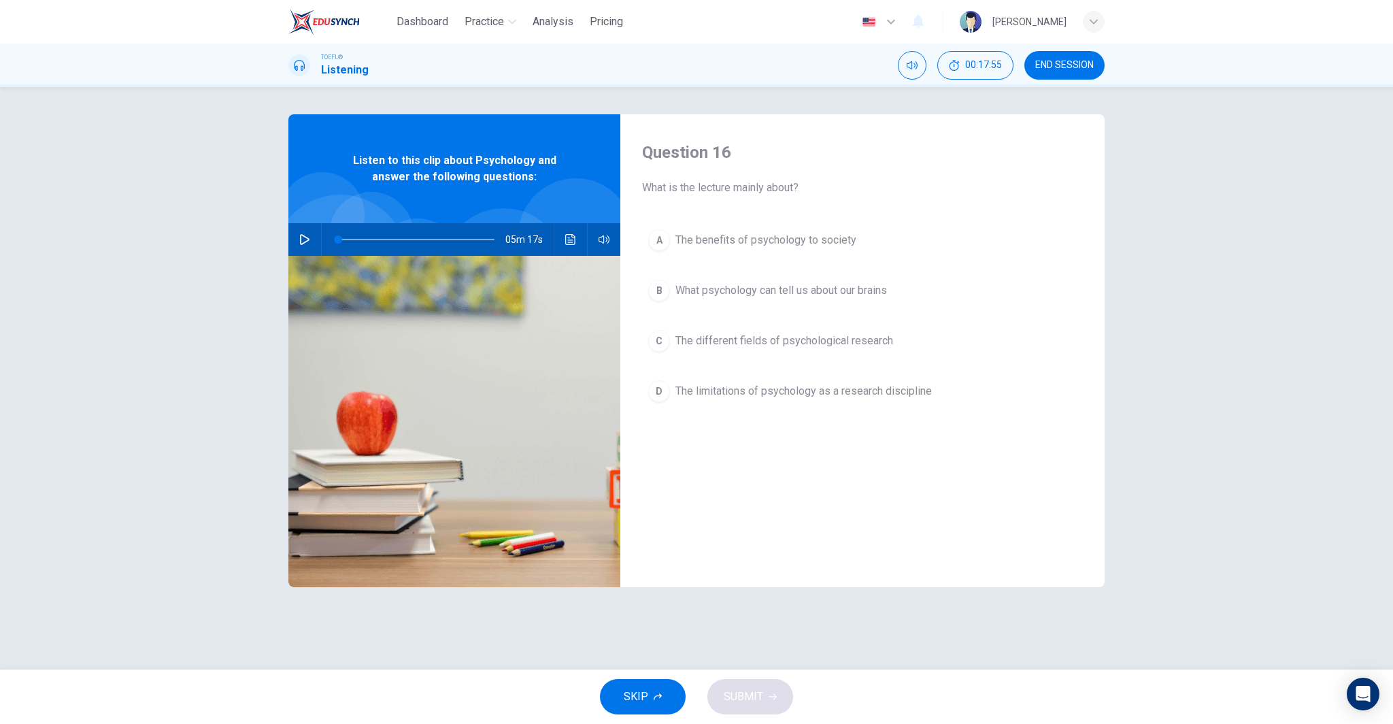
click at [1083, 60] on span "END SESSION" at bounding box center [1064, 65] width 58 height 11
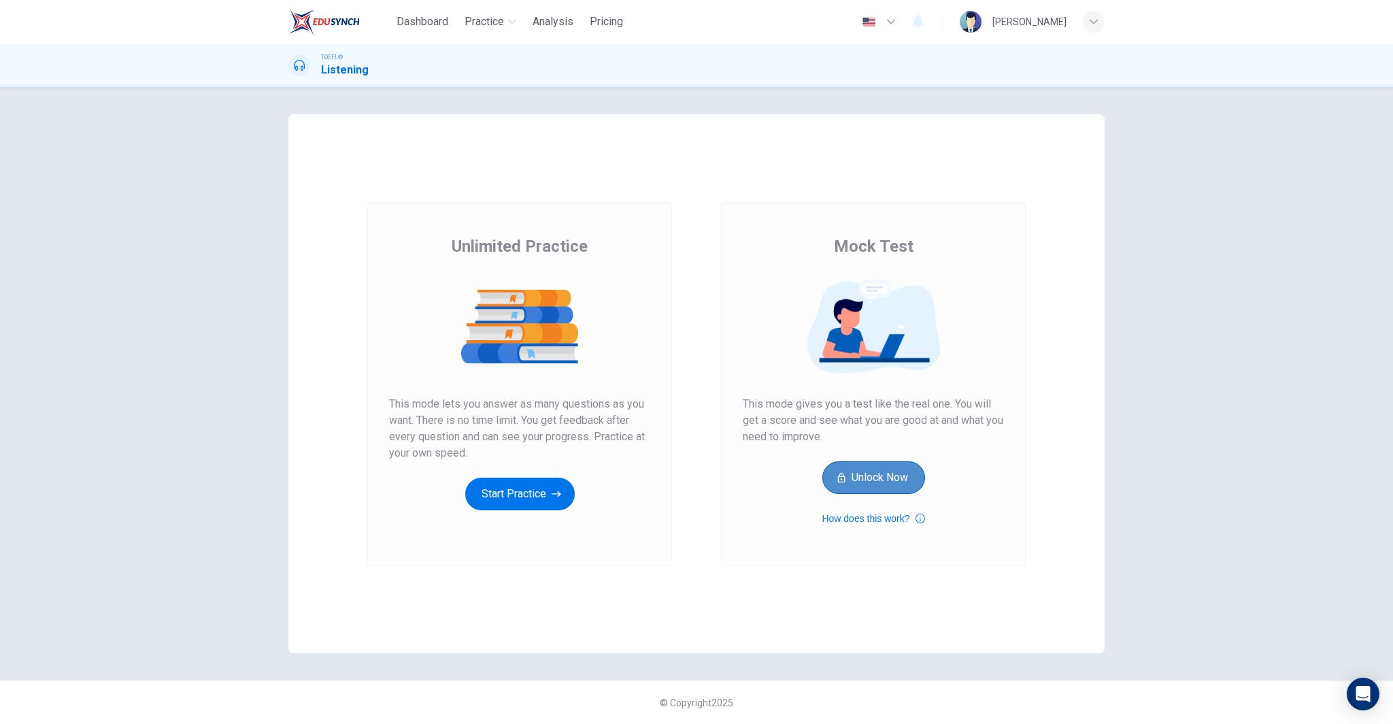
click at [849, 487] on button "Unlock Now" at bounding box center [873, 477] width 103 height 33
click at [870, 521] on button "How does this work?" at bounding box center [872, 518] width 103 height 16
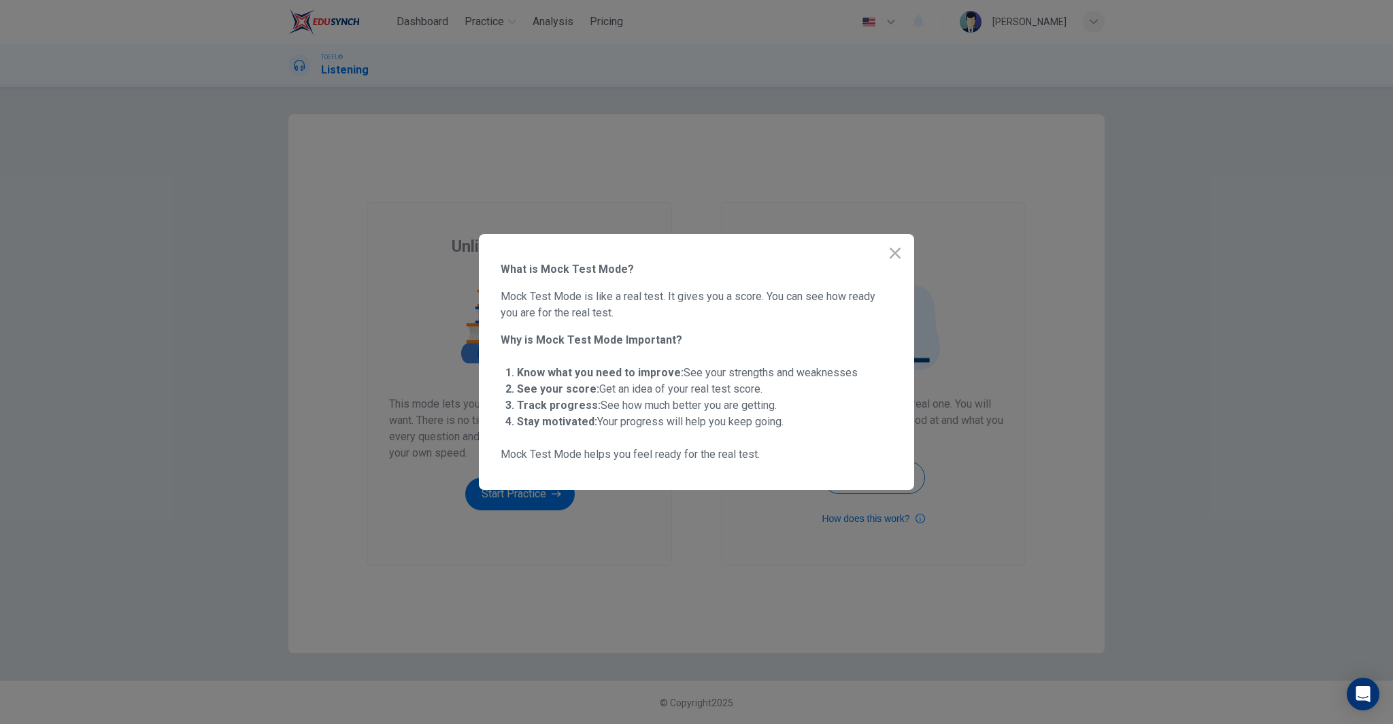
click at [896, 251] on icon "button" at bounding box center [894, 253] width 11 height 11
